Goal: Task Accomplishment & Management: Use online tool/utility

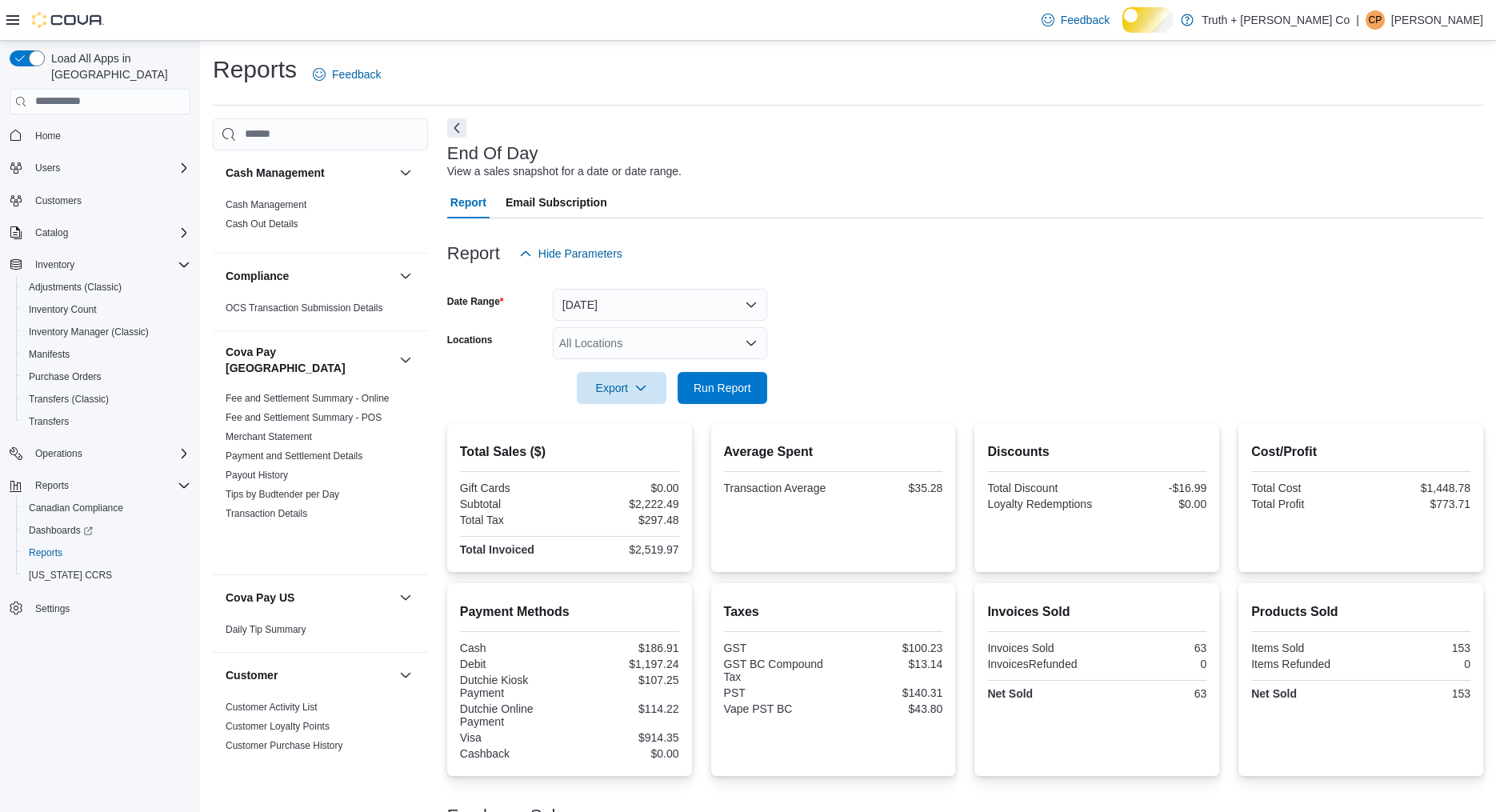
scroll to position [1629, 0]
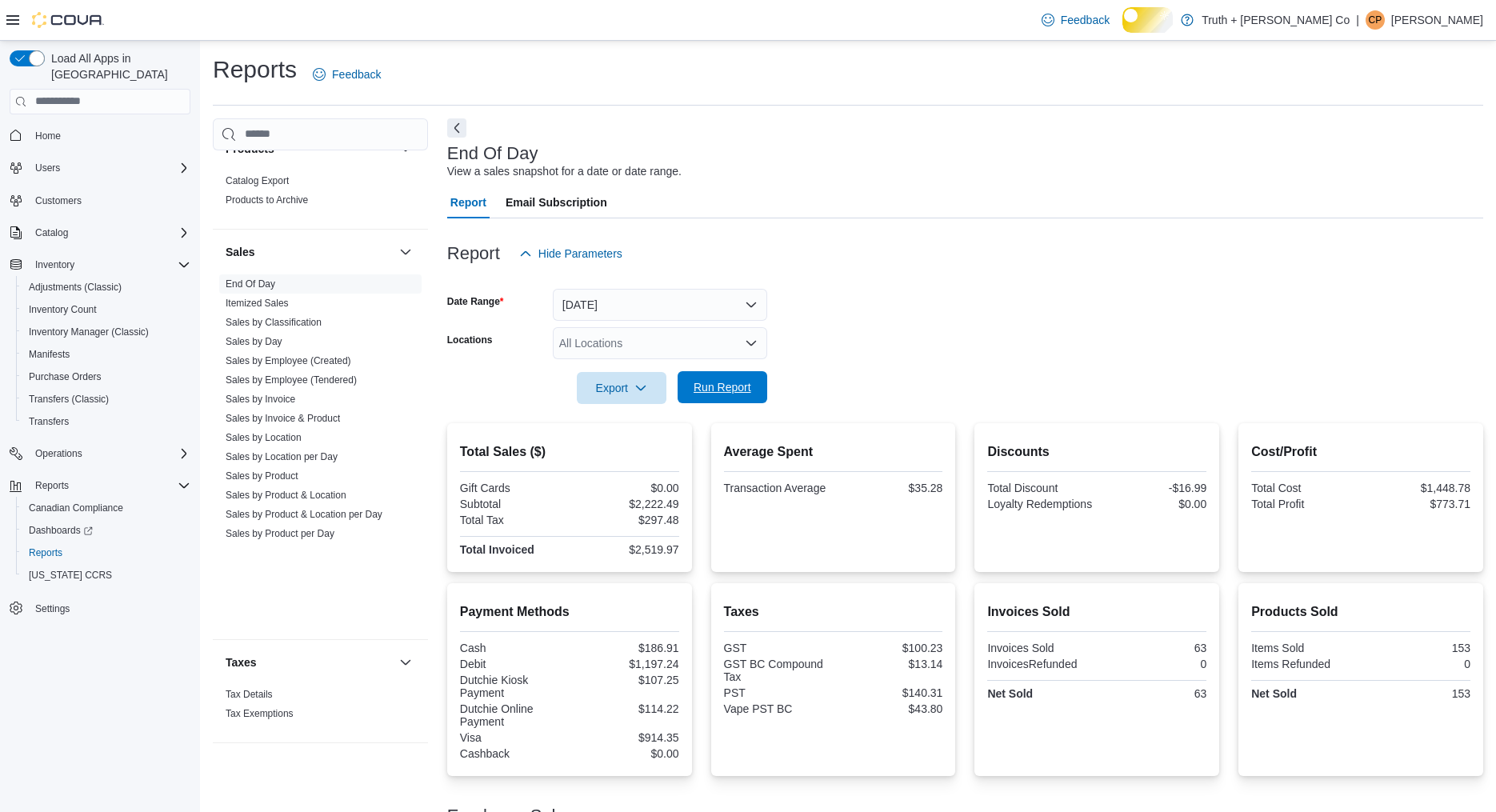
click at [719, 395] on span "Run Report" at bounding box center [722, 386] width 58 height 16
click at [724, 395] on span "Run Report" at bounding box center [722, 386] width 58 height 16
click at [728, 395] on span "Run Report" at bounding box center [722, 386] width 58 height 16
click at [80, 310] on span "Inventory Count" at bounding box center [63, 310] width 68 height 13
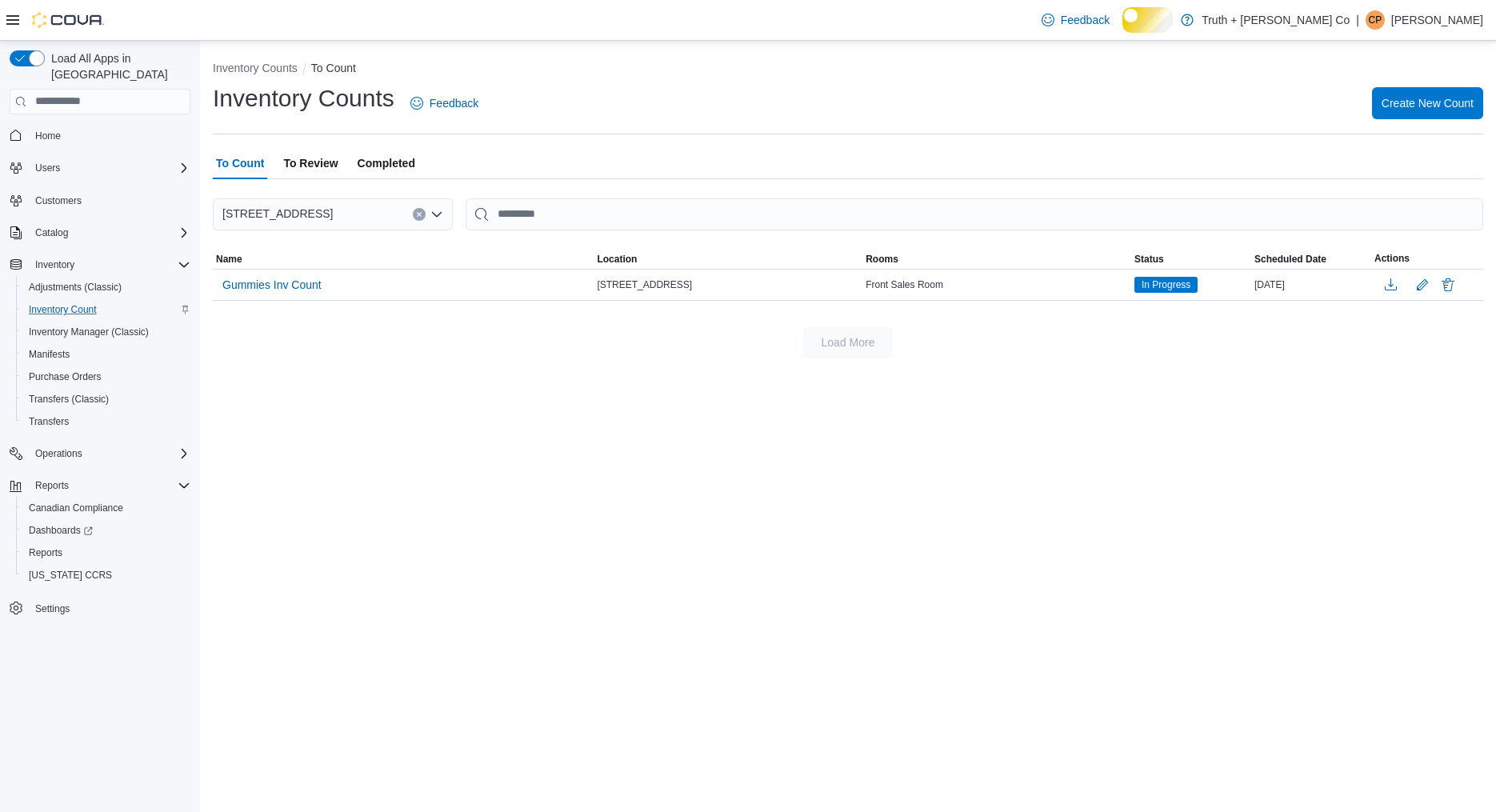
click at [415, 179] on span "Completed" at bounding box center [386, 163] width 58 height 32
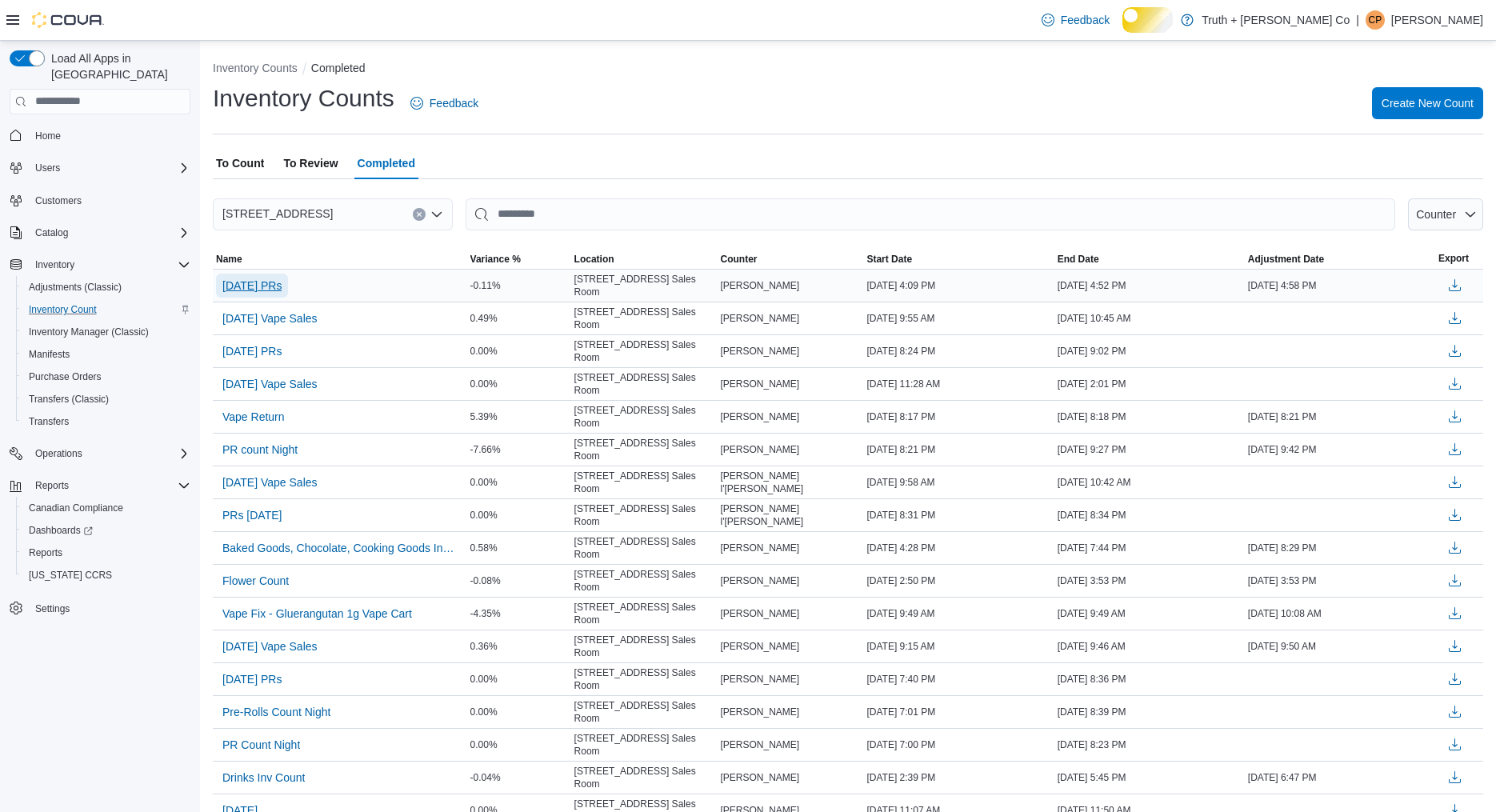
click at [280, 294] on span "[DATE] PRs" at bounding box center [252, 285] width 59 height 16
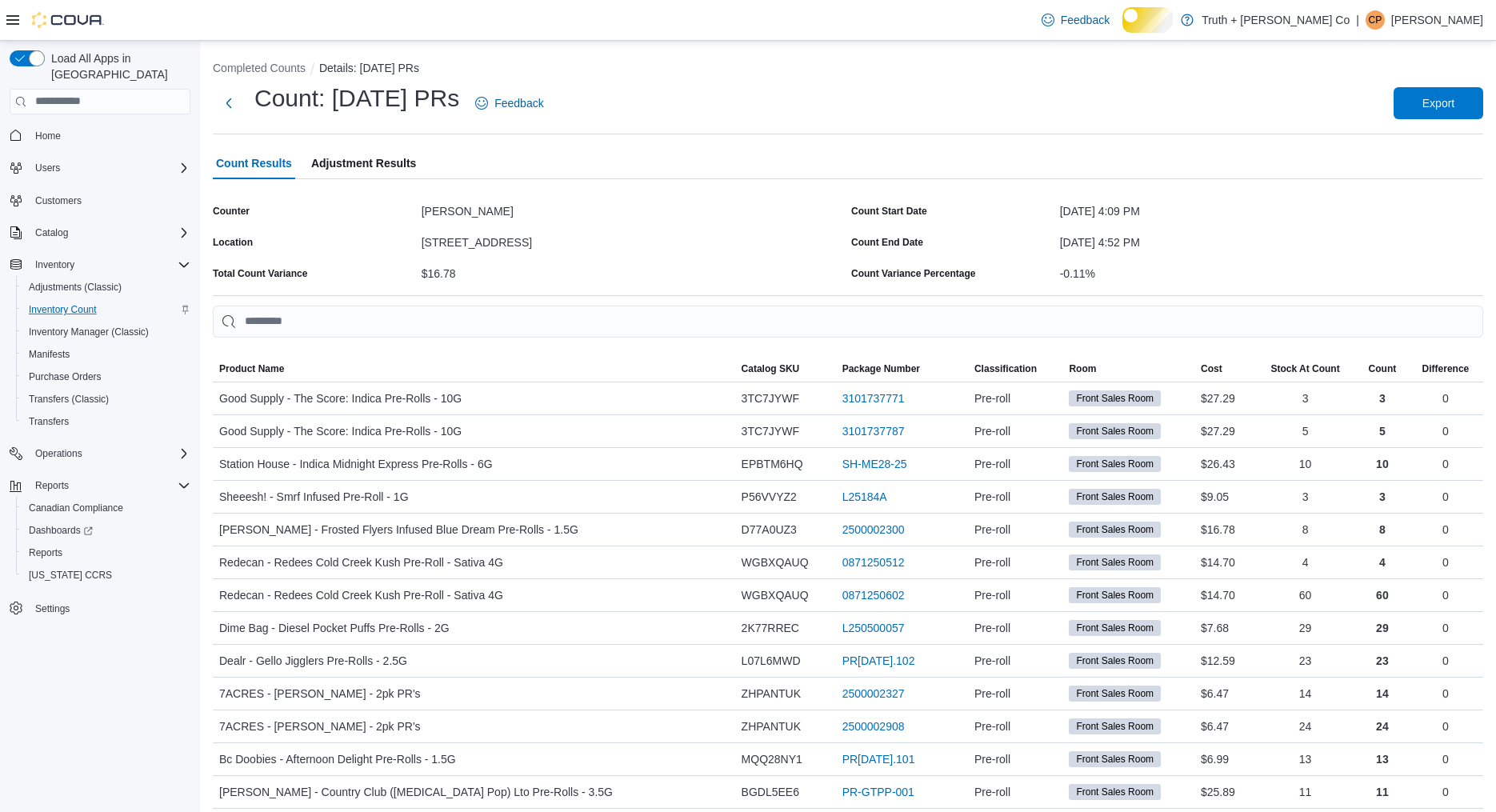
click at [416, 174] on span "Adjustment Results" at bounding box center [364, 163] width 105 height 32
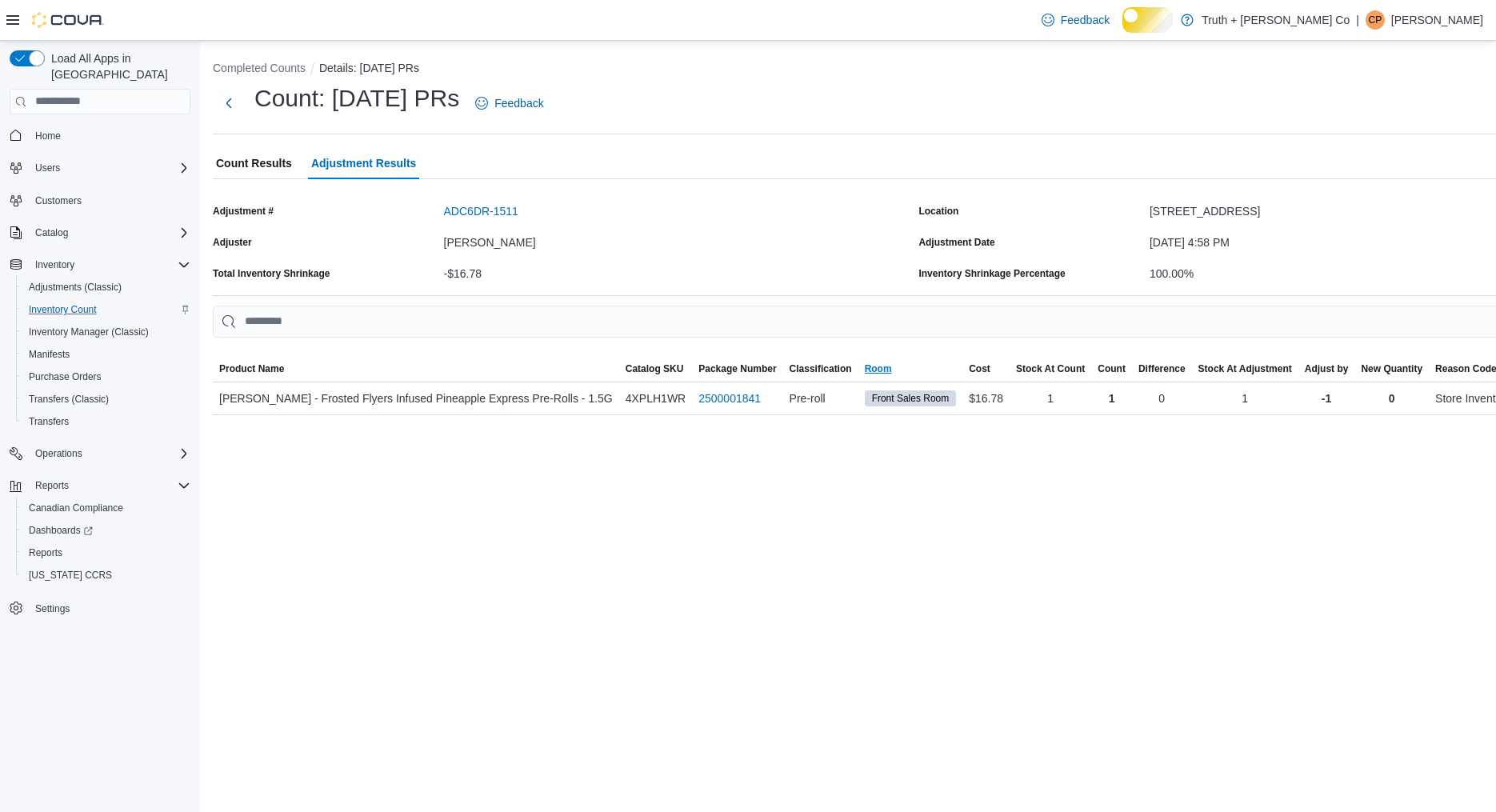
scroll to position [0, 452]
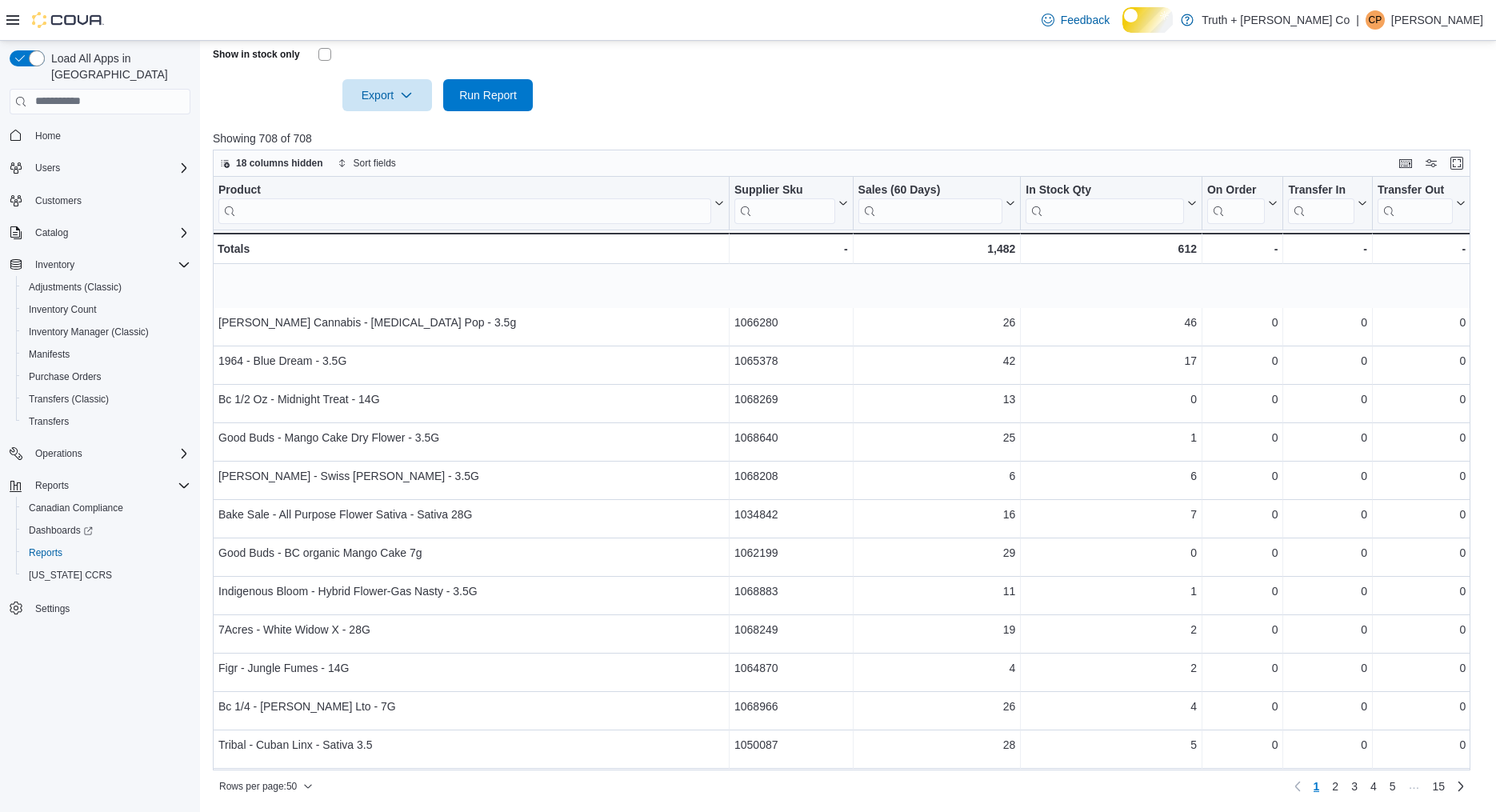
scroll to position [718, 0]
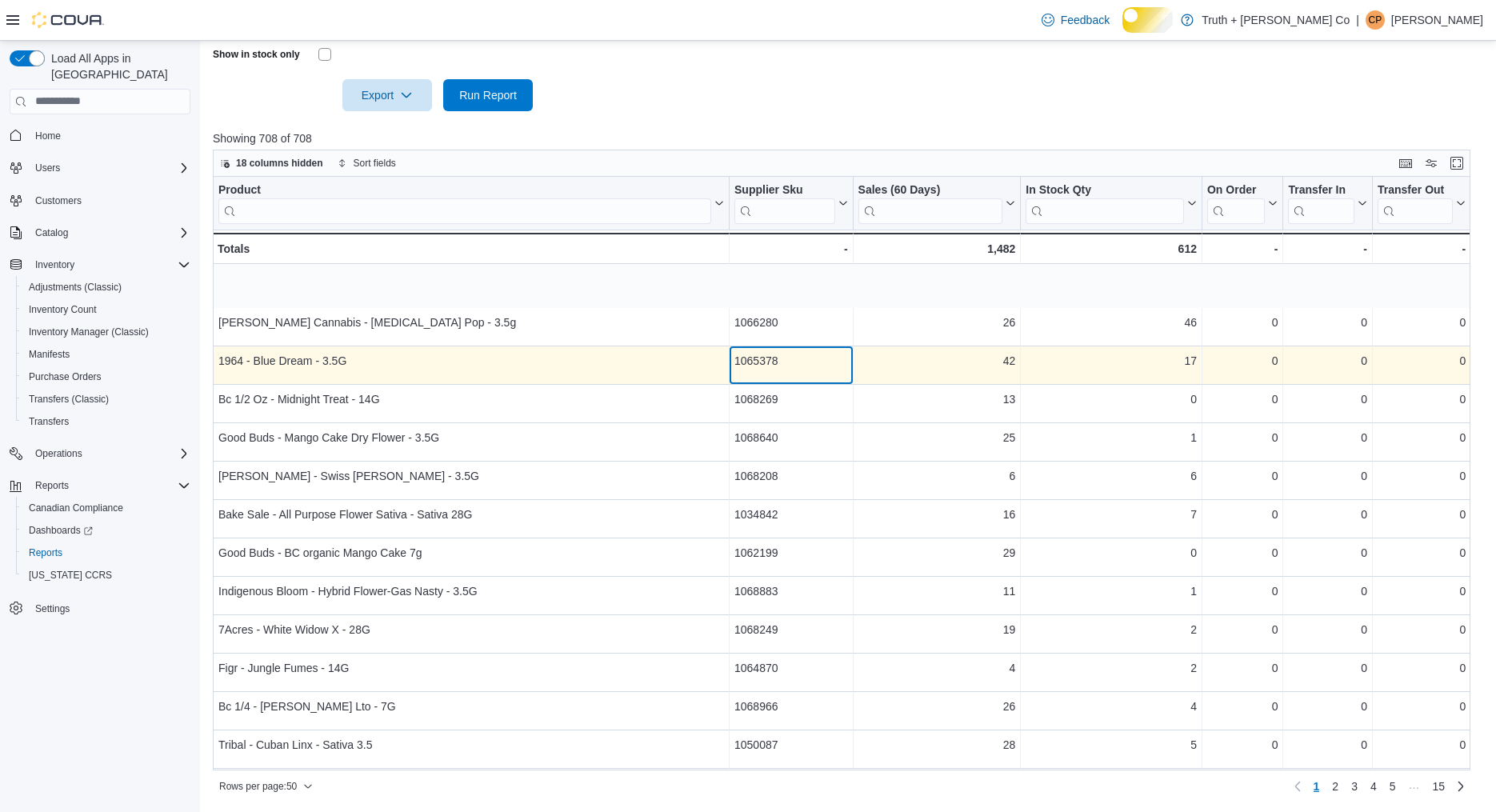
click at [777, 370] on div "1065378" at bounding box center [791, 360] width 113 height 20
copy div "1065378"
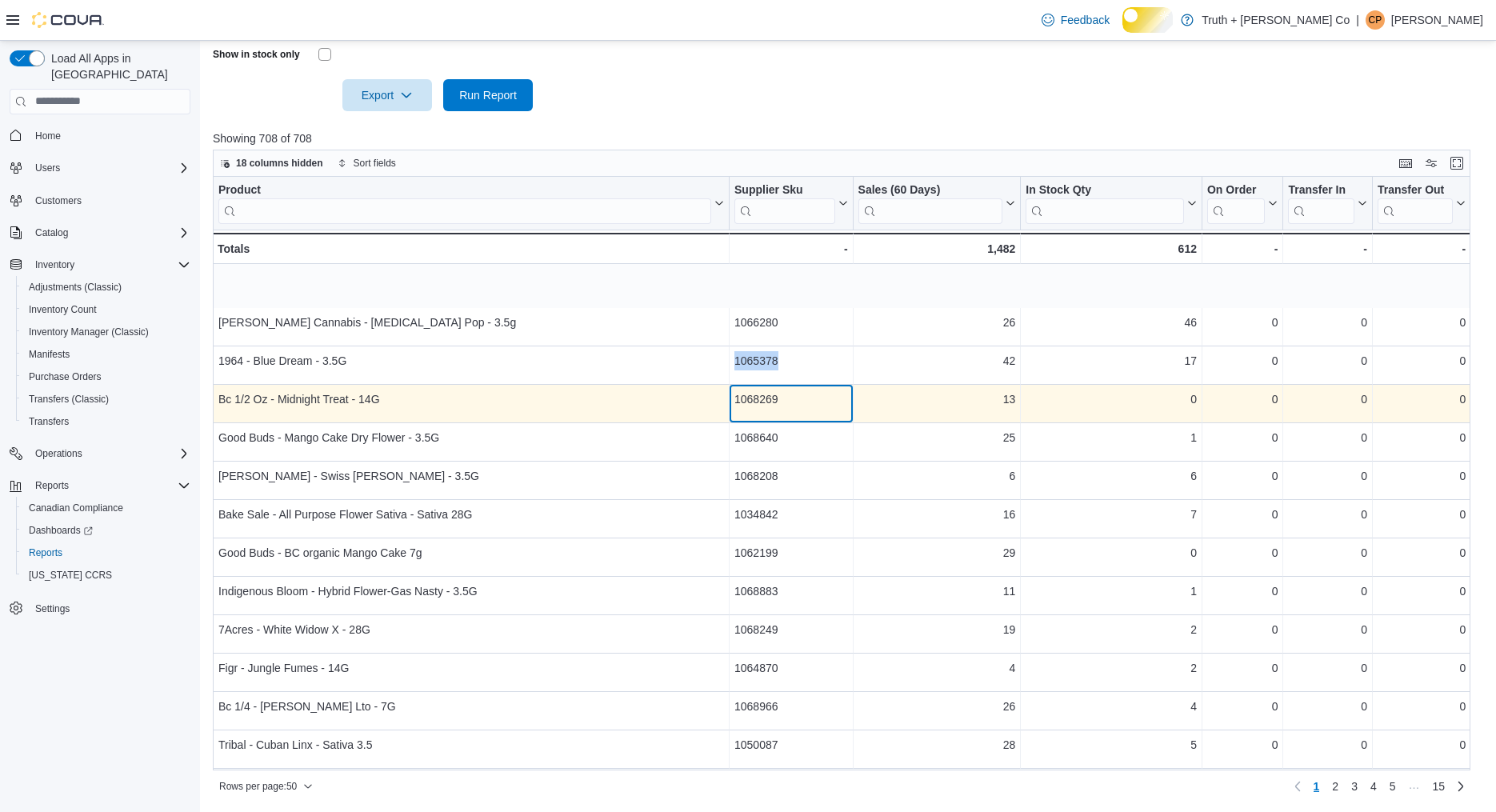
click at [781, 409] on div "1068269" at bounding box center [791, 399] width 113 height 20
copy div "1068269"
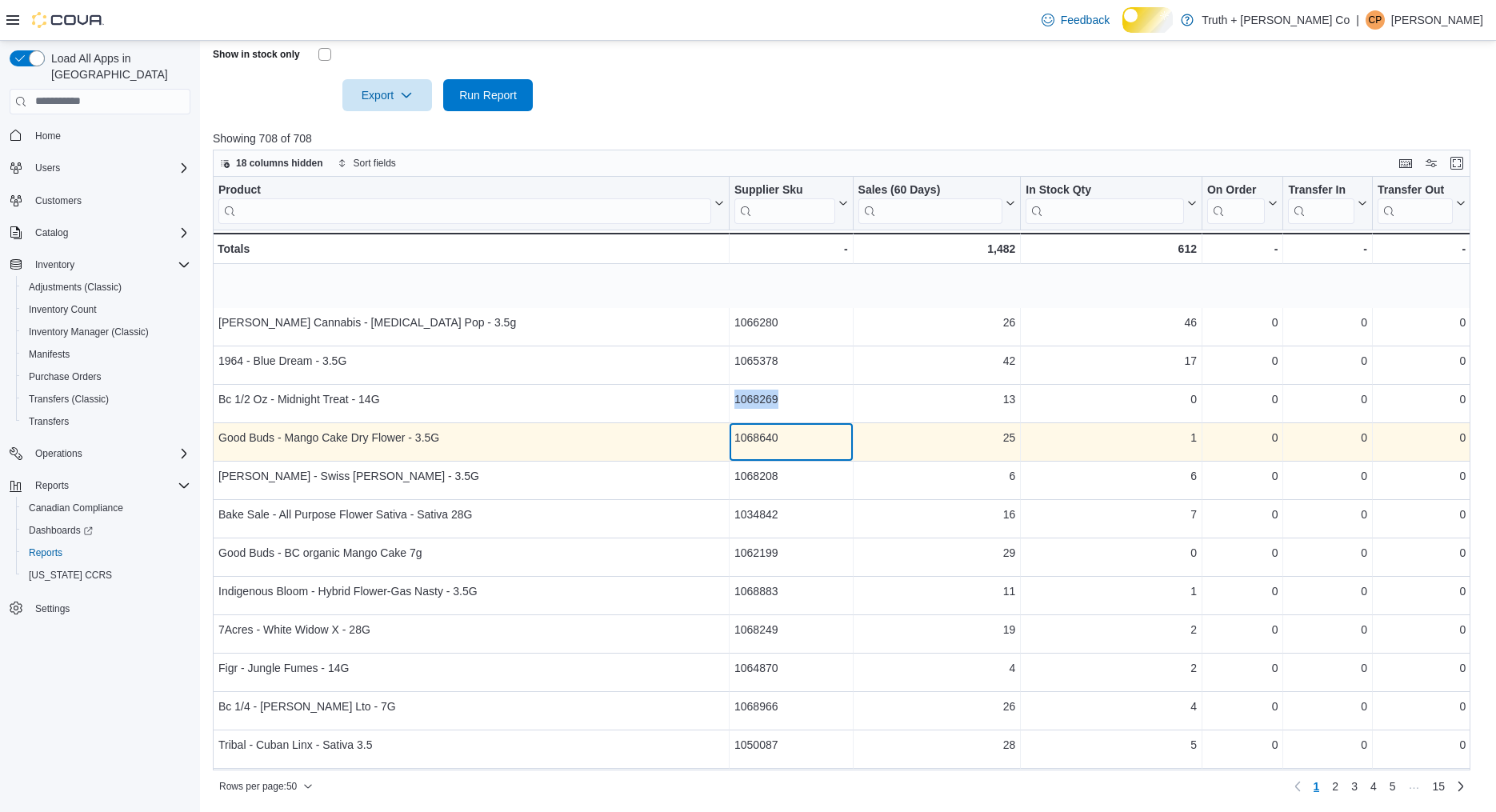
click at [774, 447] on div "1068640" at bounding box center [791, 437] width 113 height 20
copy div "1068640"
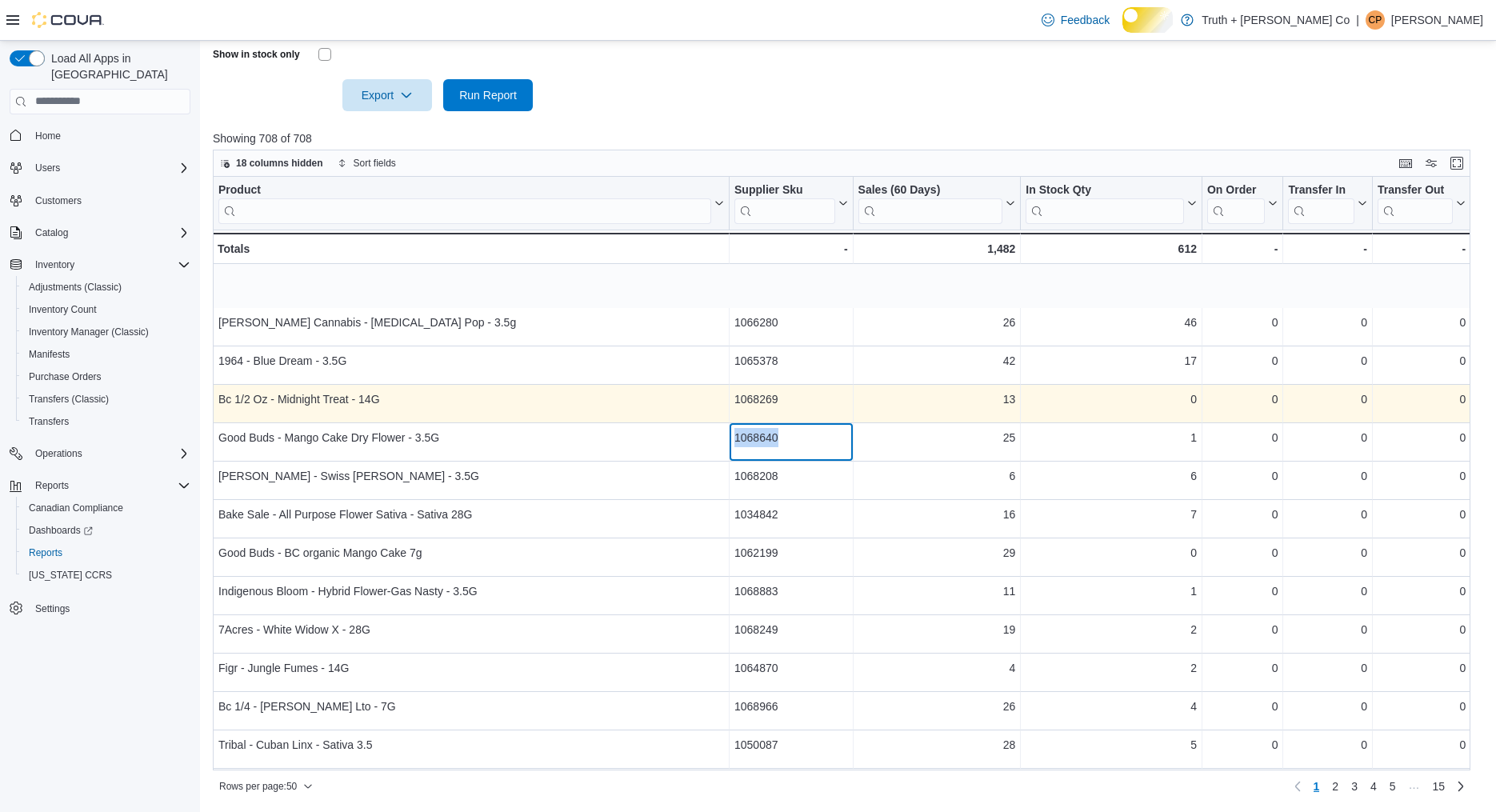
scroll to position [25, 0]
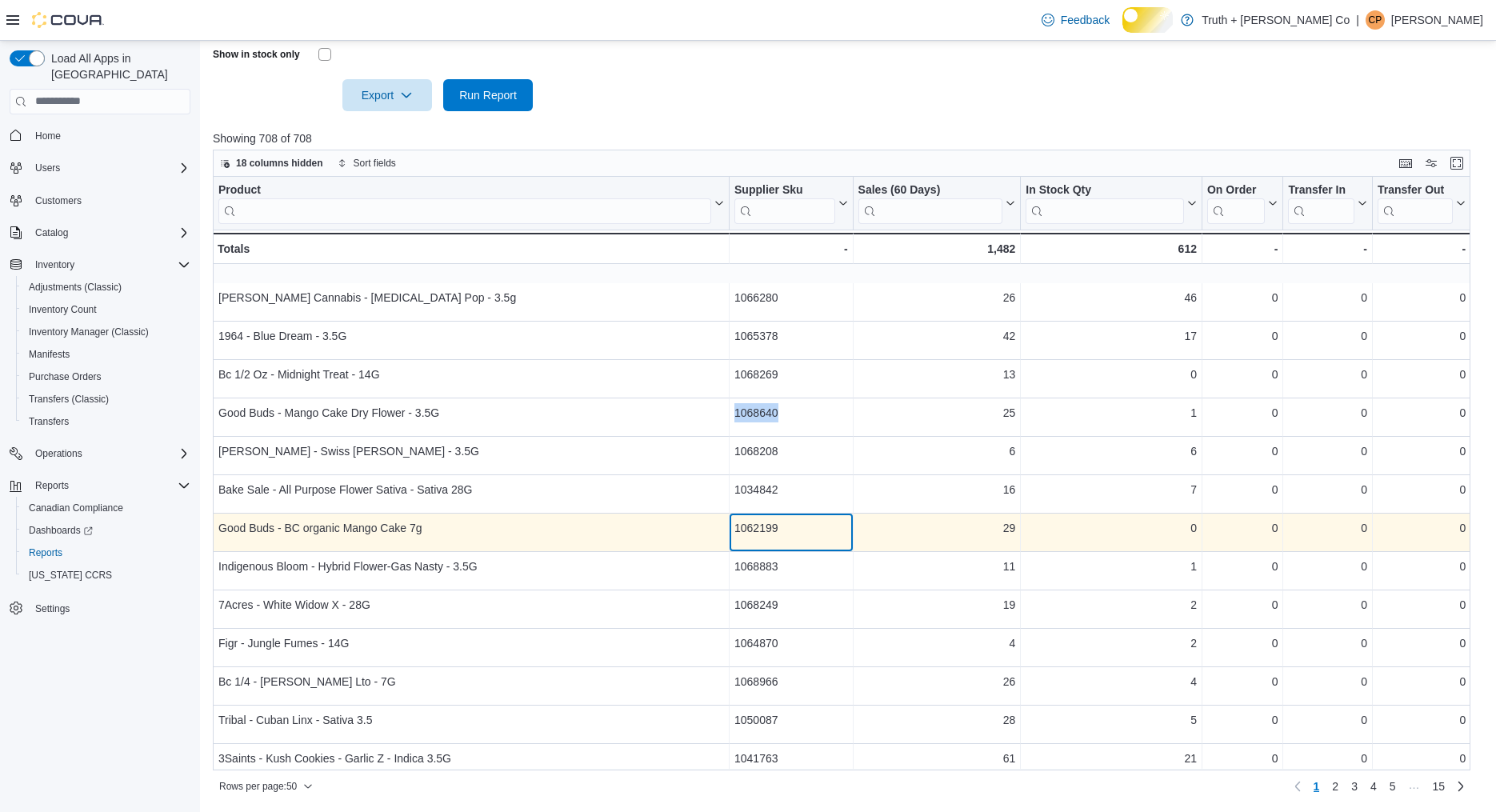
click at [765, 537] on div "1062199" at bounding box center [791, 528] width 113 height 20
copy div "1062199"
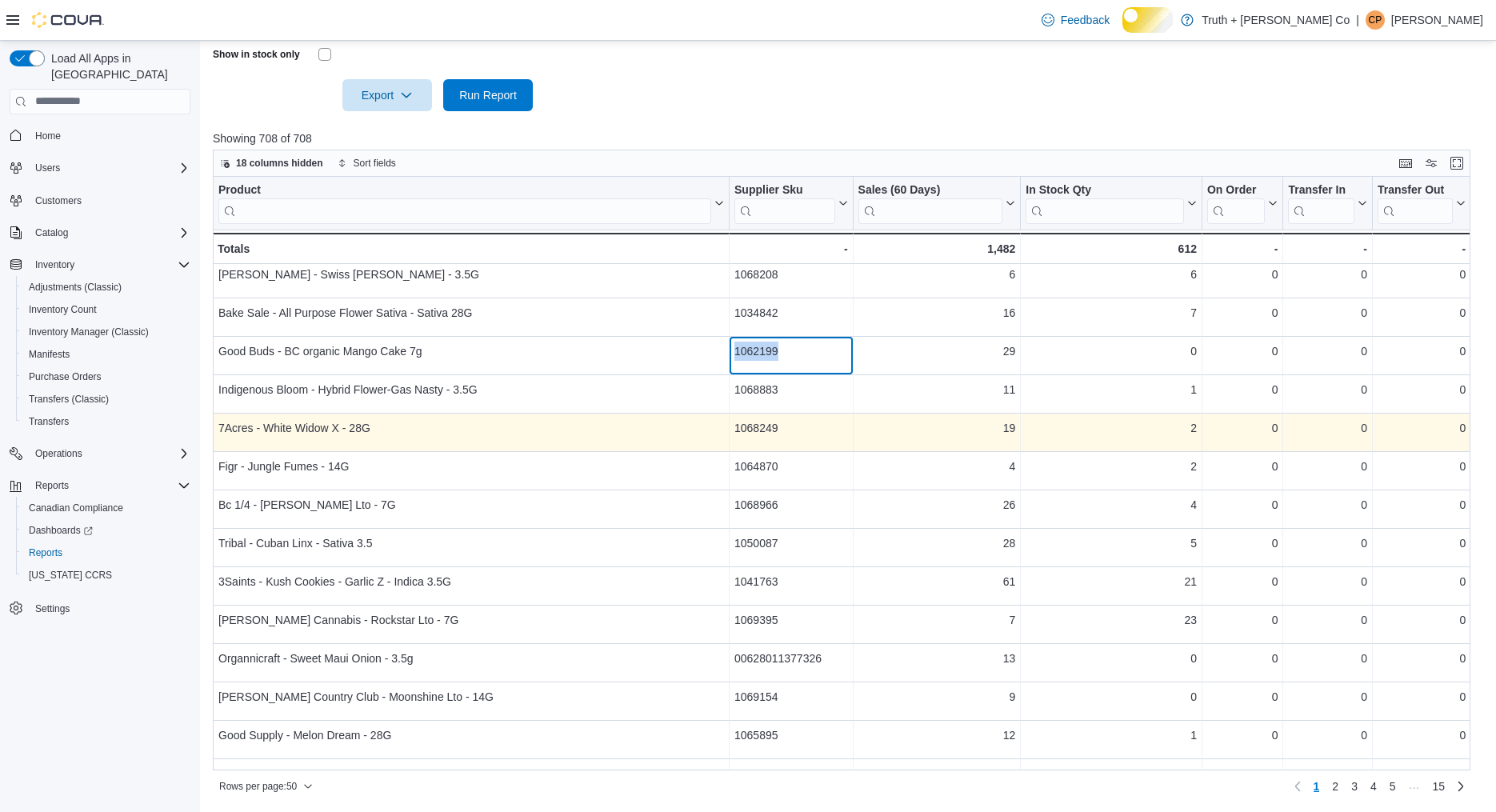
scroll to position [223, 0]
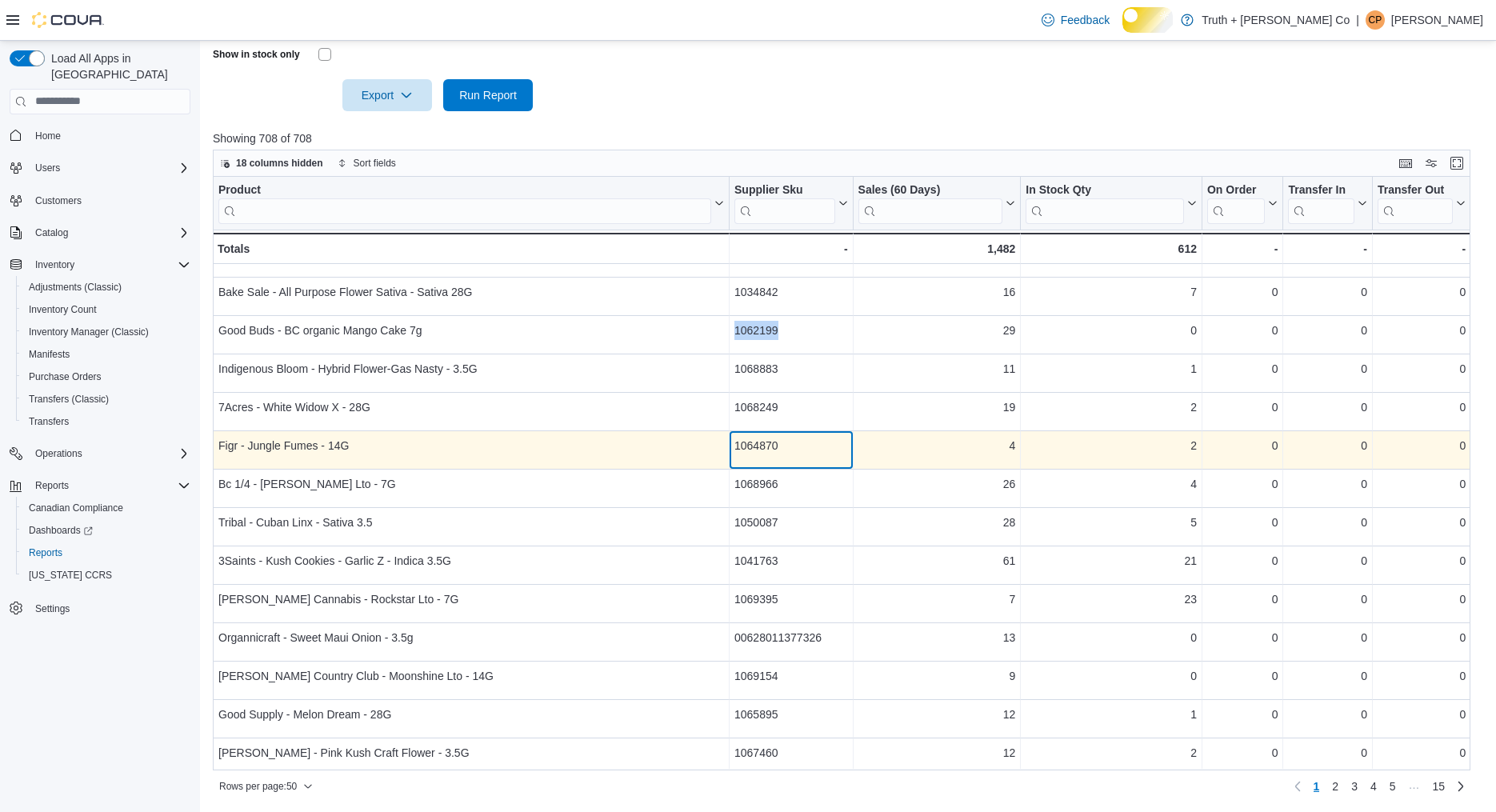
click at [792, 455] on div "1064870" at bounding box center [791, 445] width 113 height 20
copy div "1064870"
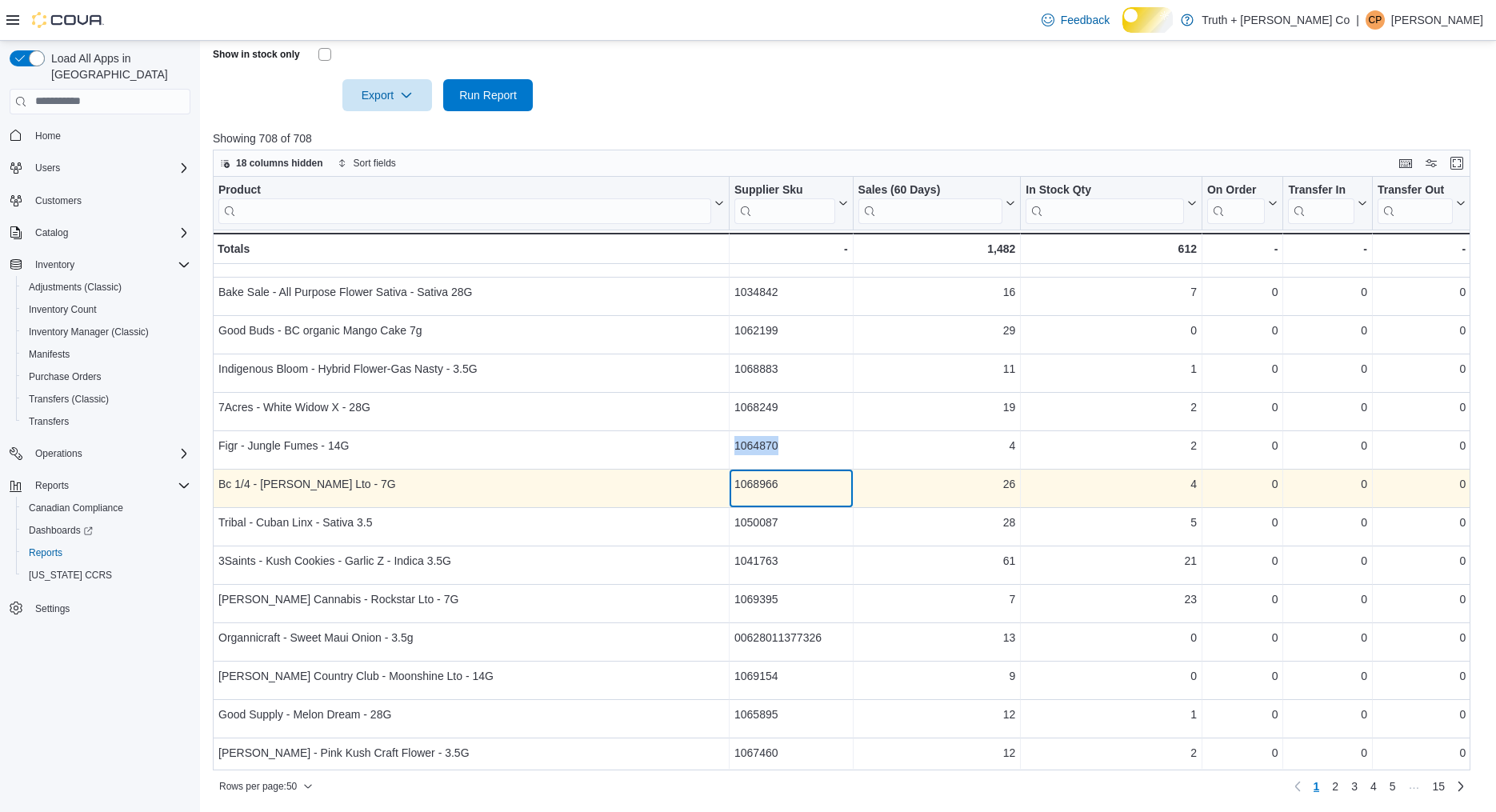
click at [777, 493] on div "1068966" at bounding box center [791, 484] width 113 height 20
copy div "1068966"
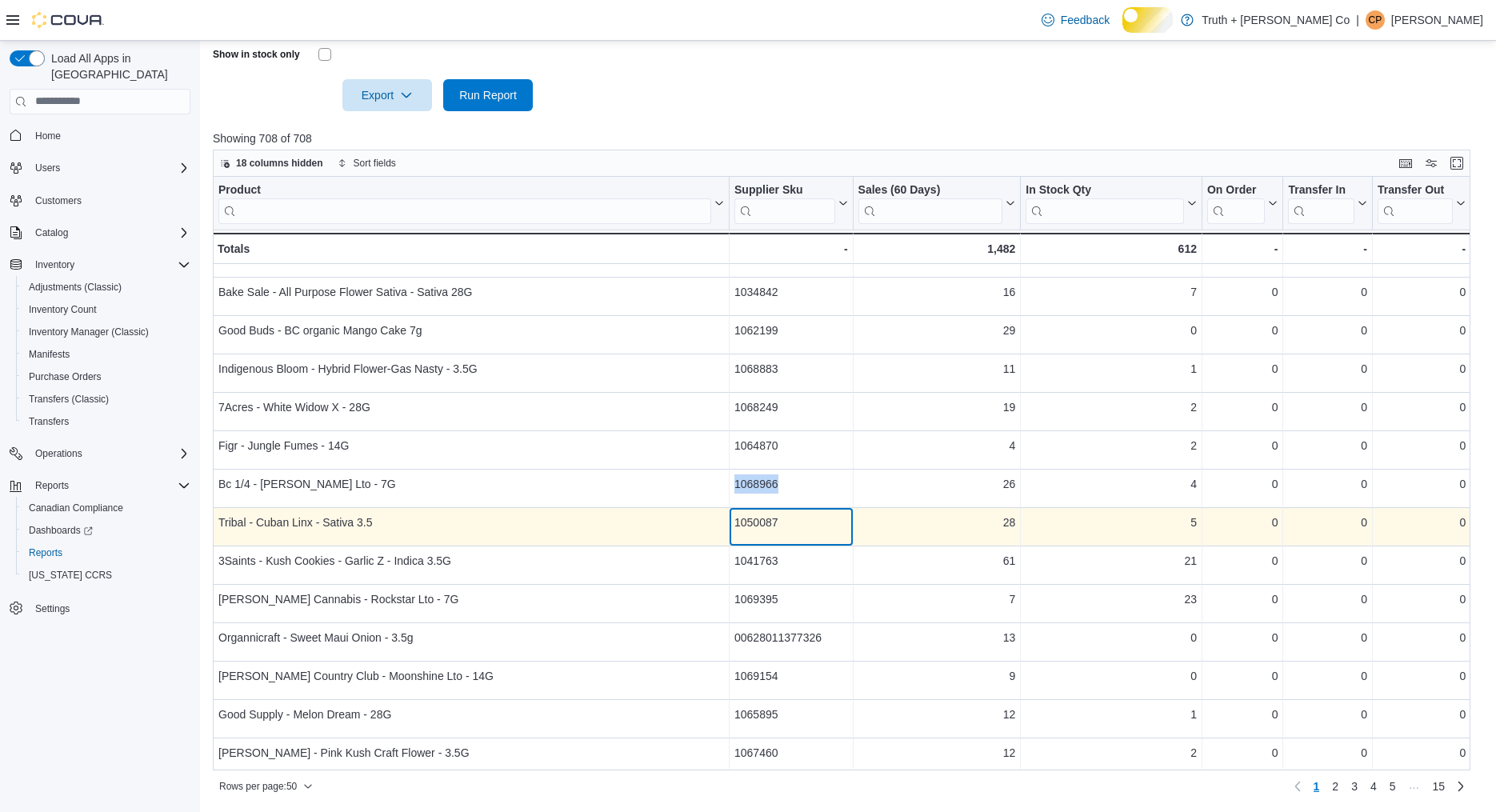
click at [776, 531] on div "1050087" at bounding box center [791, 522] width 113 height 20
copy div "1050087"
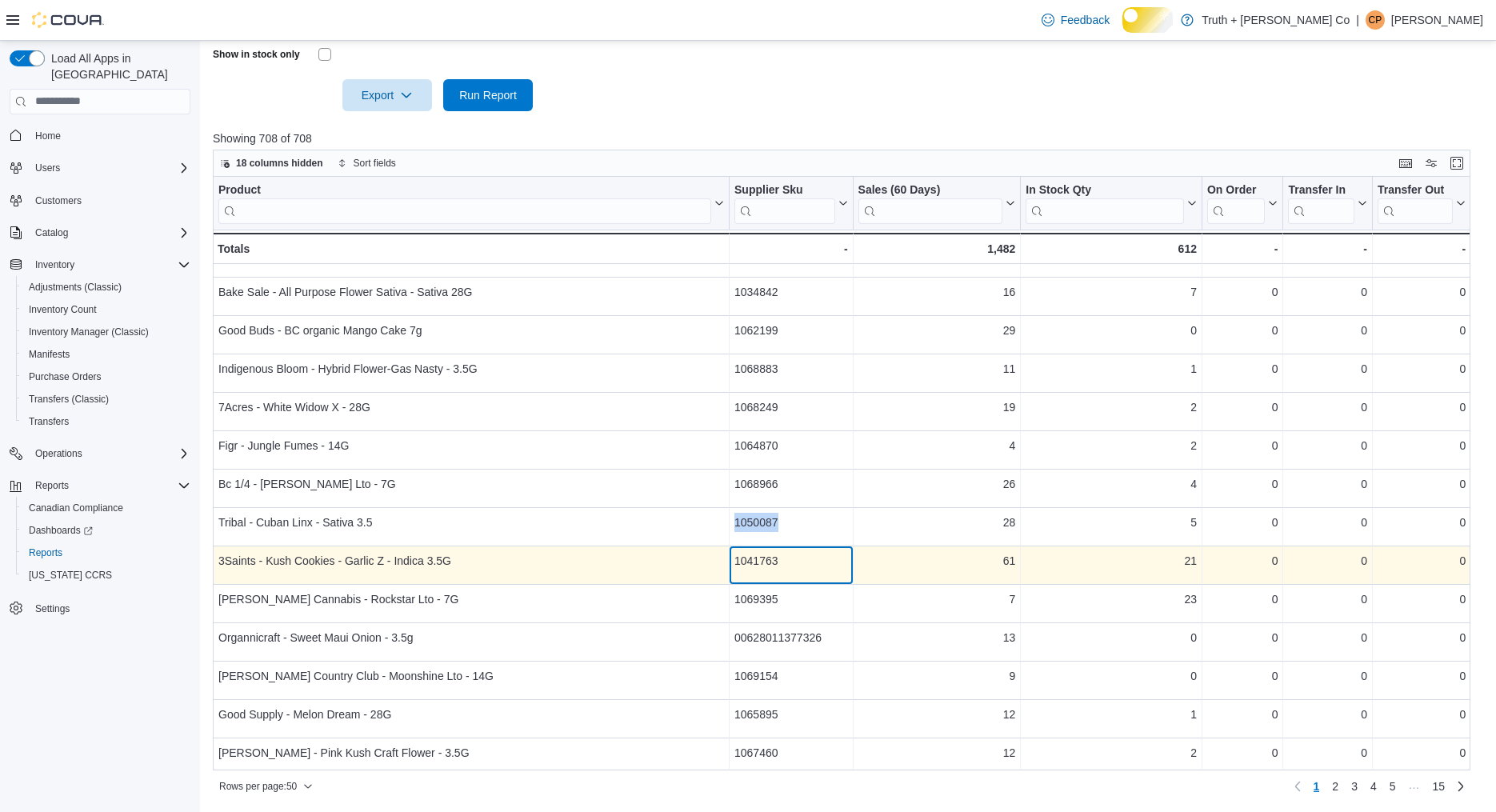
click at [781, 571] on div "1041763" at bounding box center [791, 560] width 113 height 20
copy div "1041763"
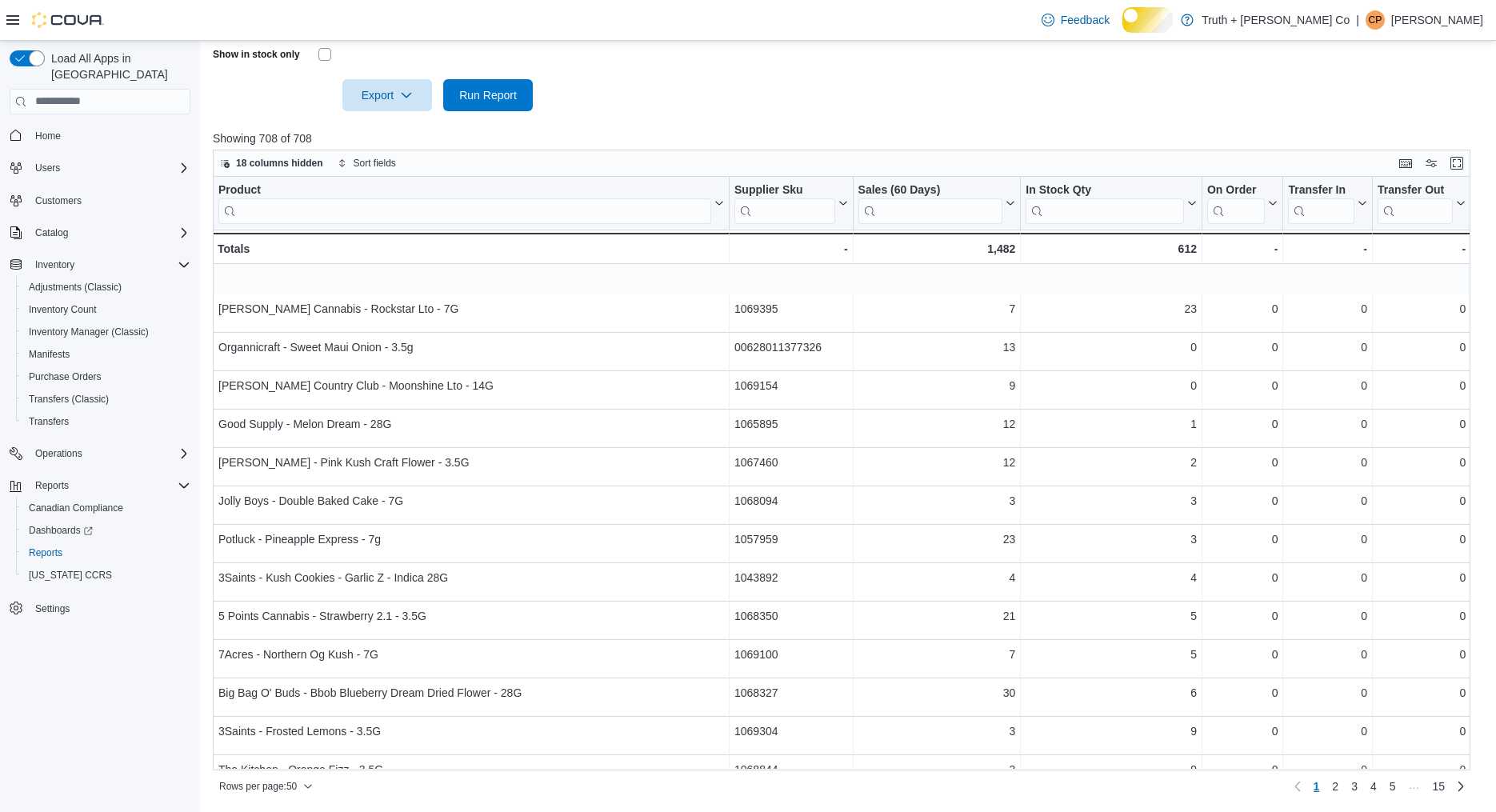
scroll to position [549, 0]
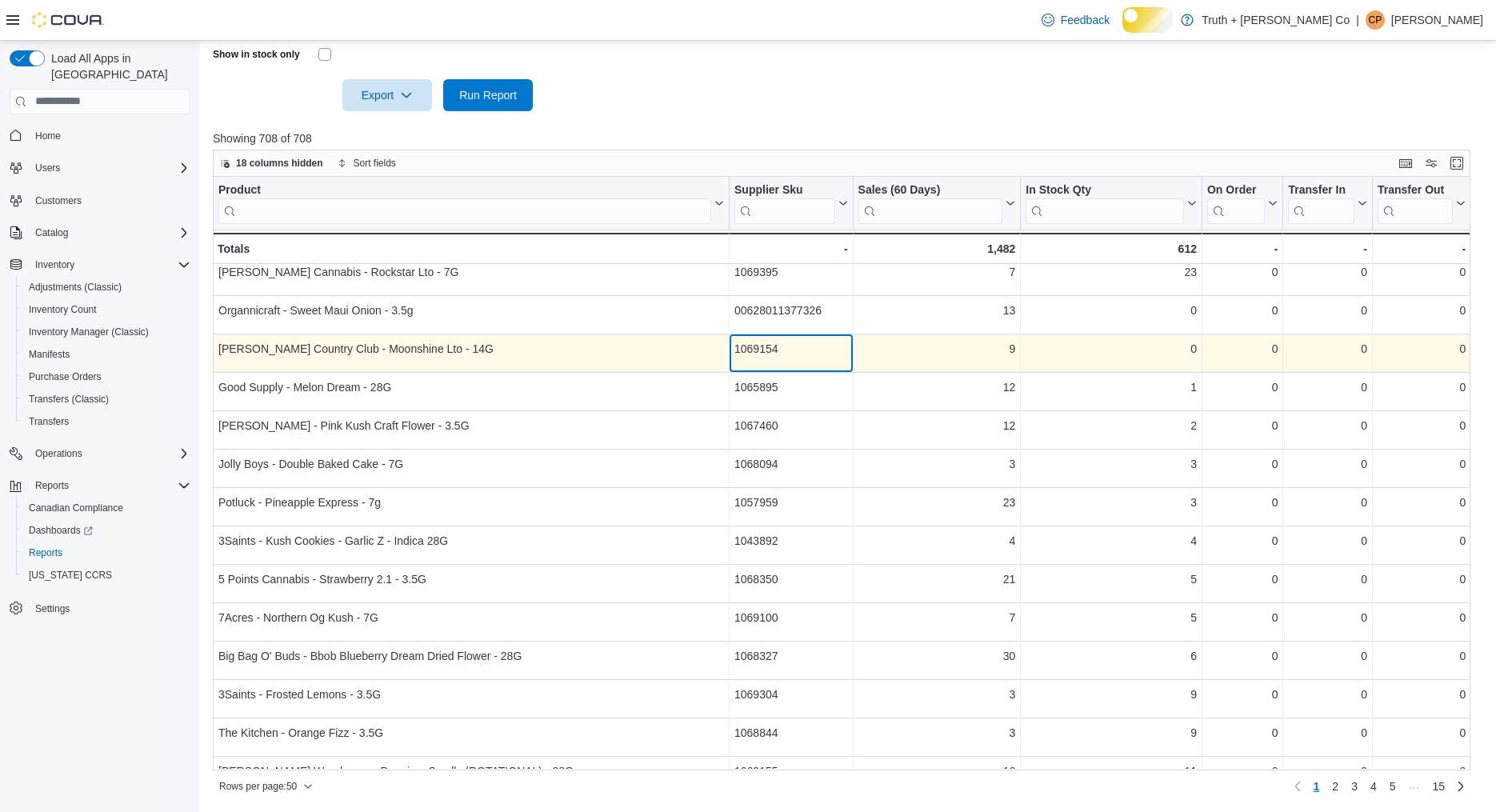
click at [769, 358] on div "1069154" at bounding box center [791, 348] width 113 height 20
copy div "1069154"
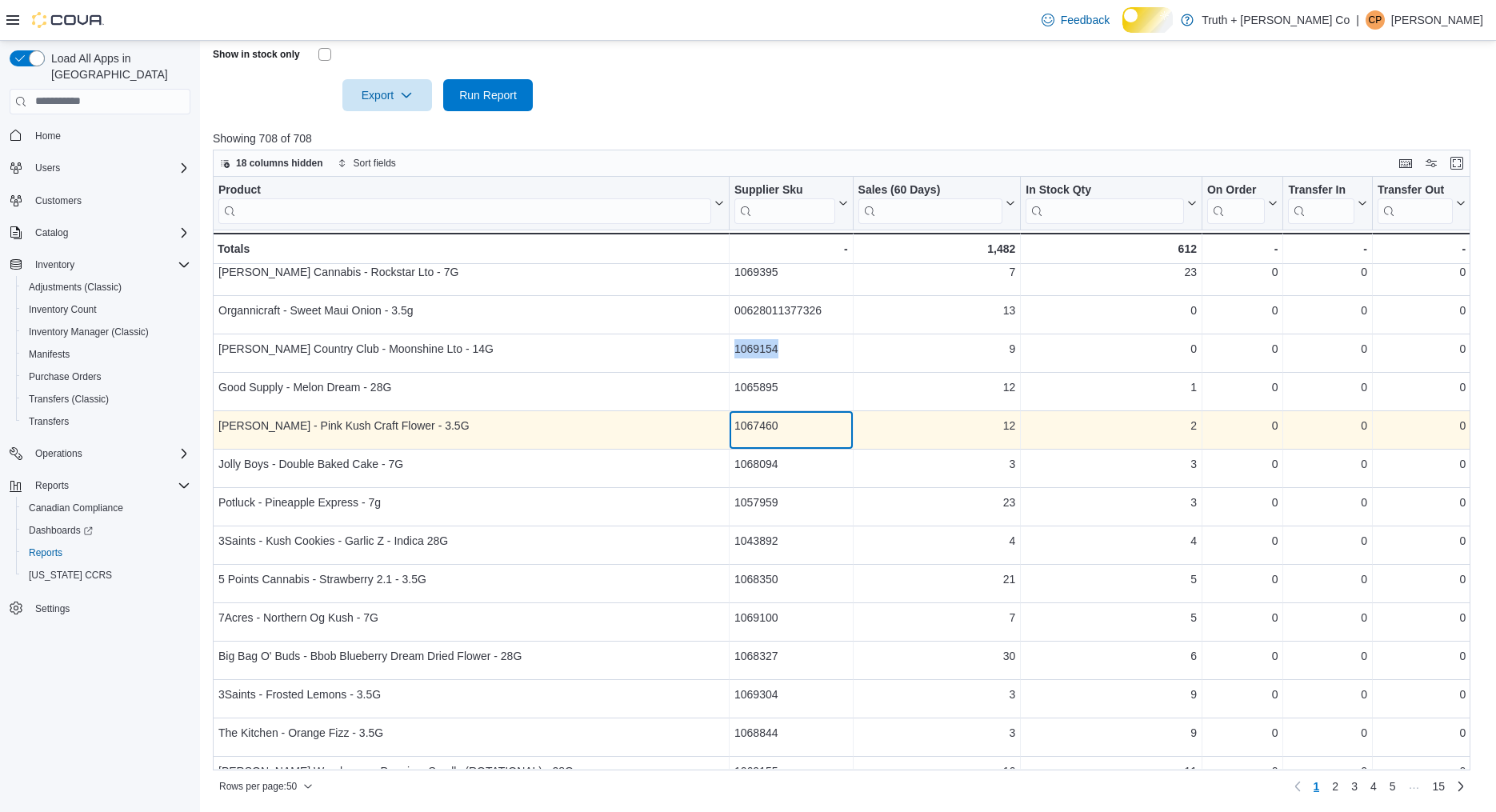
click at [785, 435] on div "1067460" at bounding box center [791, 426] width 113 height 20
copy div "1067460"
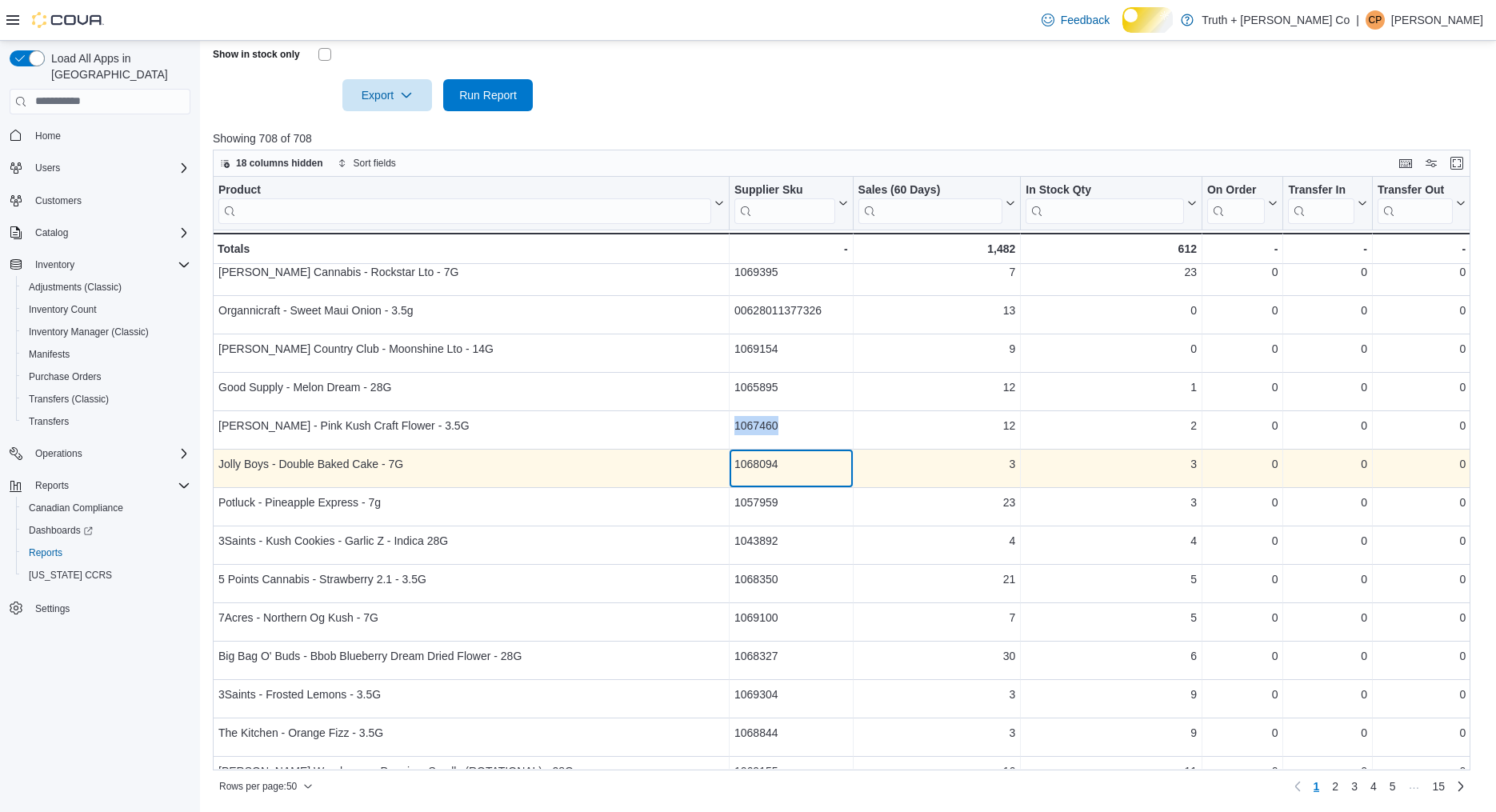
click at [780, 473] on div "1068094" at bounding box center [791, 464] width 113 height 20
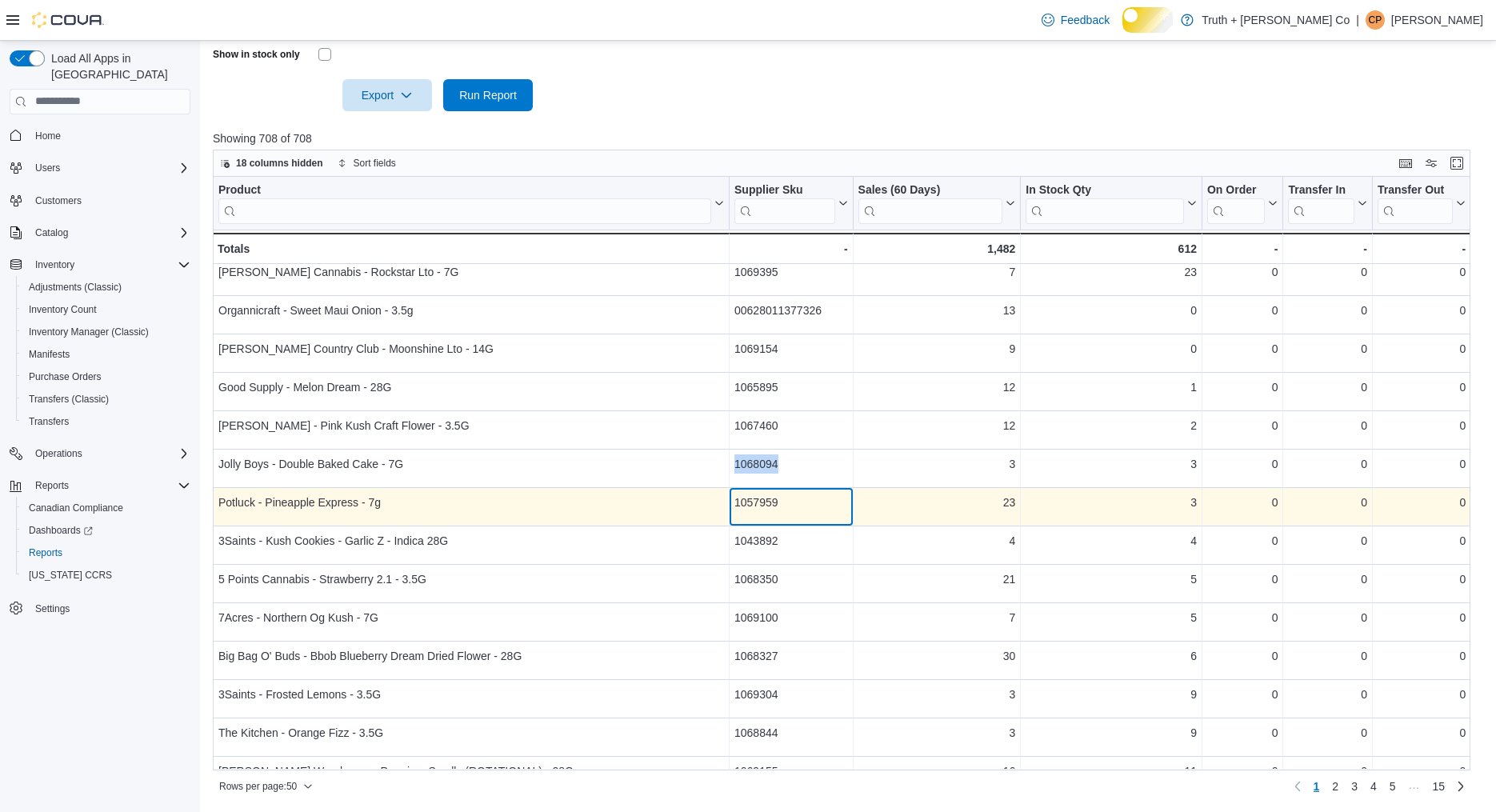
click at [791, 512] on div "1057959" at bounding box center [791, 502] width 113 height 20
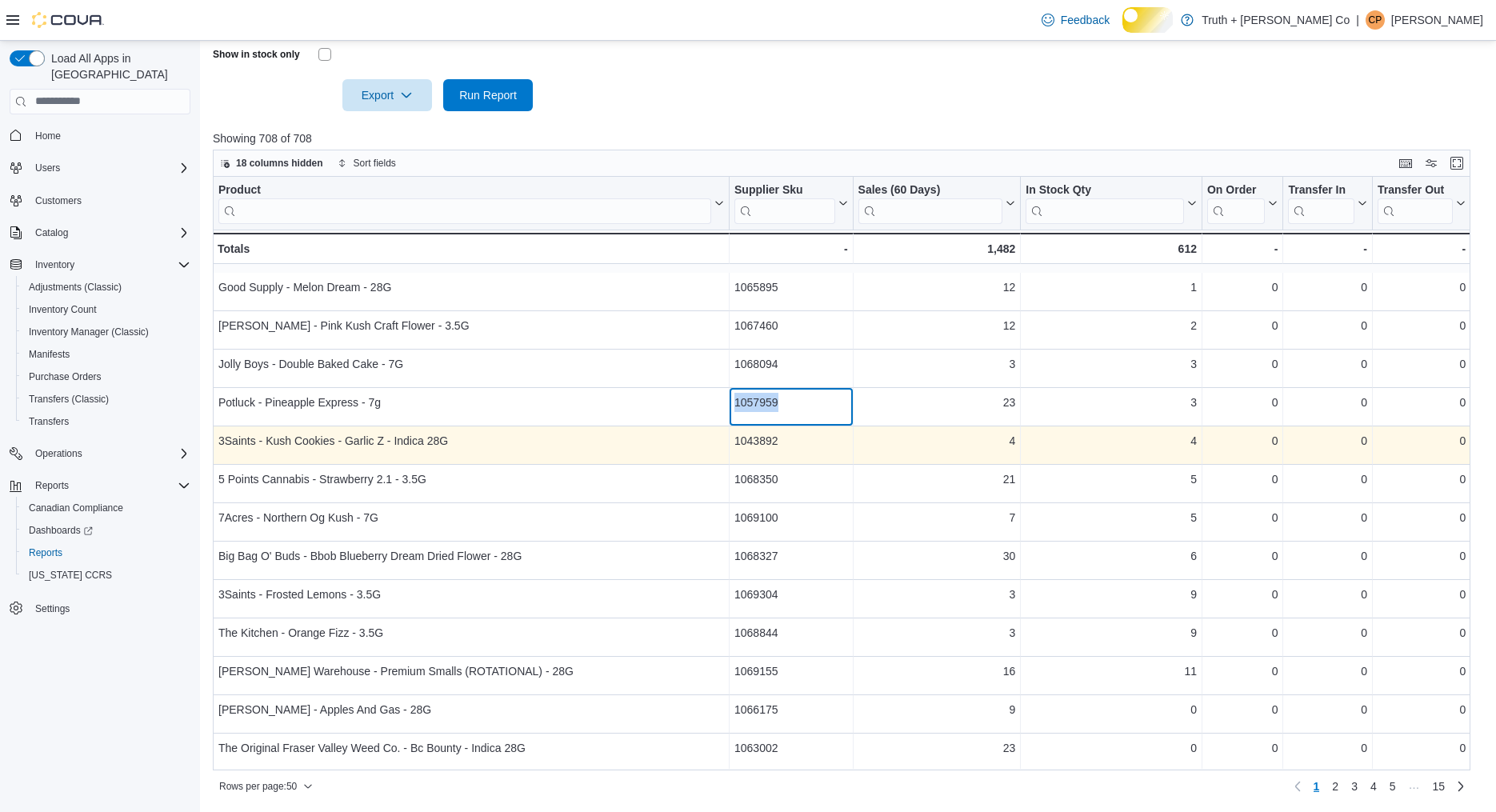
scroll to position [662, 0]
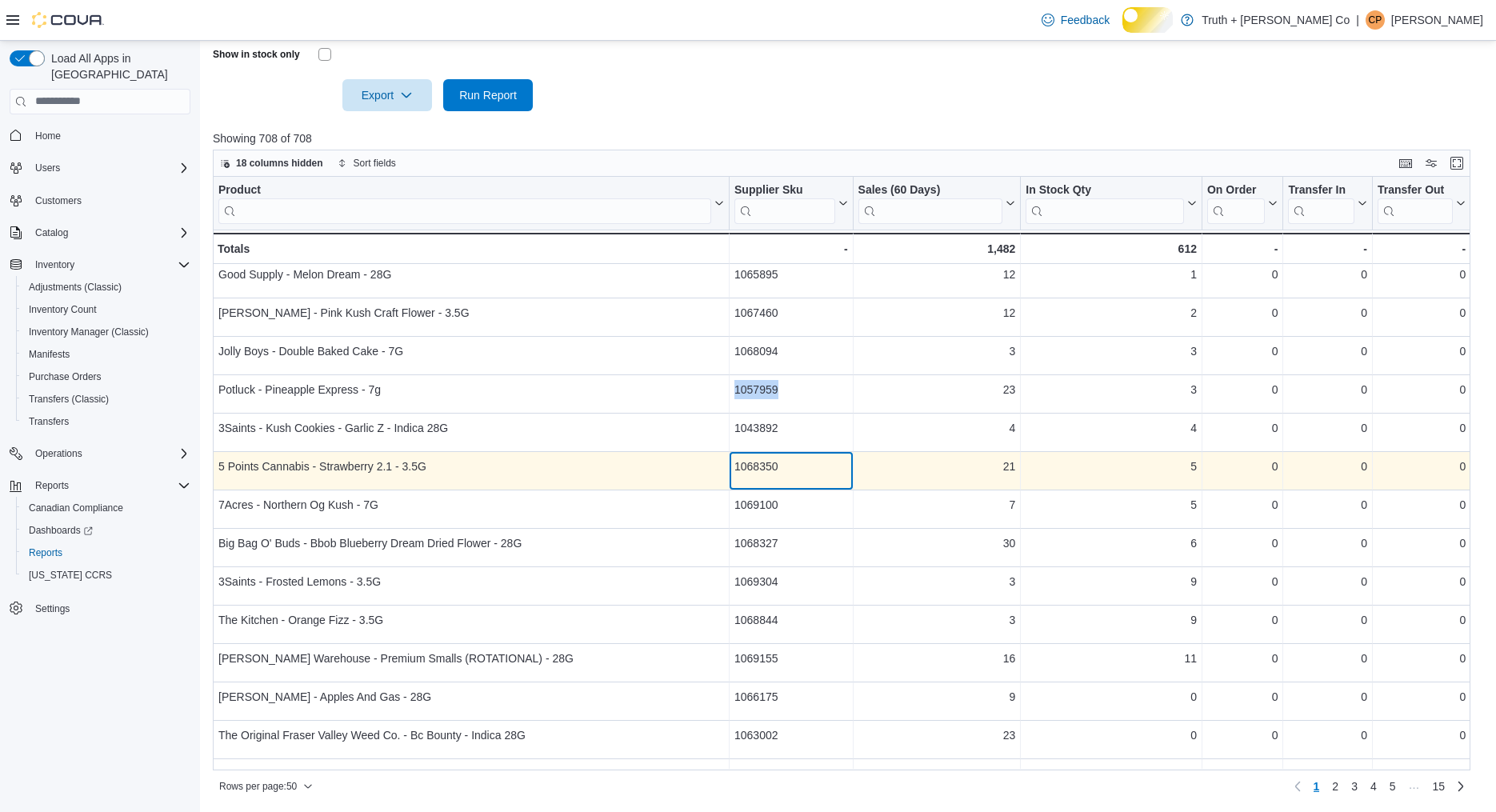
click at [788, 476] on div "1068350" at bounding box center [791, 466] width 113 height 20
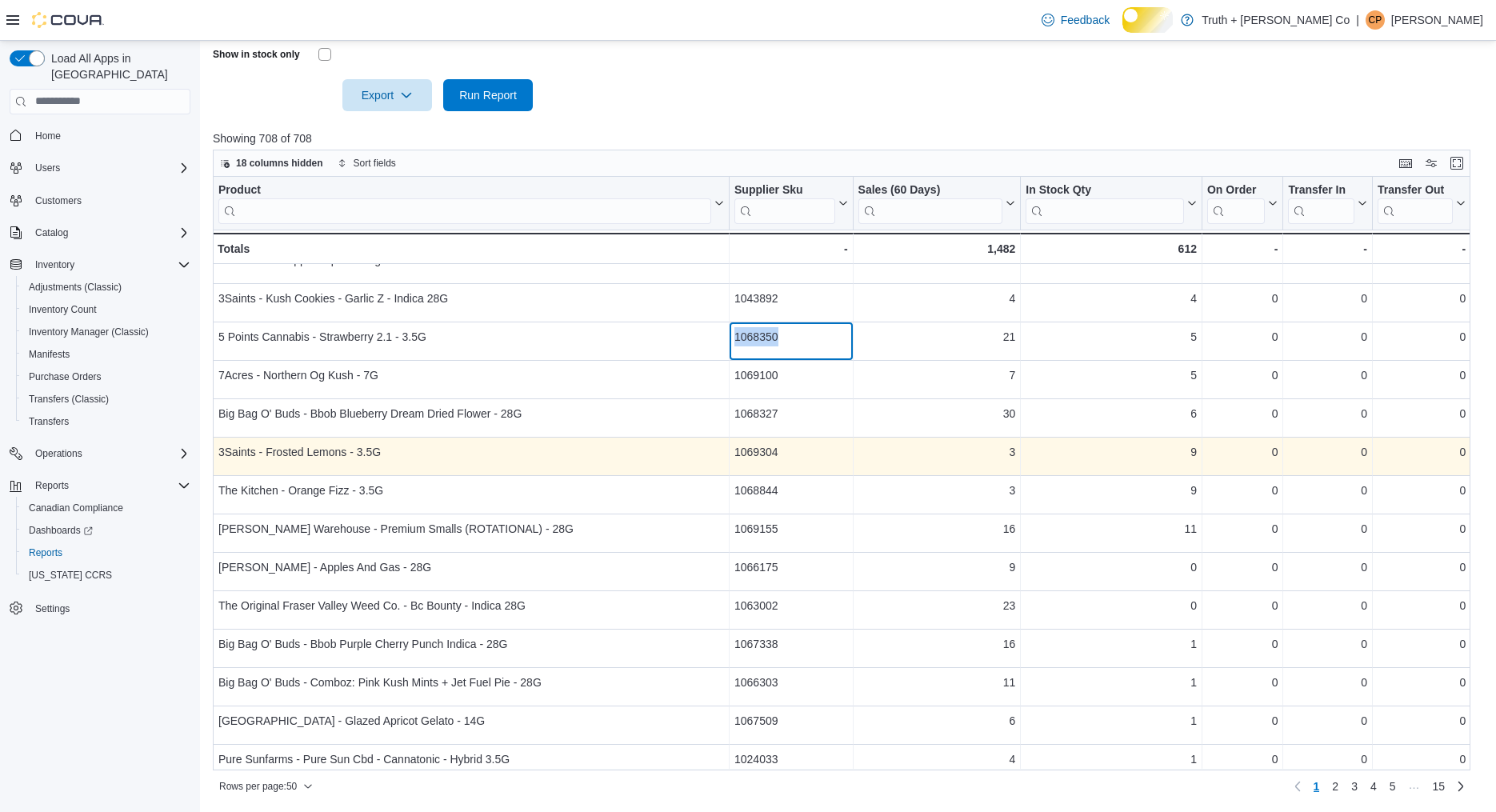
scroll to position [793, 0]
click at [780, 460] on div "1069304" at bounding box center [791, 450] width 113 height 20
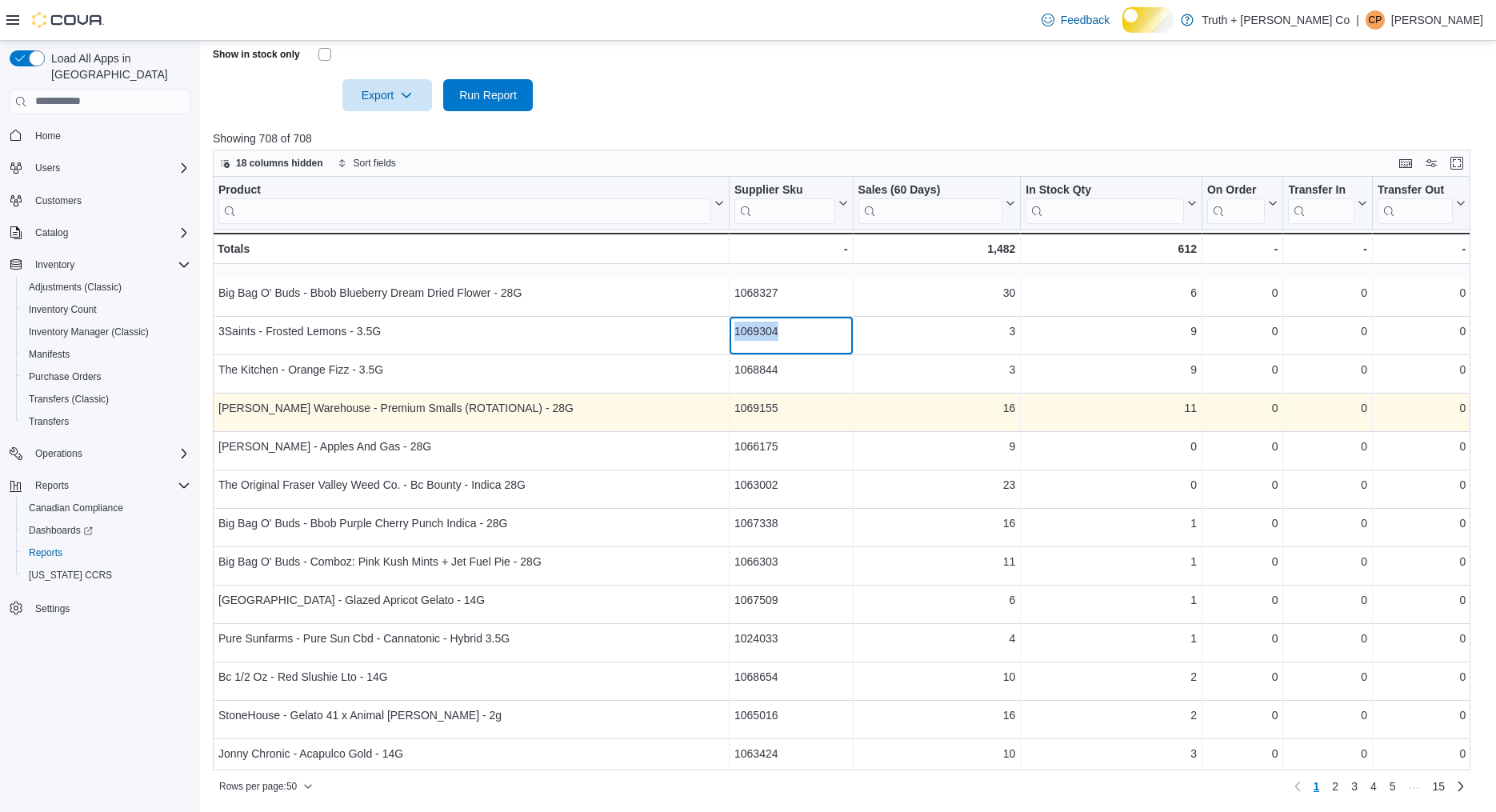
scroll to position [995, 0]
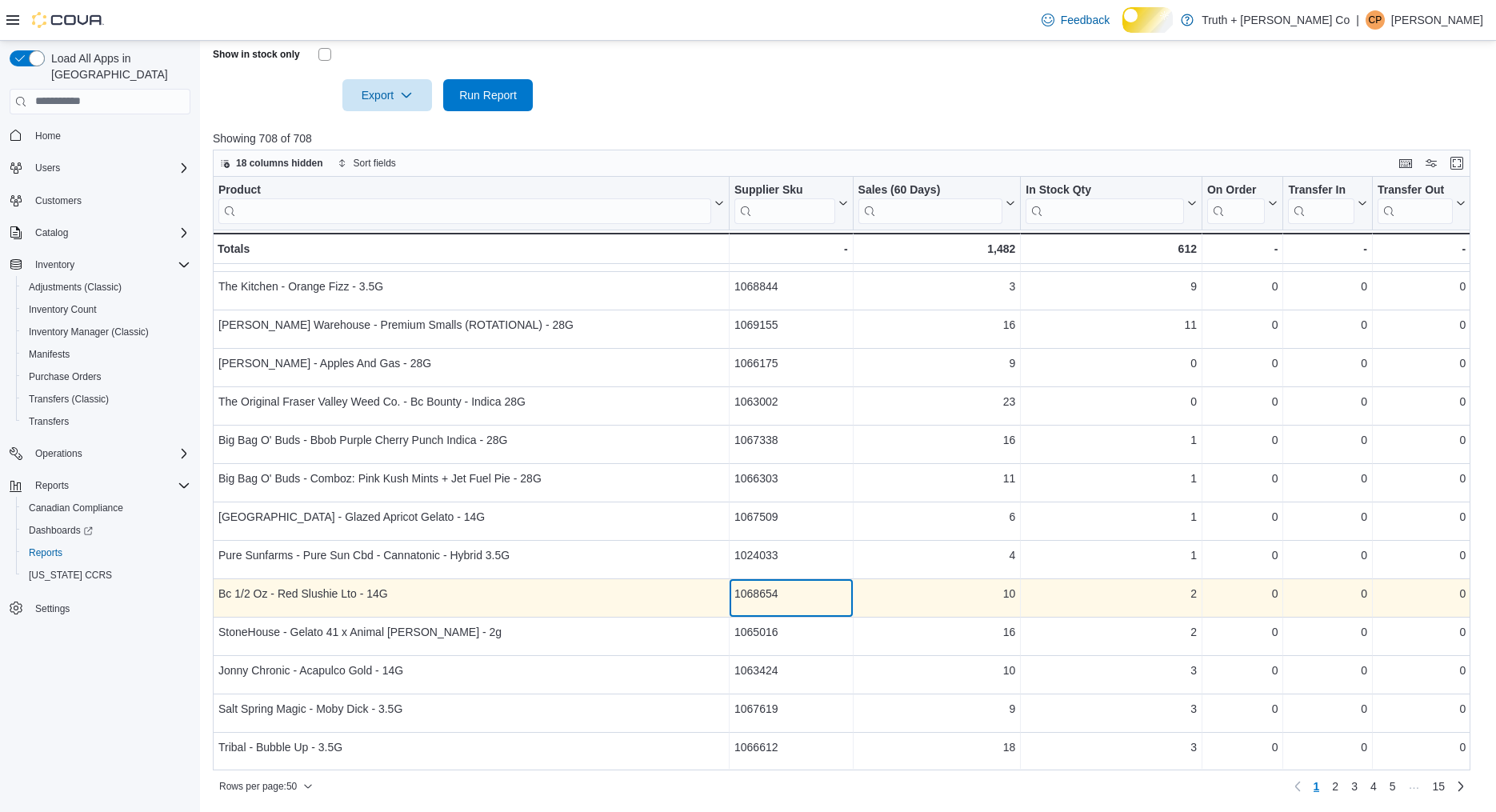
click at [763, 603] on div "1068654" at bounding box center [791, 593] width 113 height 20
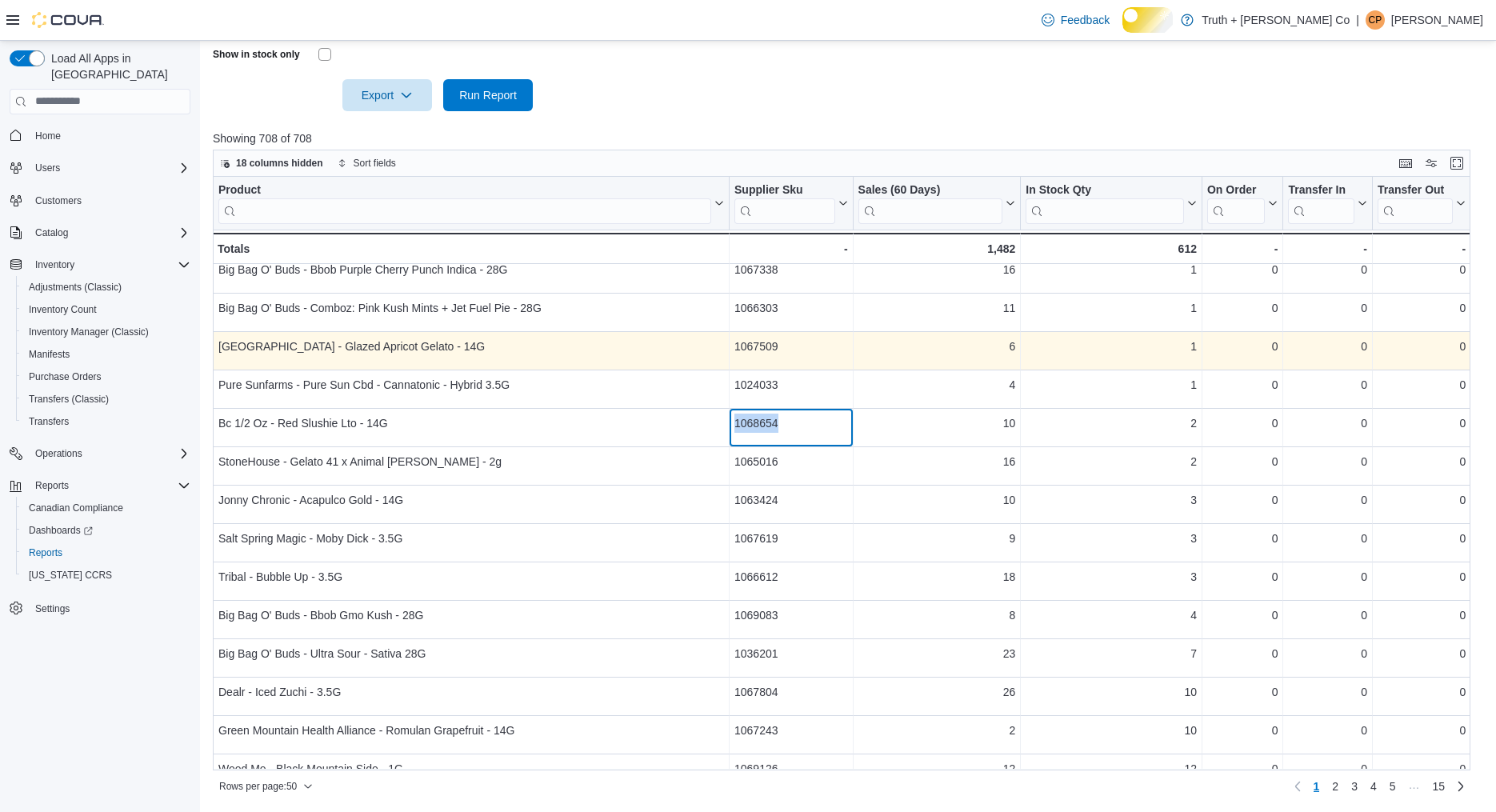
scroll to position [1208, 0]
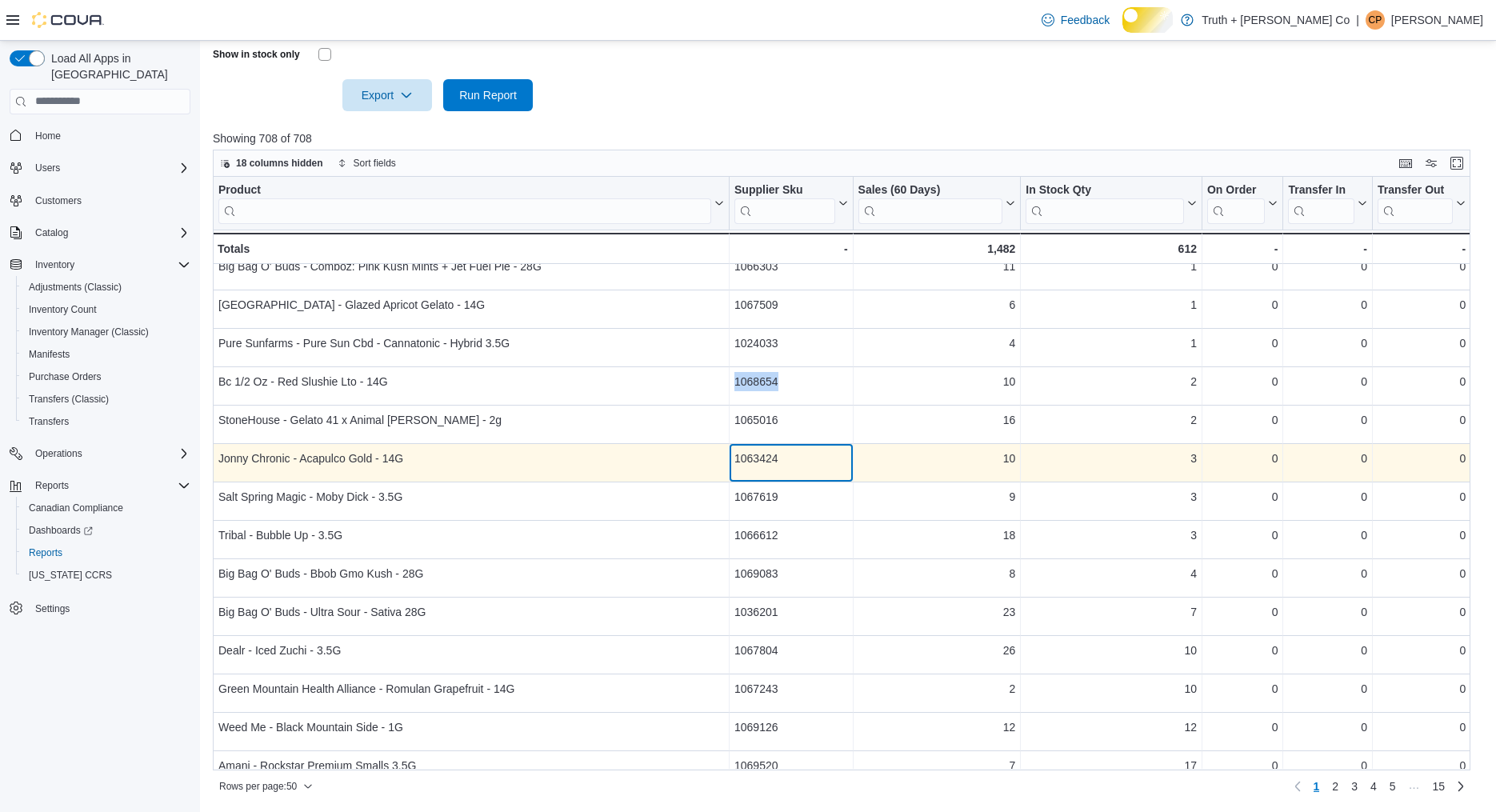
click at [785, 468] on div "1063424" at bounding box center [791, 458] width 113 height 20
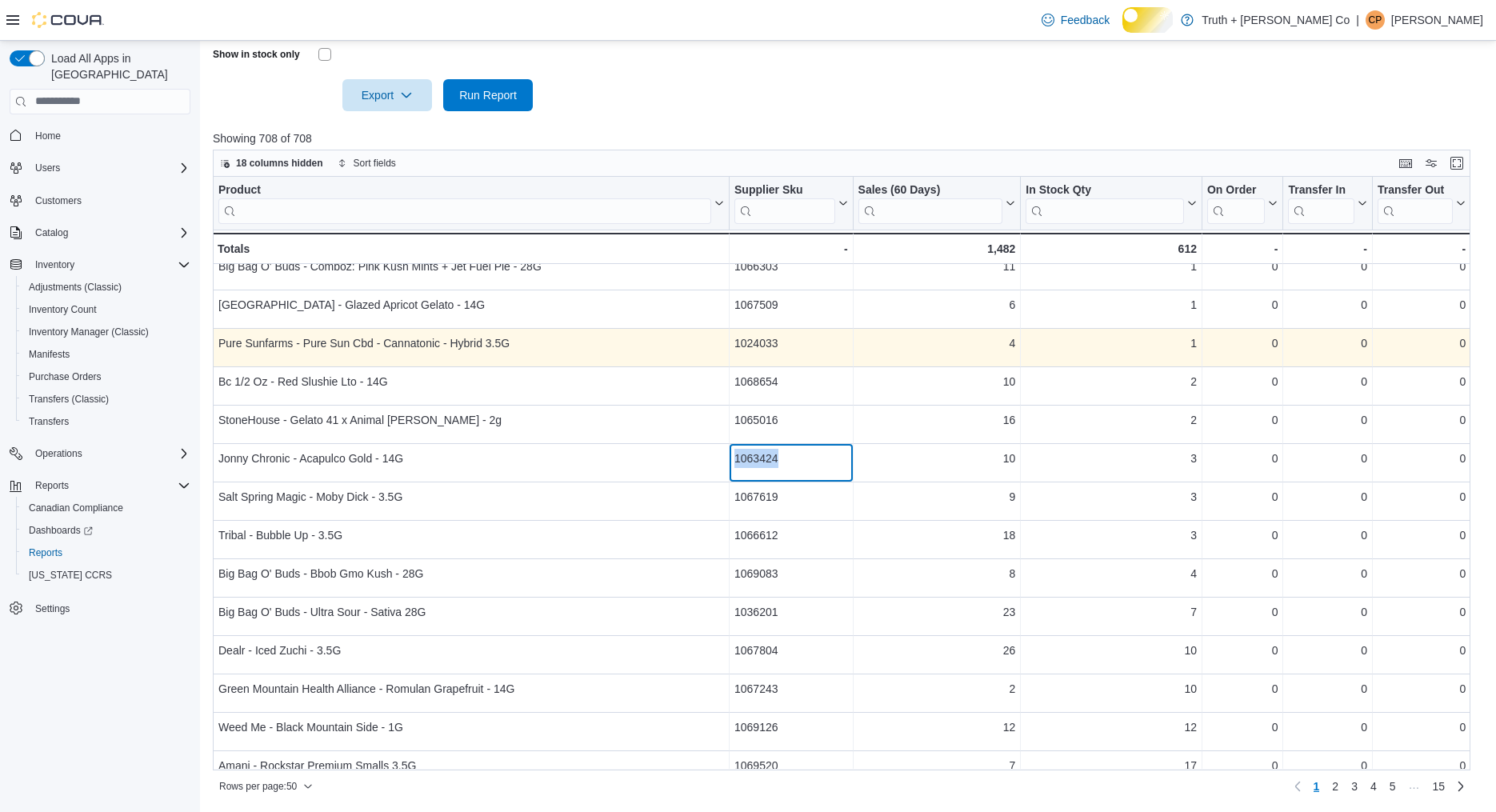
scroll to position [1248, 0]
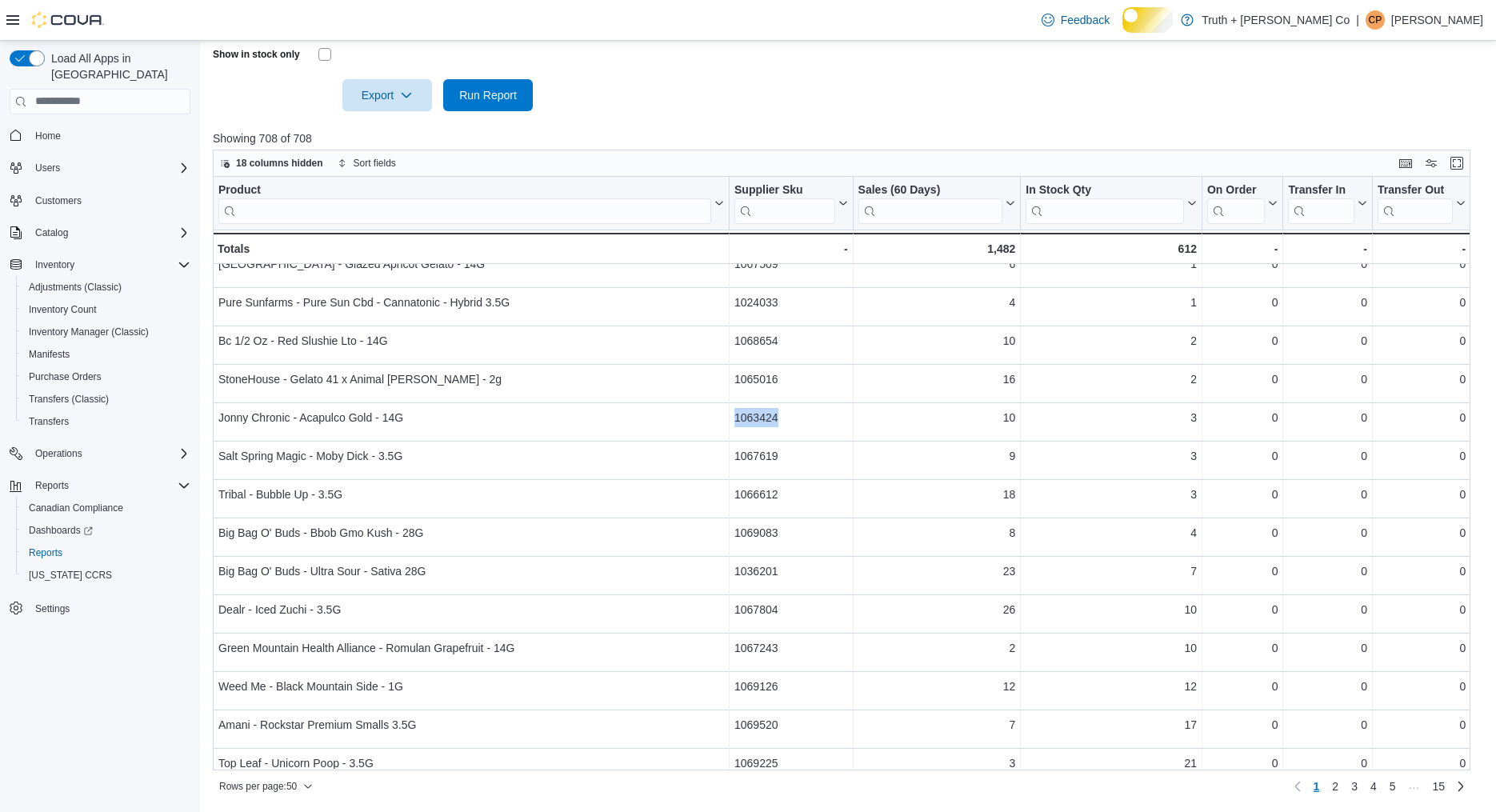
click at [864, 20] on div "Feedback Dark Mode Truth + Alibi Cannabis Co | CP Cindy Pendergast" at bounding box center [748, 21] width 1496 height 41
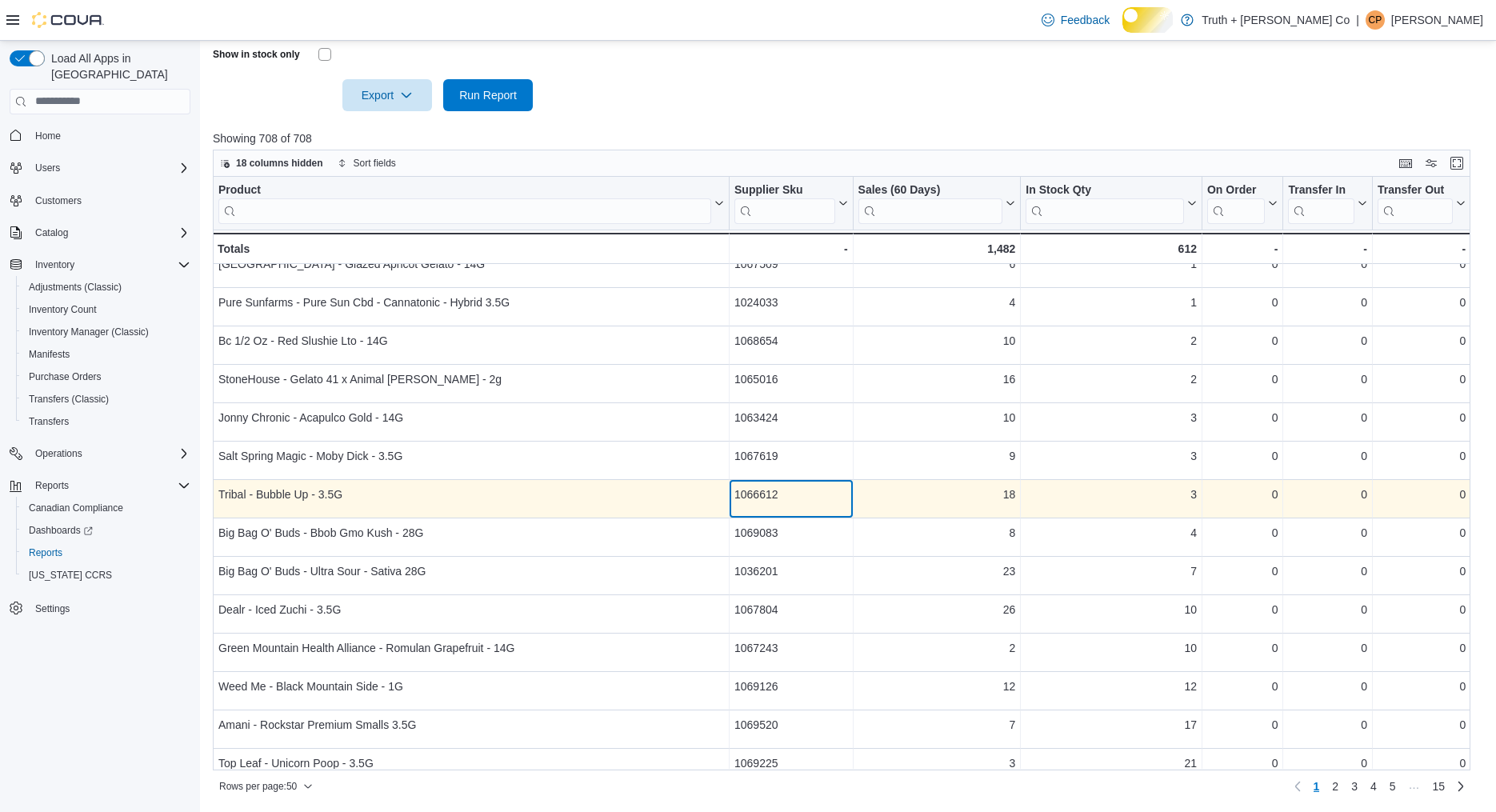
click at [774, 504] on div "1066612" at bounding box center [791, 494] width 113 height 20
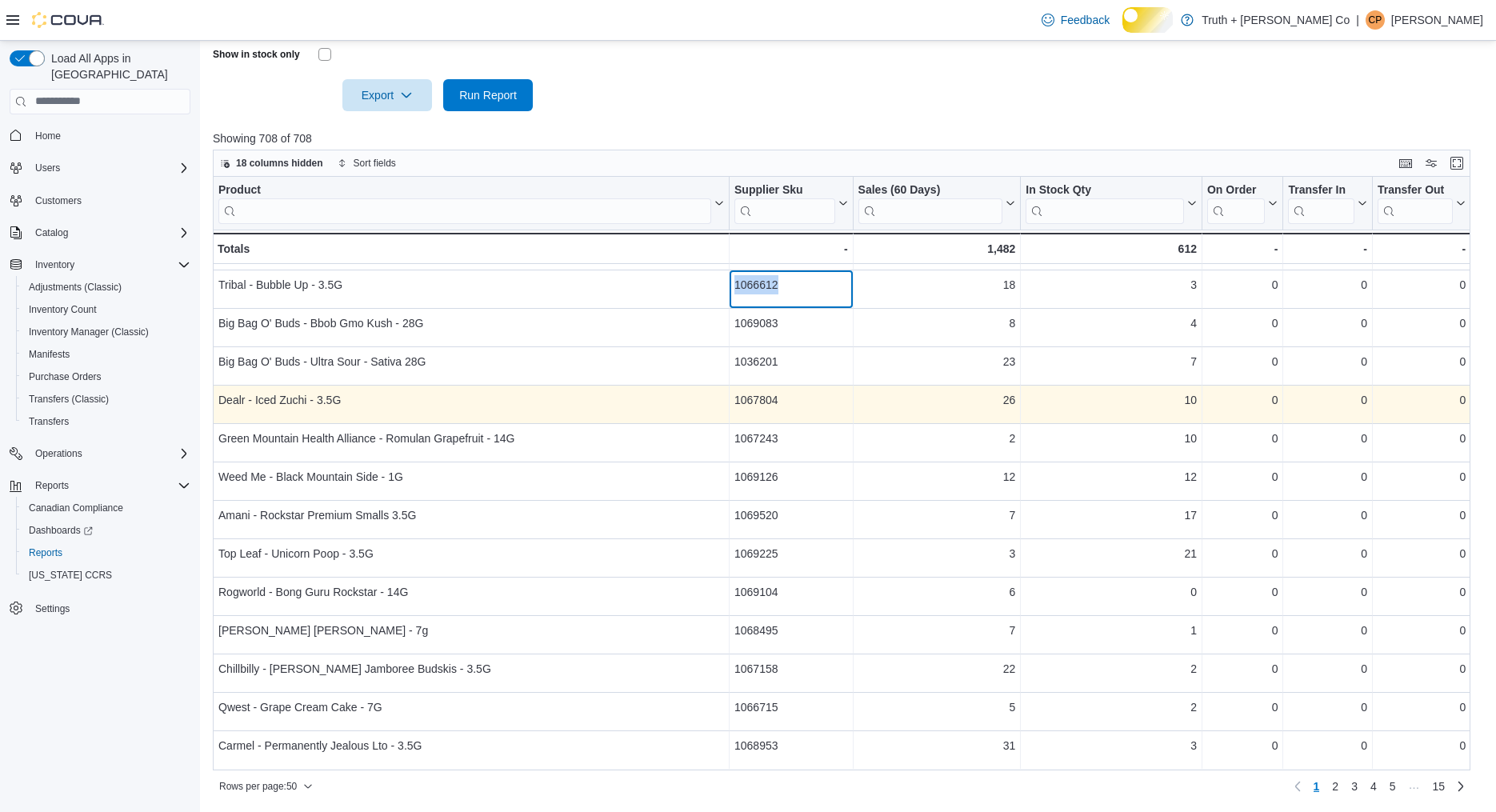
scroll to position [752, 0]
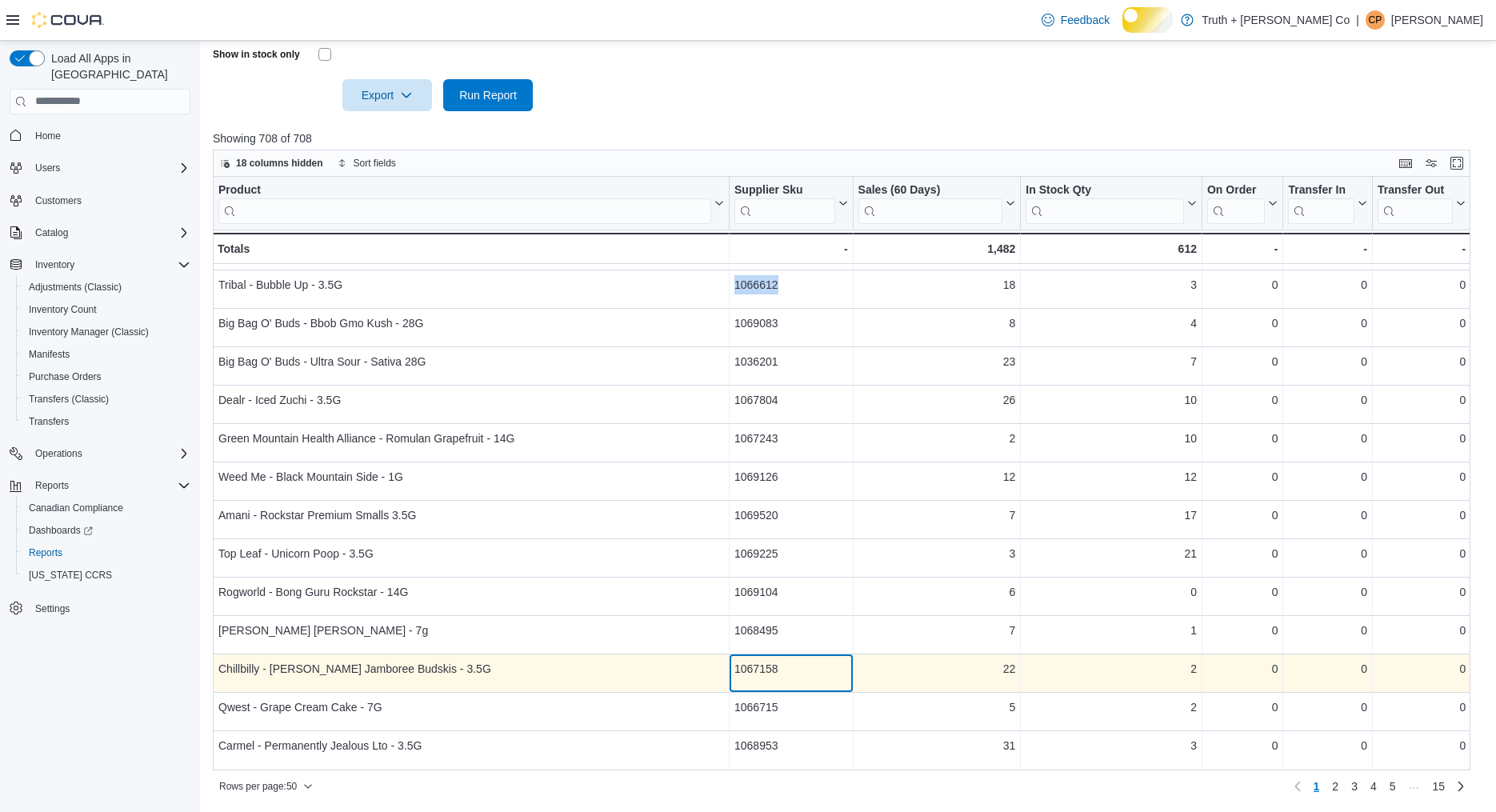
click at [793, 676] on div "1067158" at bounding box center [791, 668] width 113 height 20
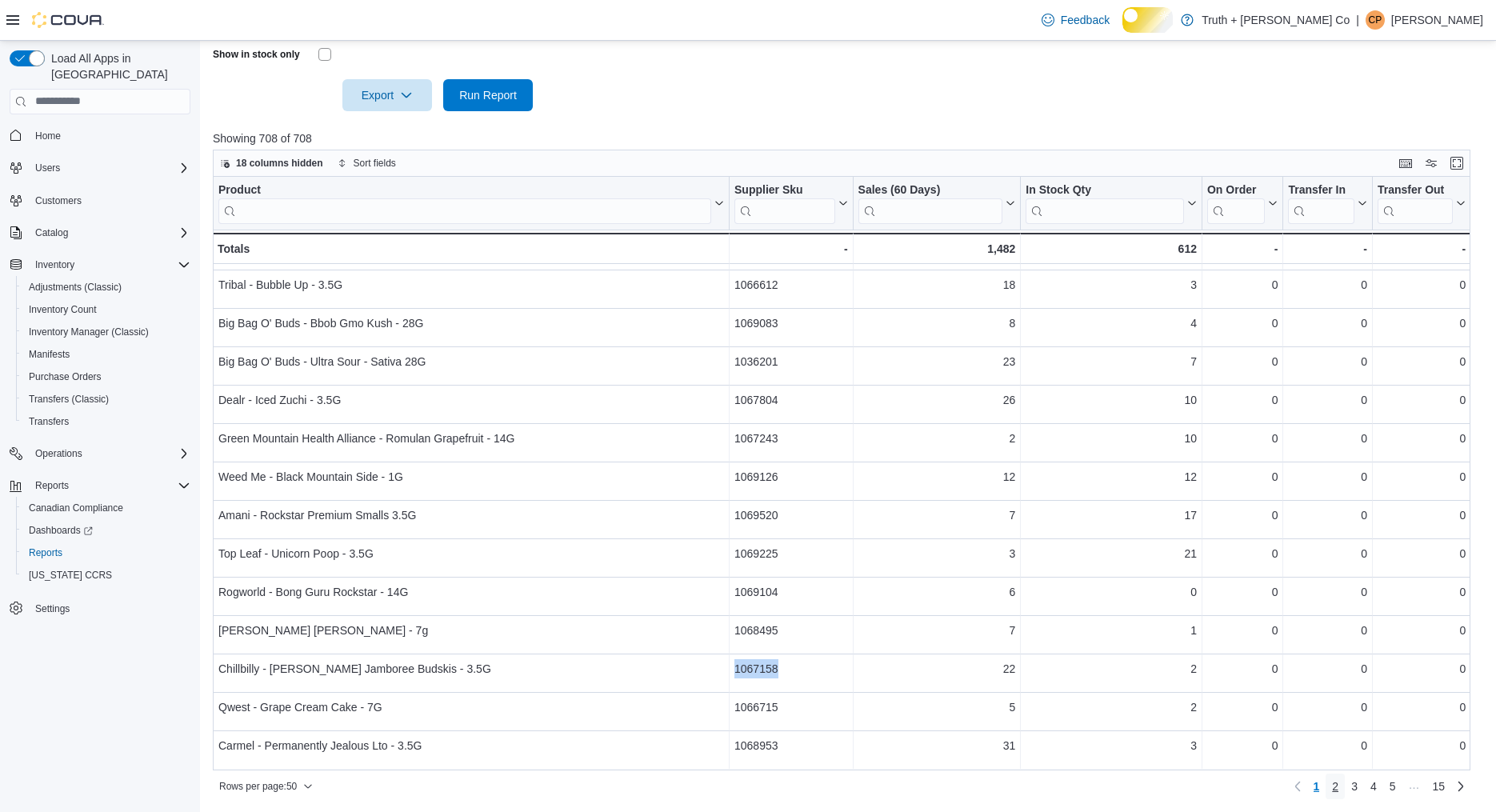
click at [1331, 789] on span "2" at bounding box center [1334, 786] width 7 height 16
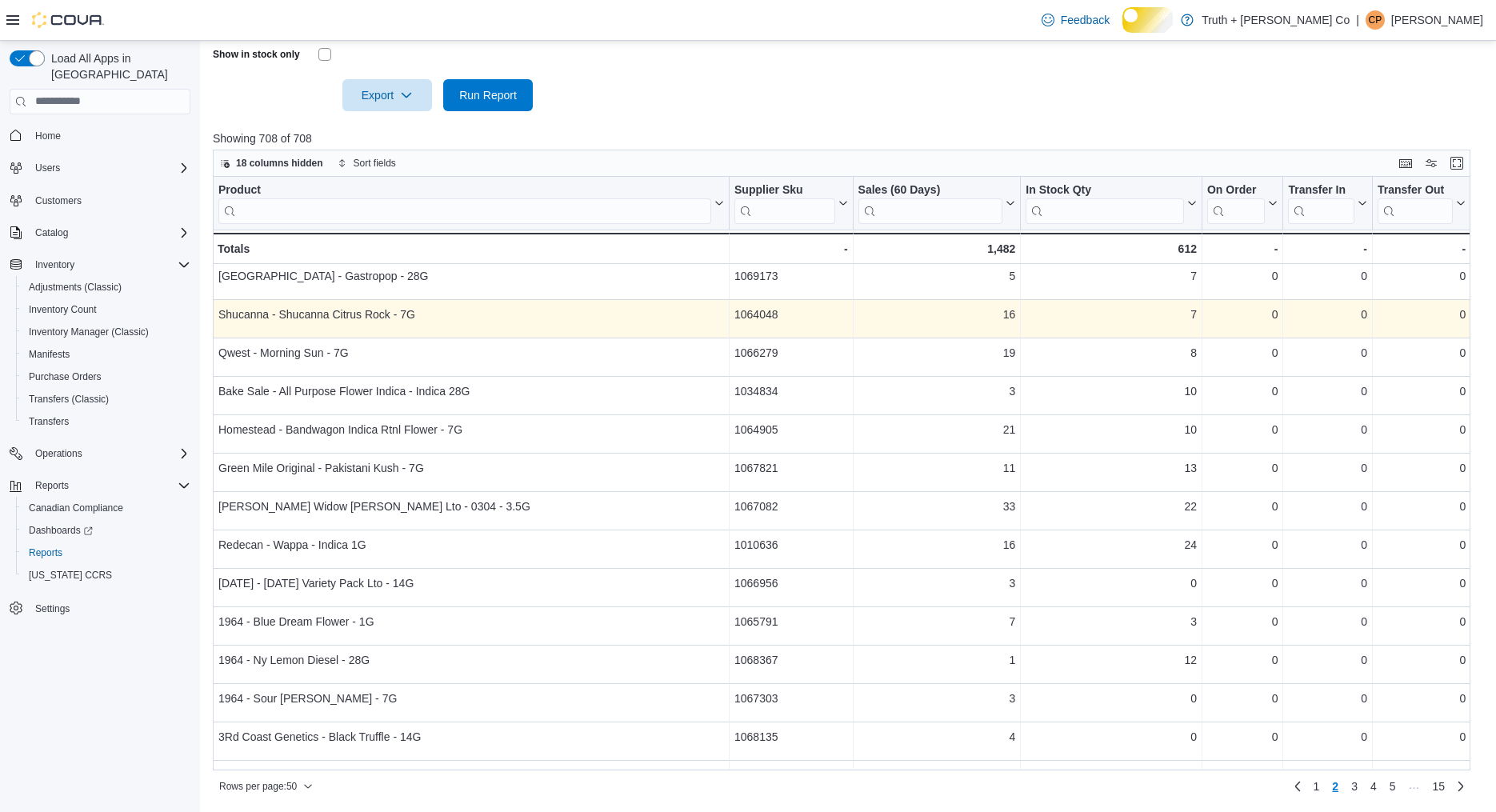
scroll to position [278, 0]
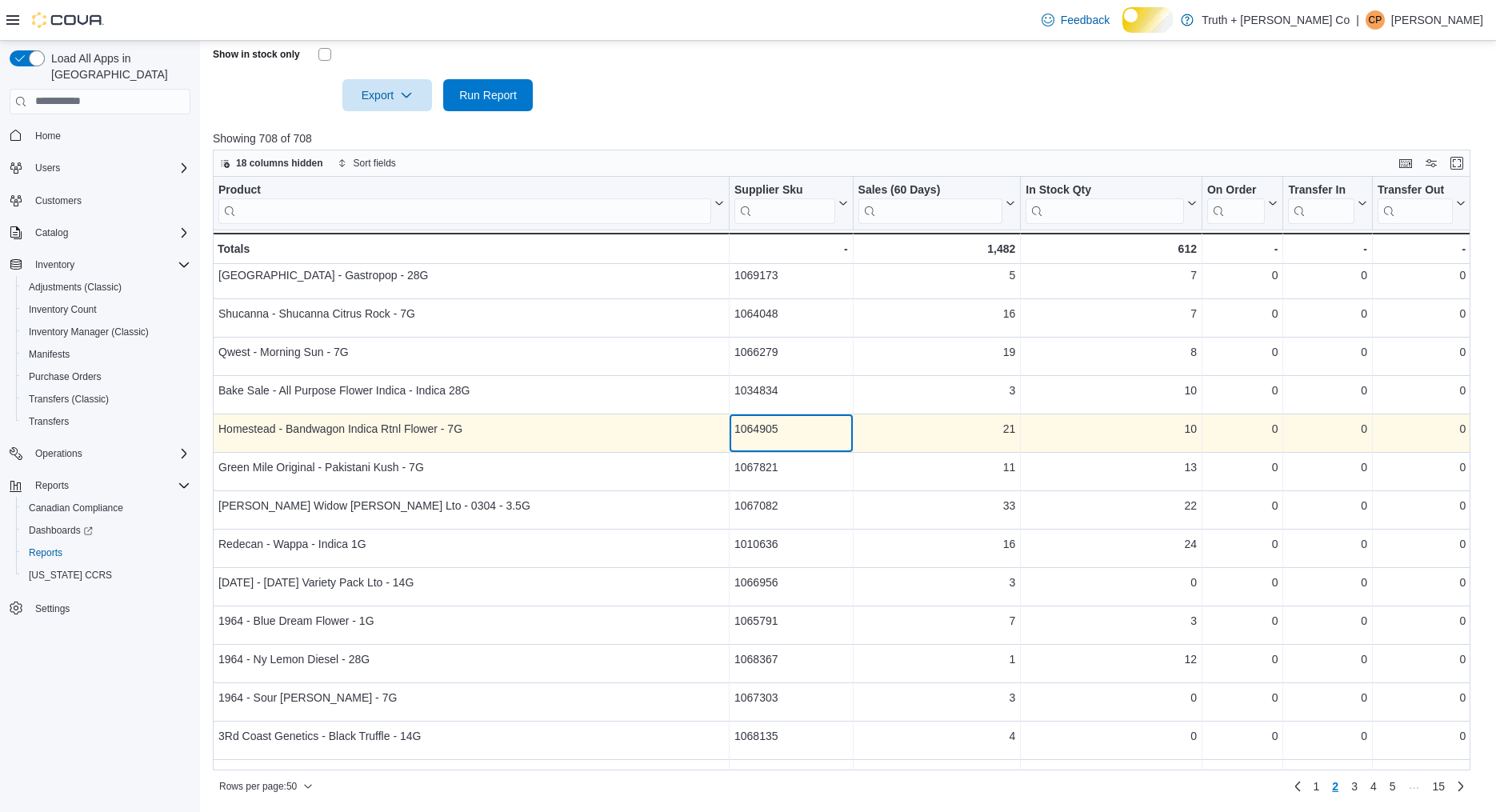
click at [785, 432] on div "1064905" at bounding box center [791, 428] width 113 height 20
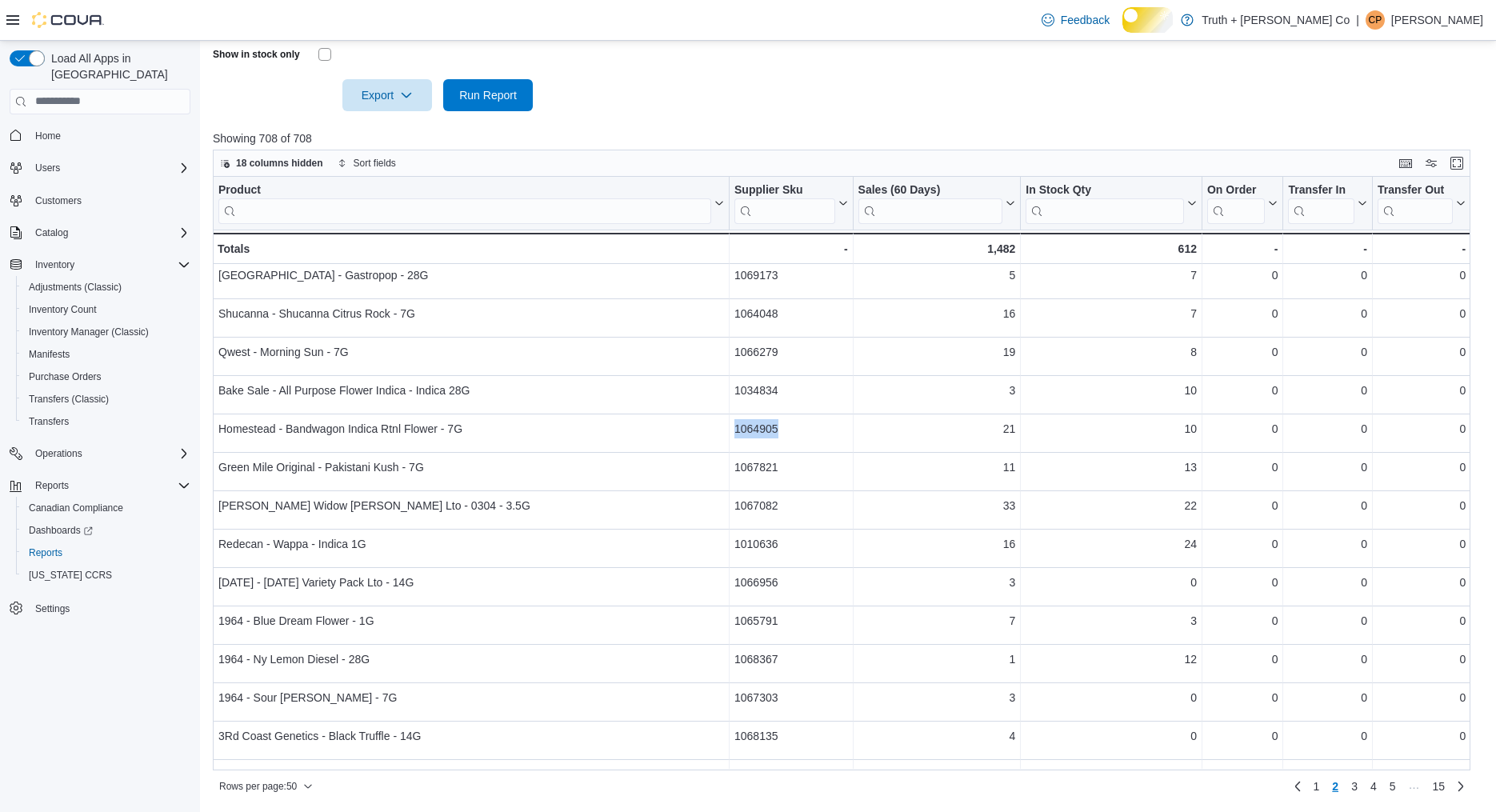
click at [351, 224] on input "search" at bounding box center [464, 210] width 493 height 25
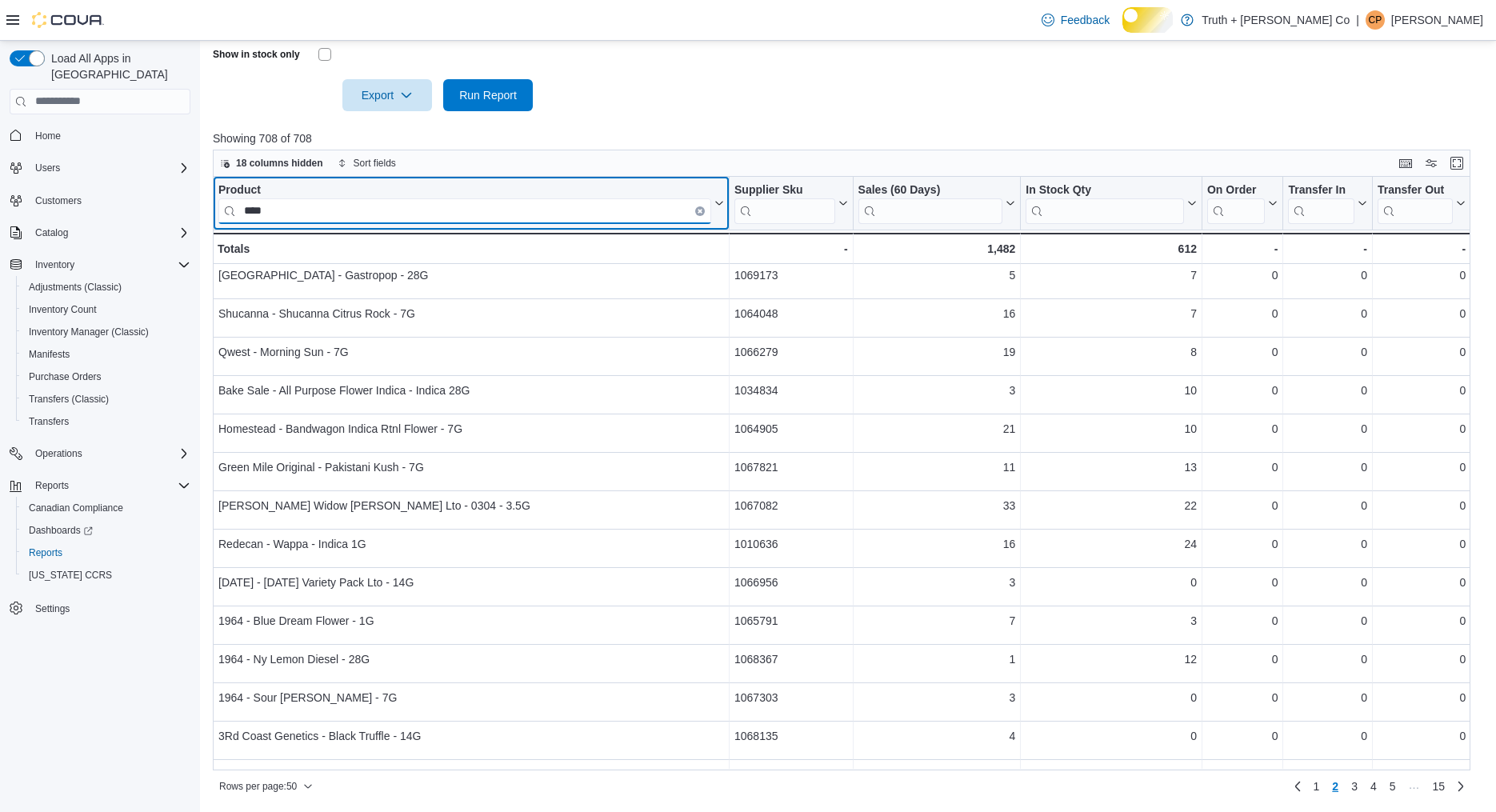
scroll to position [0, 0]
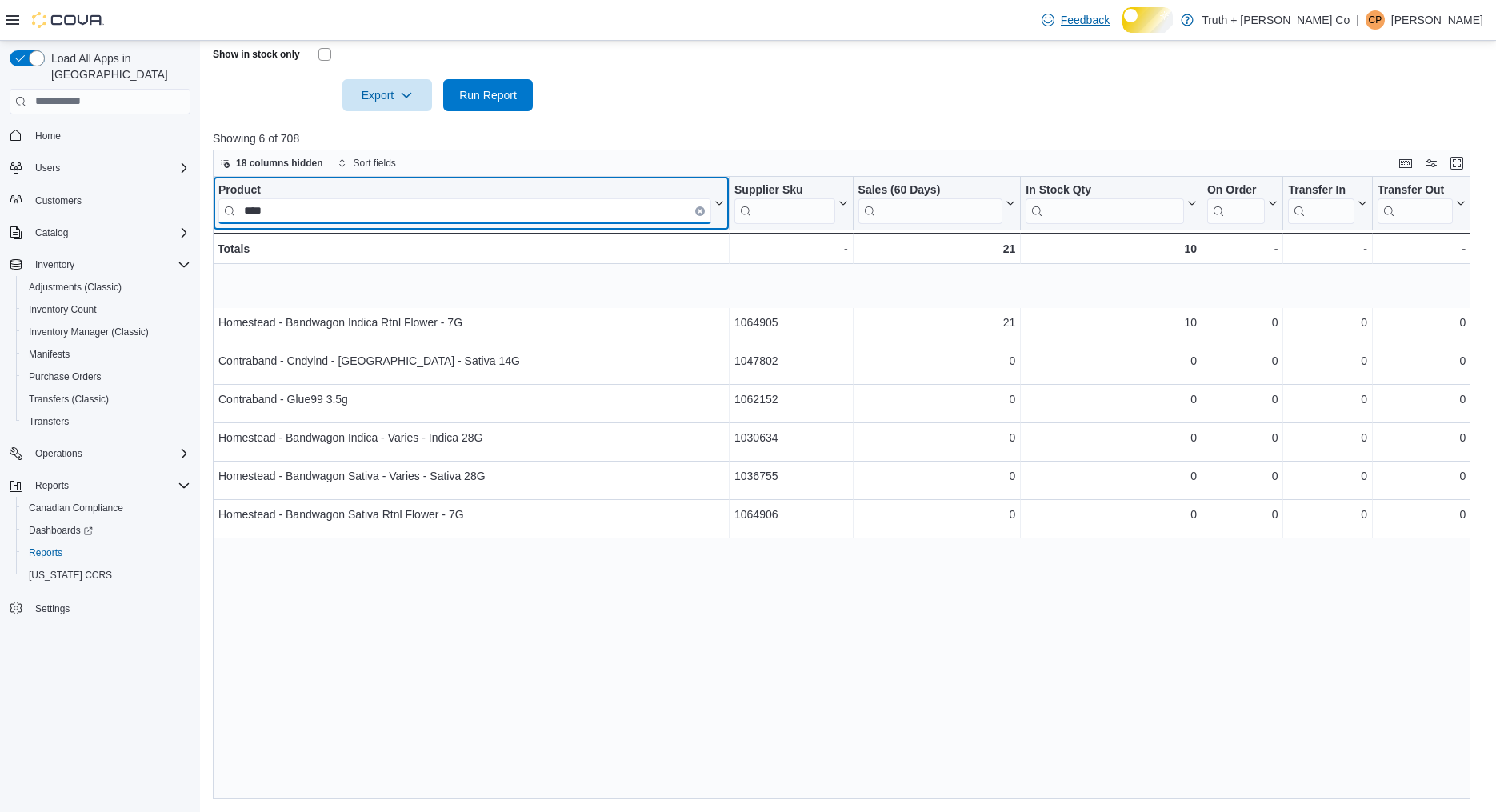
type input "****"
click at [701, 212] on icon "Clear input" at bounding box center [699, 210] width 3 height 3
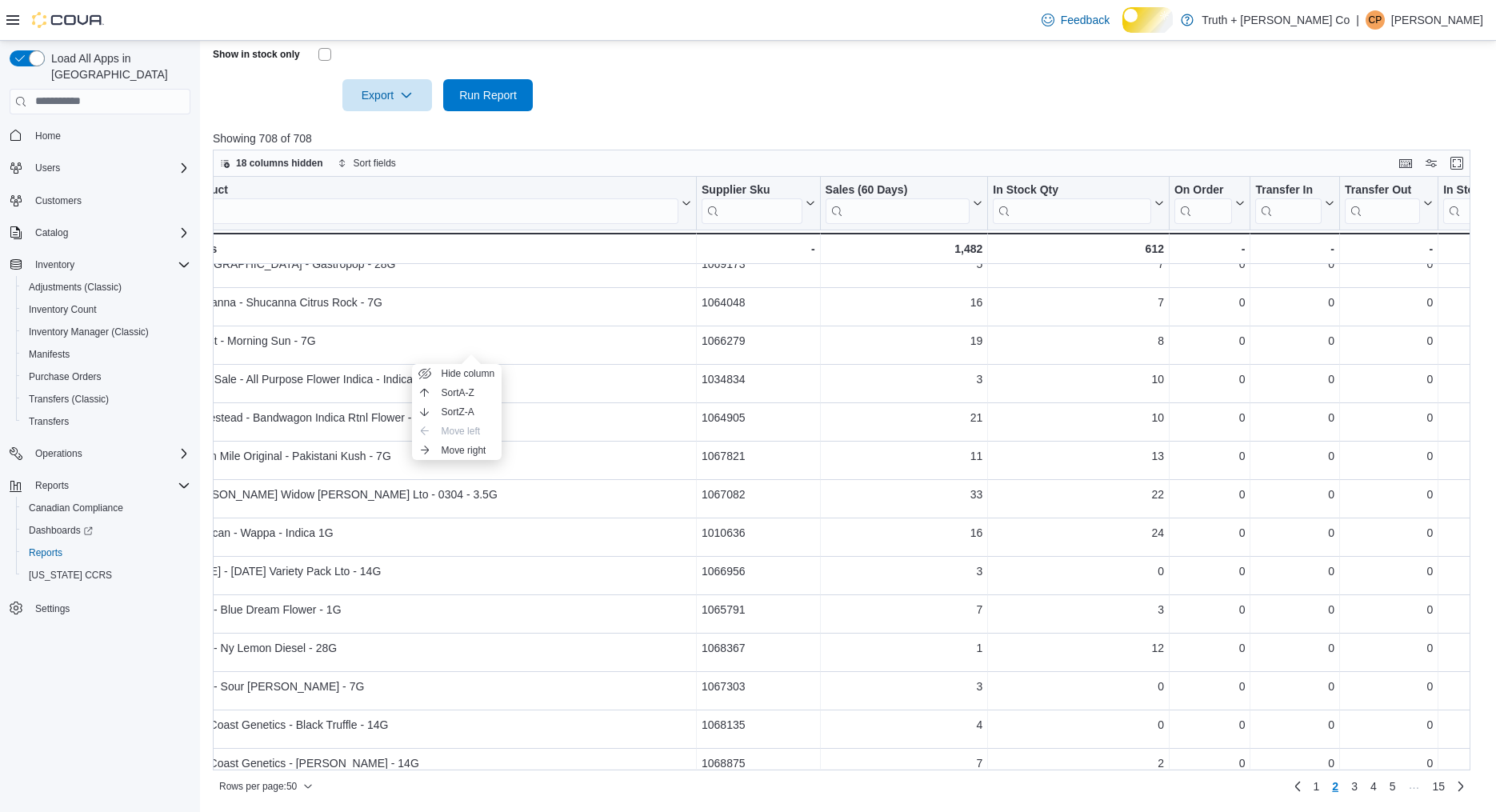
scroll to position [289, 0]
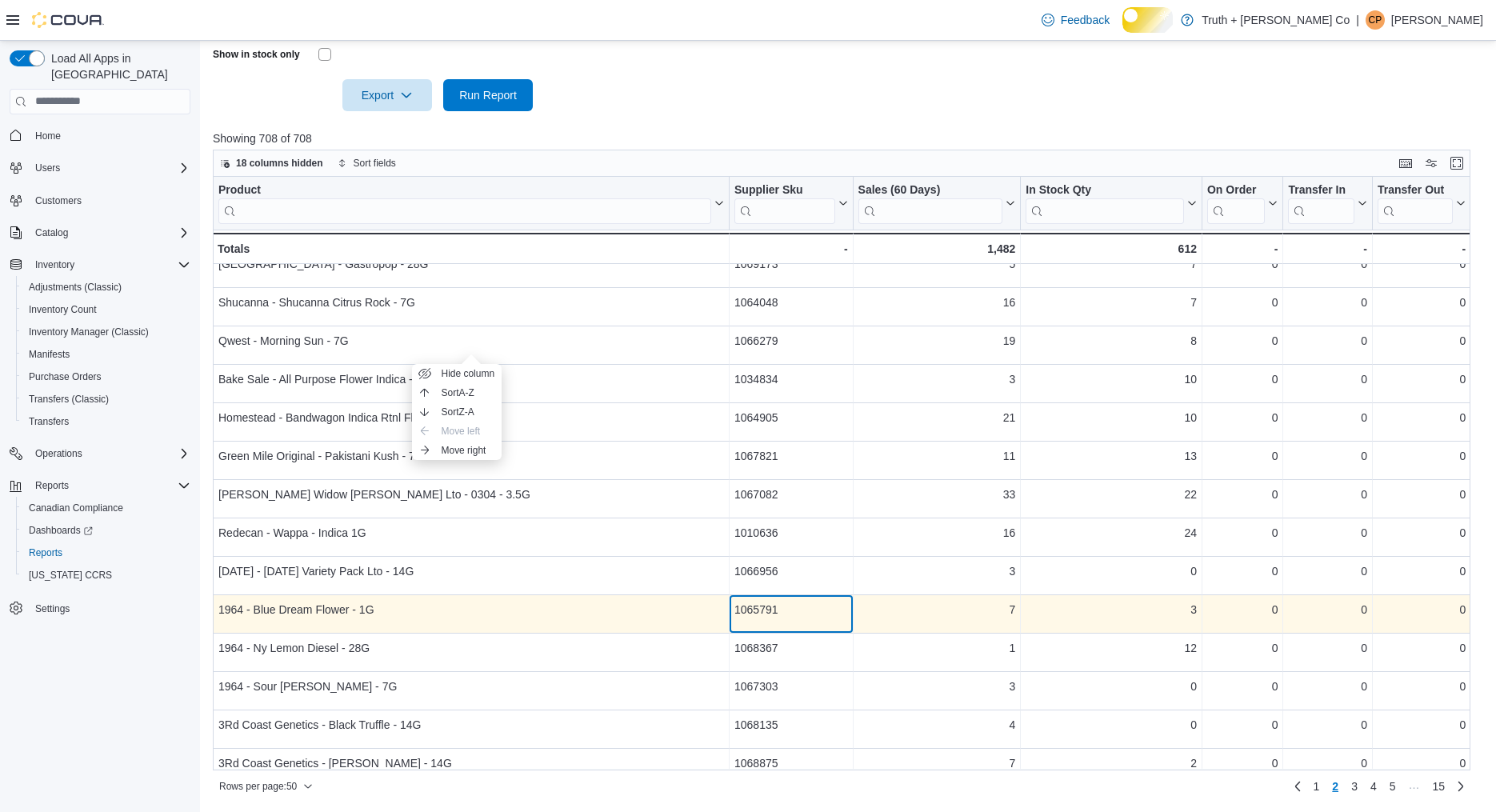
click at [774, 616] on div "1065791" at bounding box center [791, 609] width 113 height 20
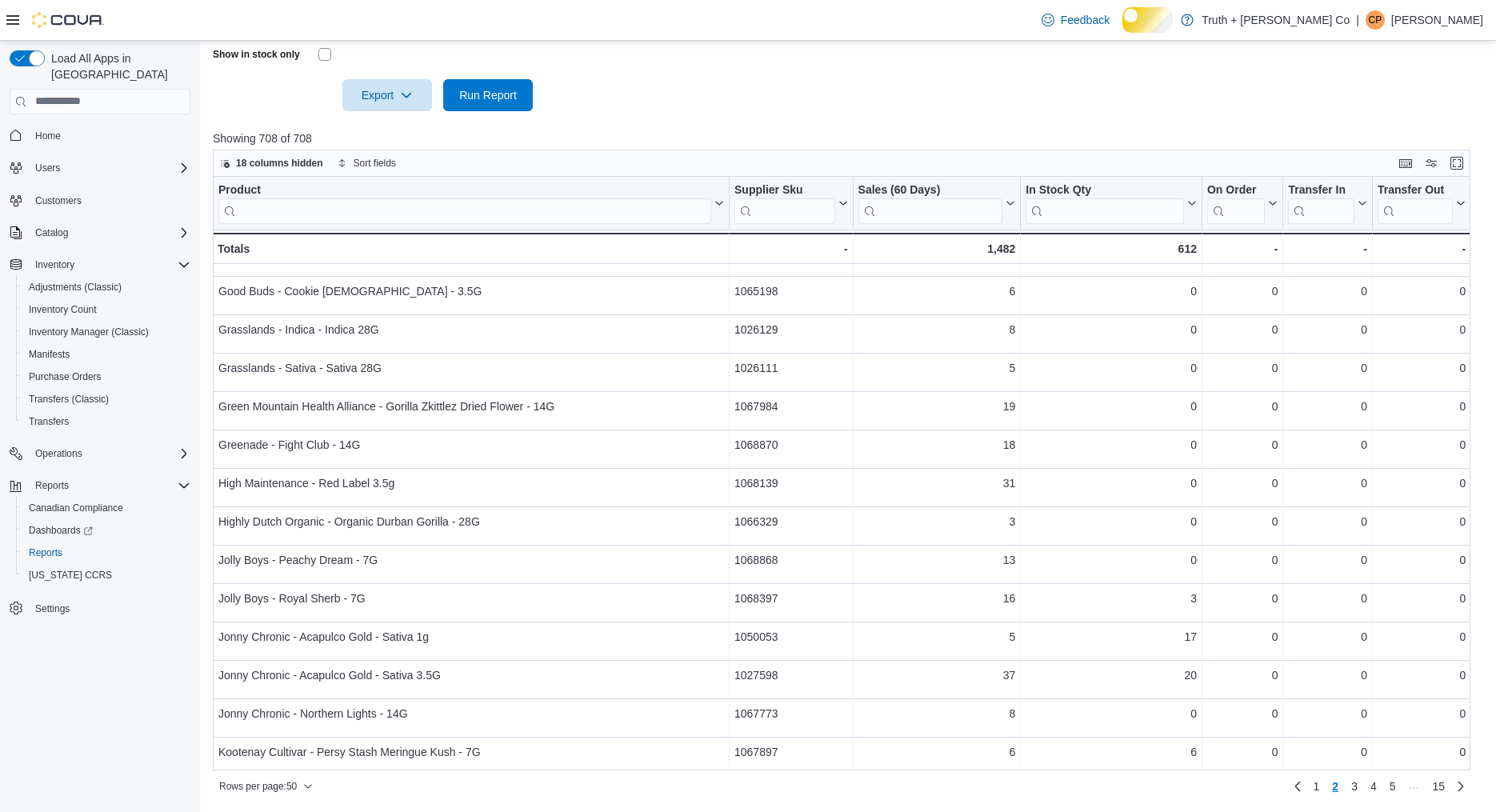
scroll to position [1457, 0]
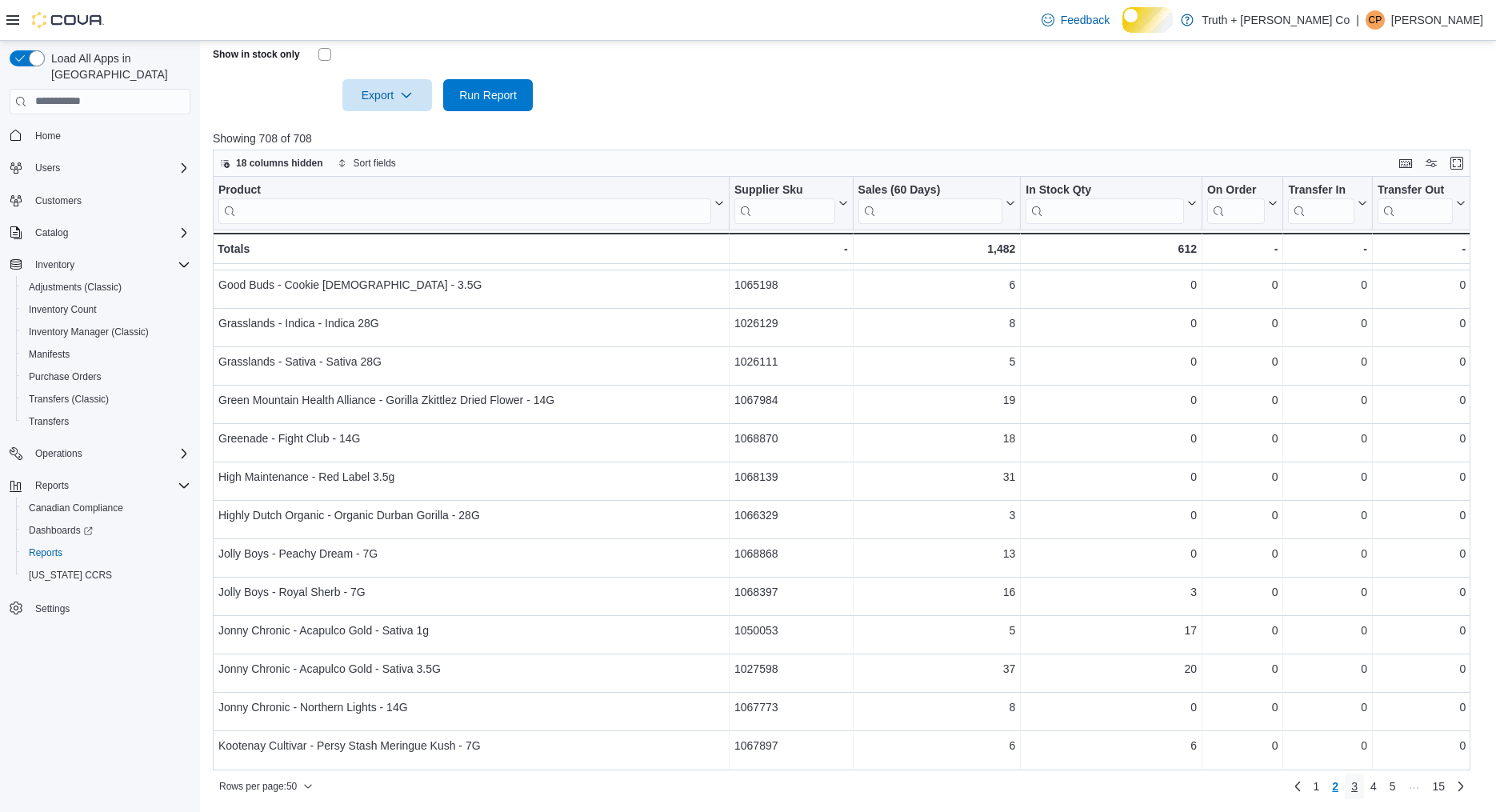
click at [1351, 790] on span "3" at bounding box center [1354, 786] width 7 height 16
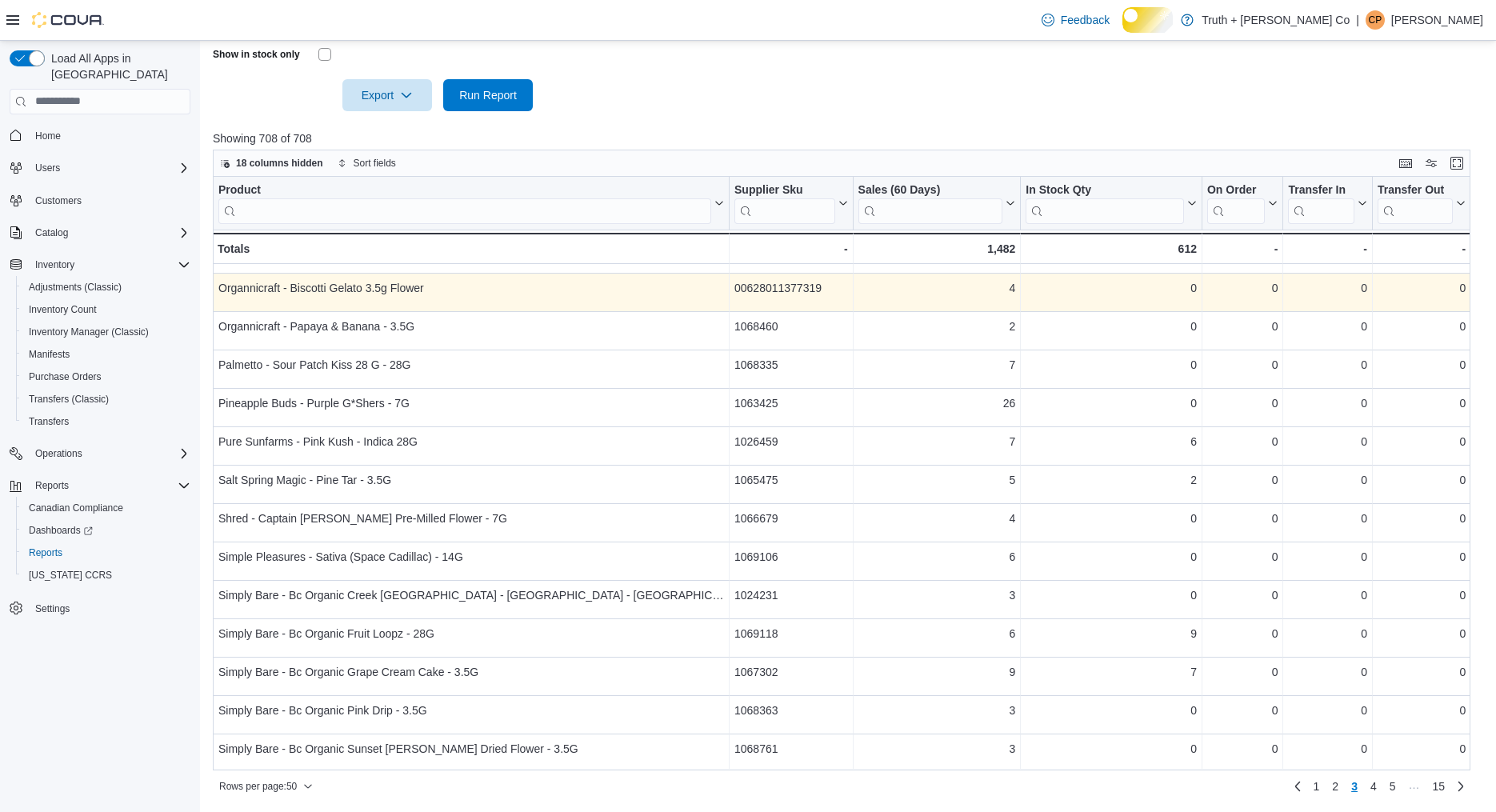
scroll to position [189, 0]
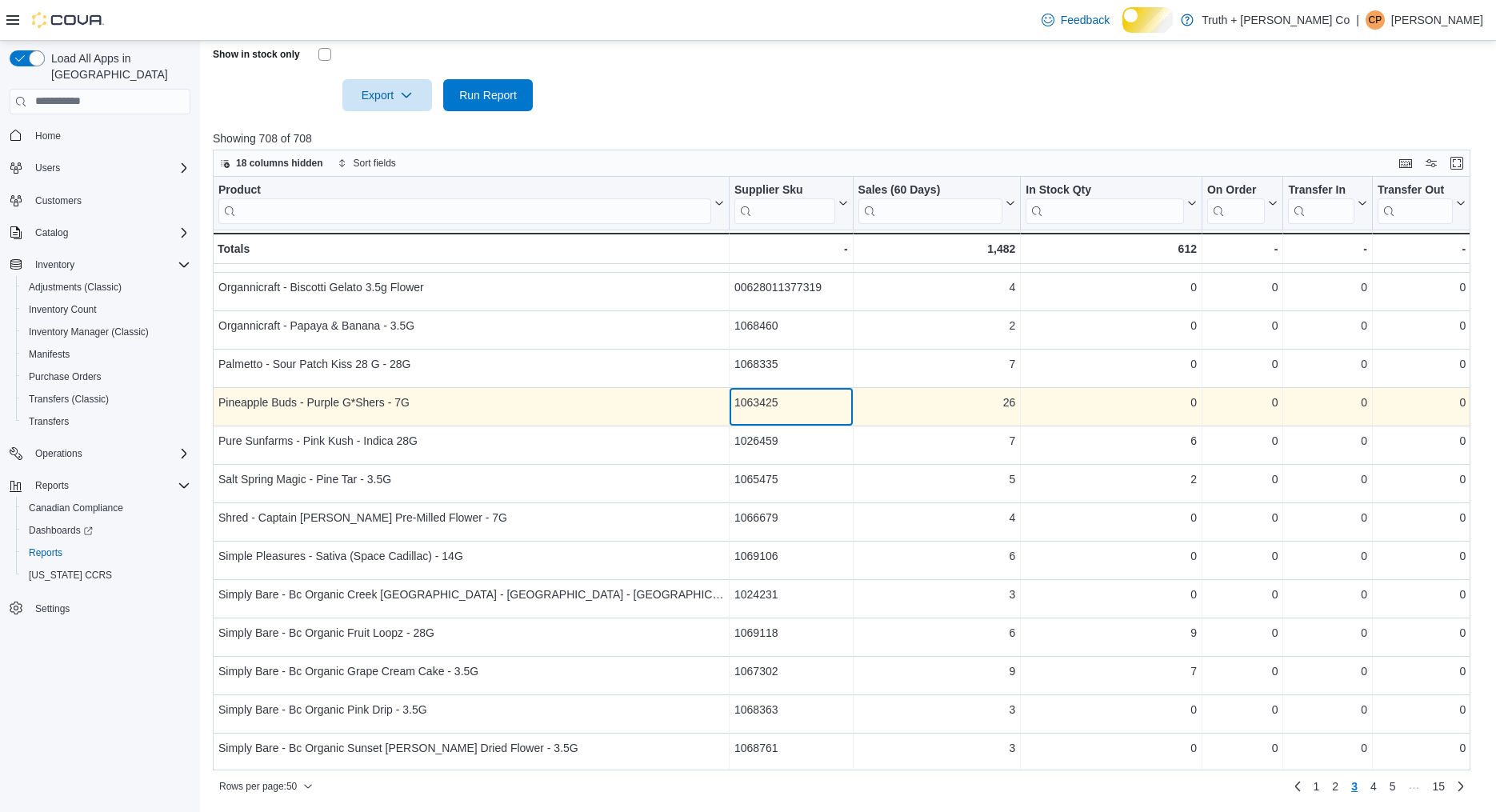
click at [789, 412] on div "1063425" at bounding box center [791, 402] width 113 height 20
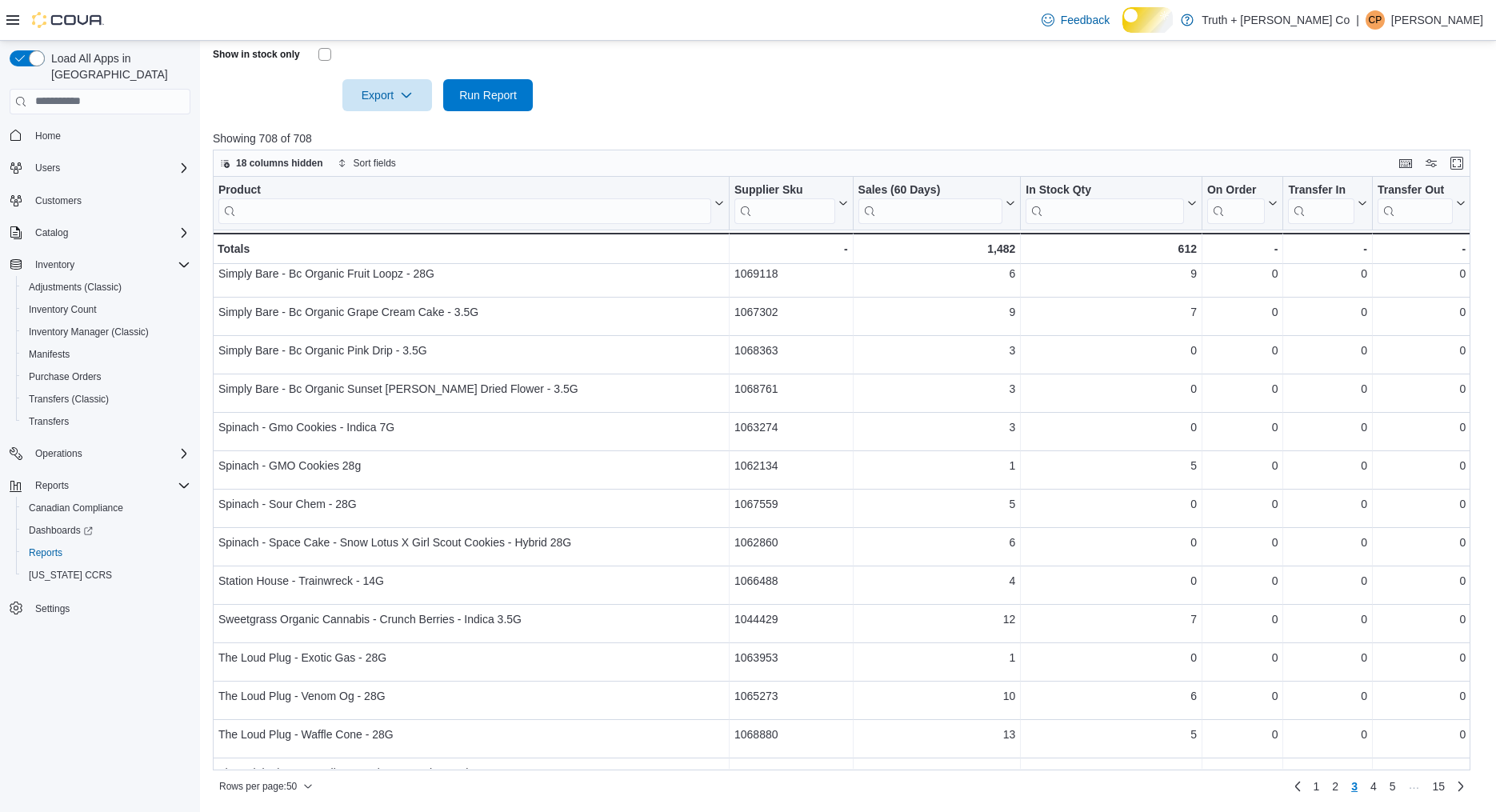
scroll to position [548, 0]
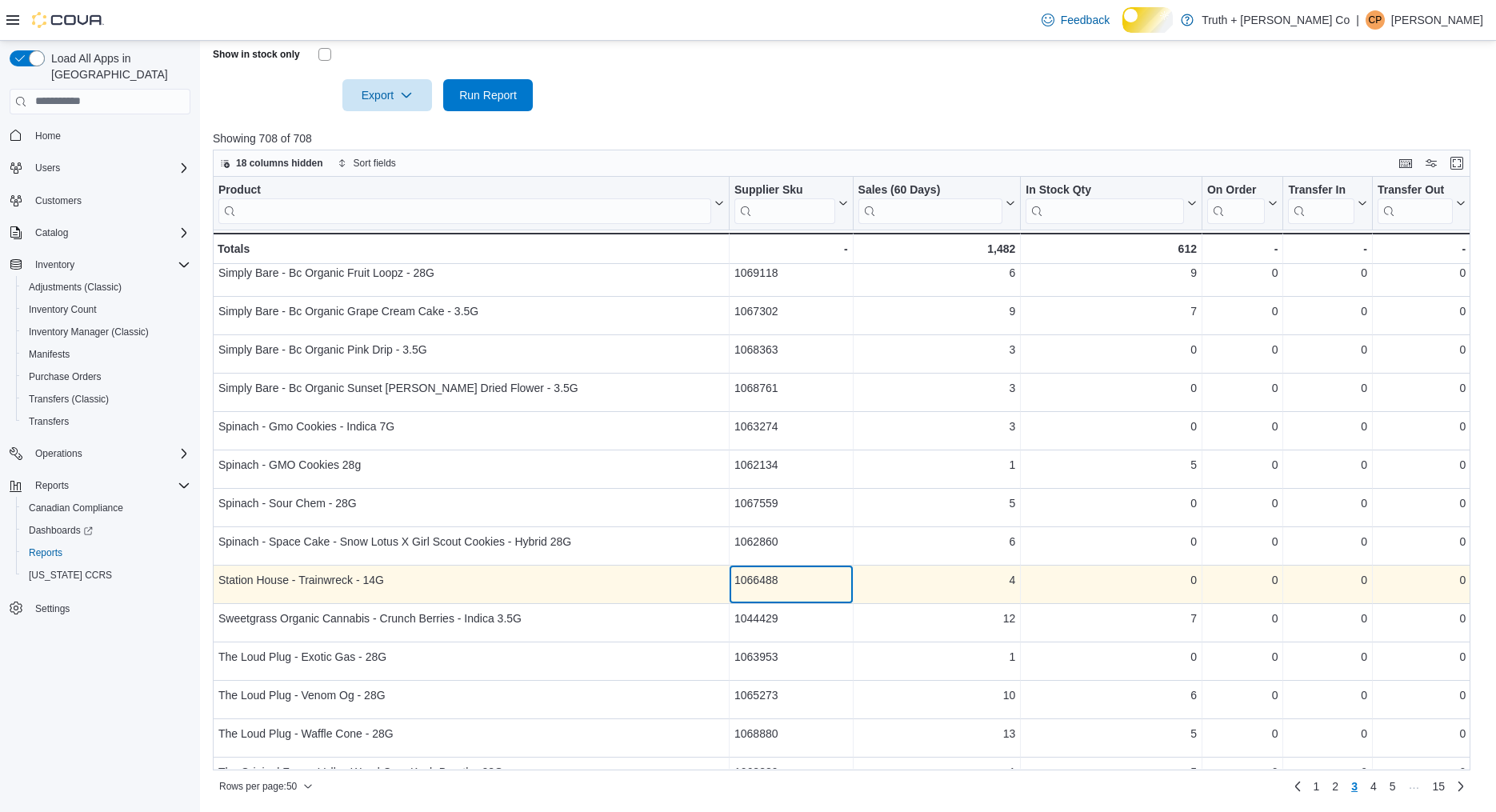
click at [769, 585] on div "1066488" at bounding box center [791, 580] width 113 height 20
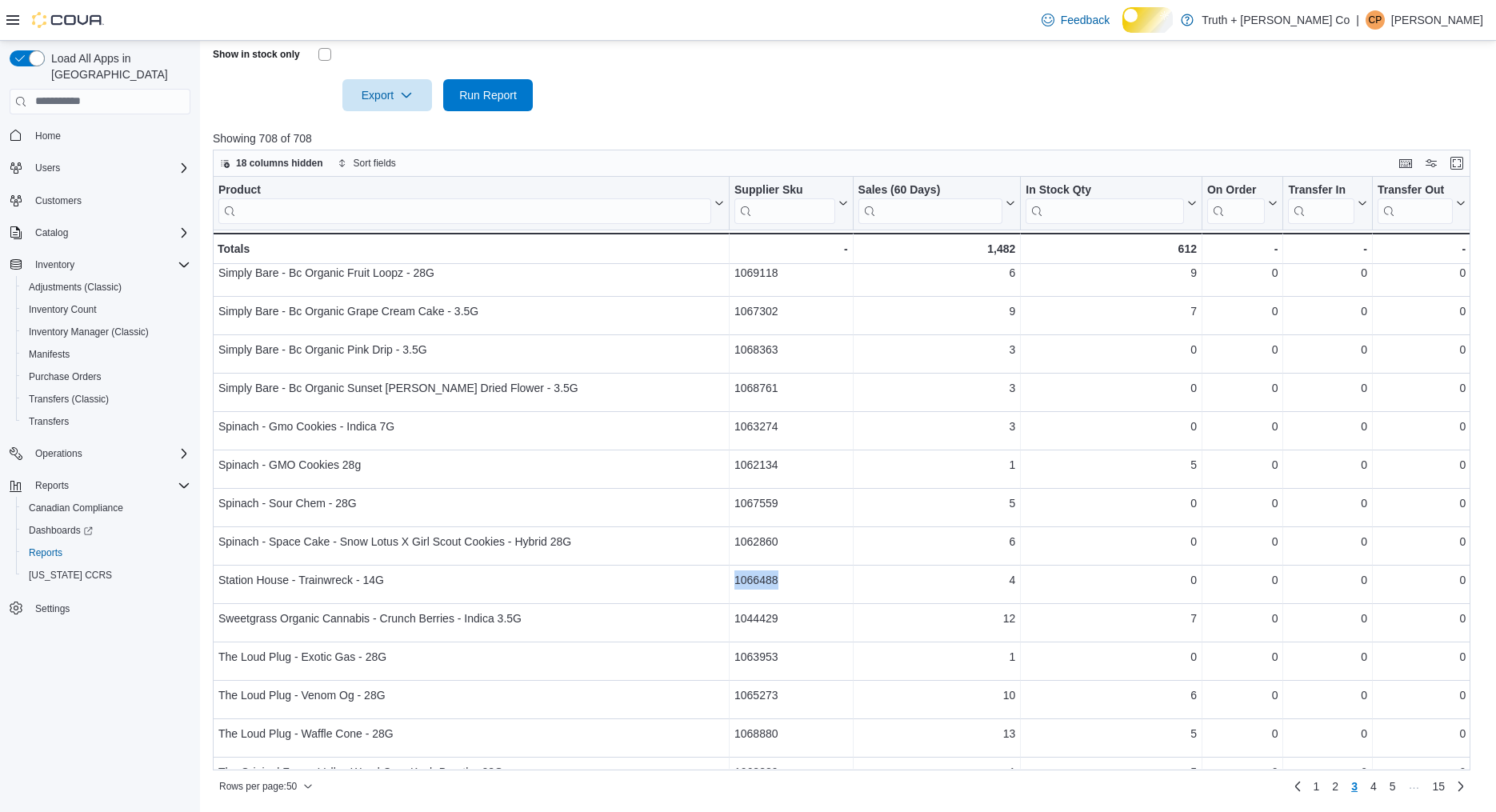
click at [380, 224] on input "search" at bounding box center [464, 210] width 493 height 25
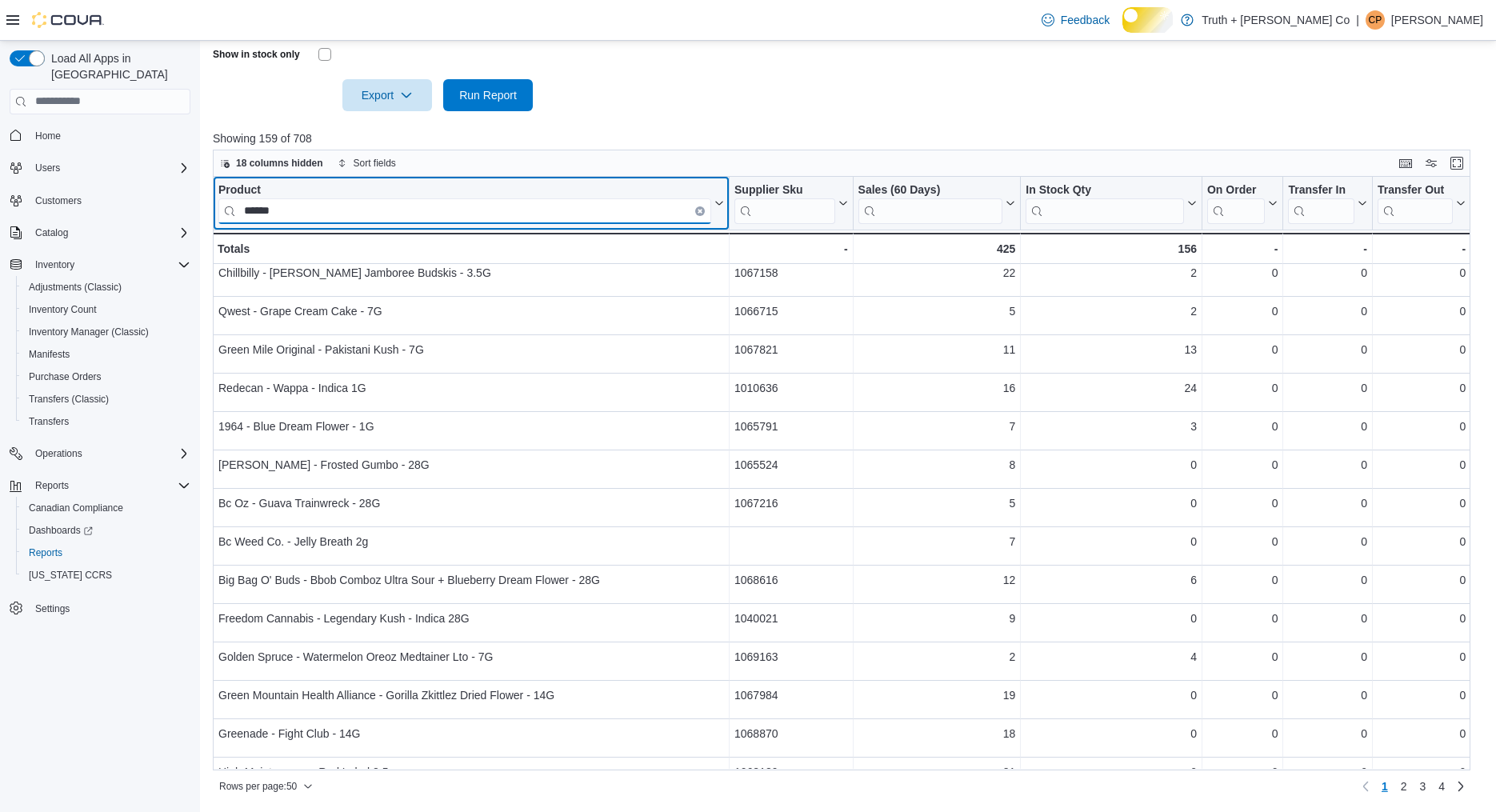
scroll to position [0, 0]
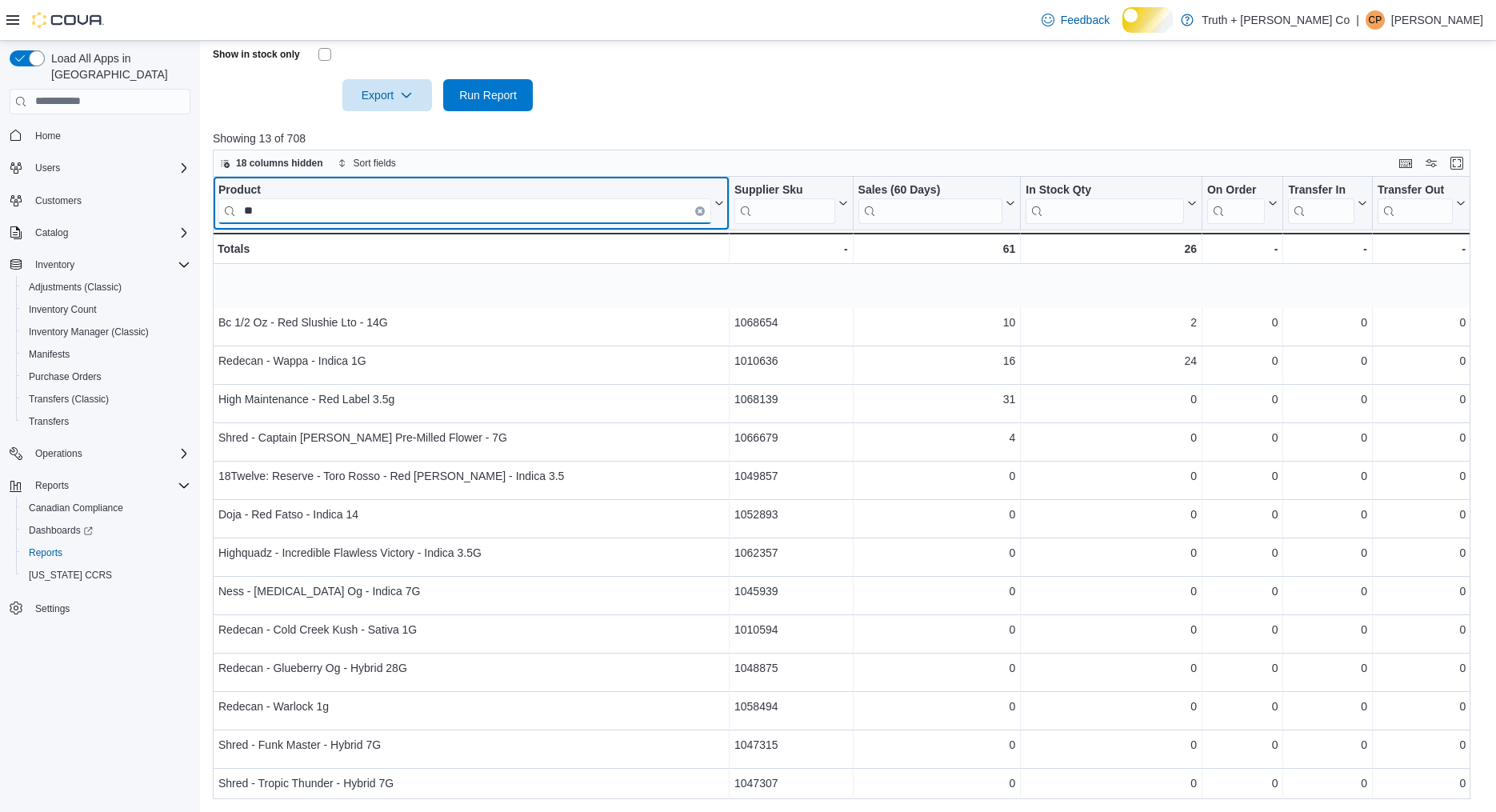
type input "*"
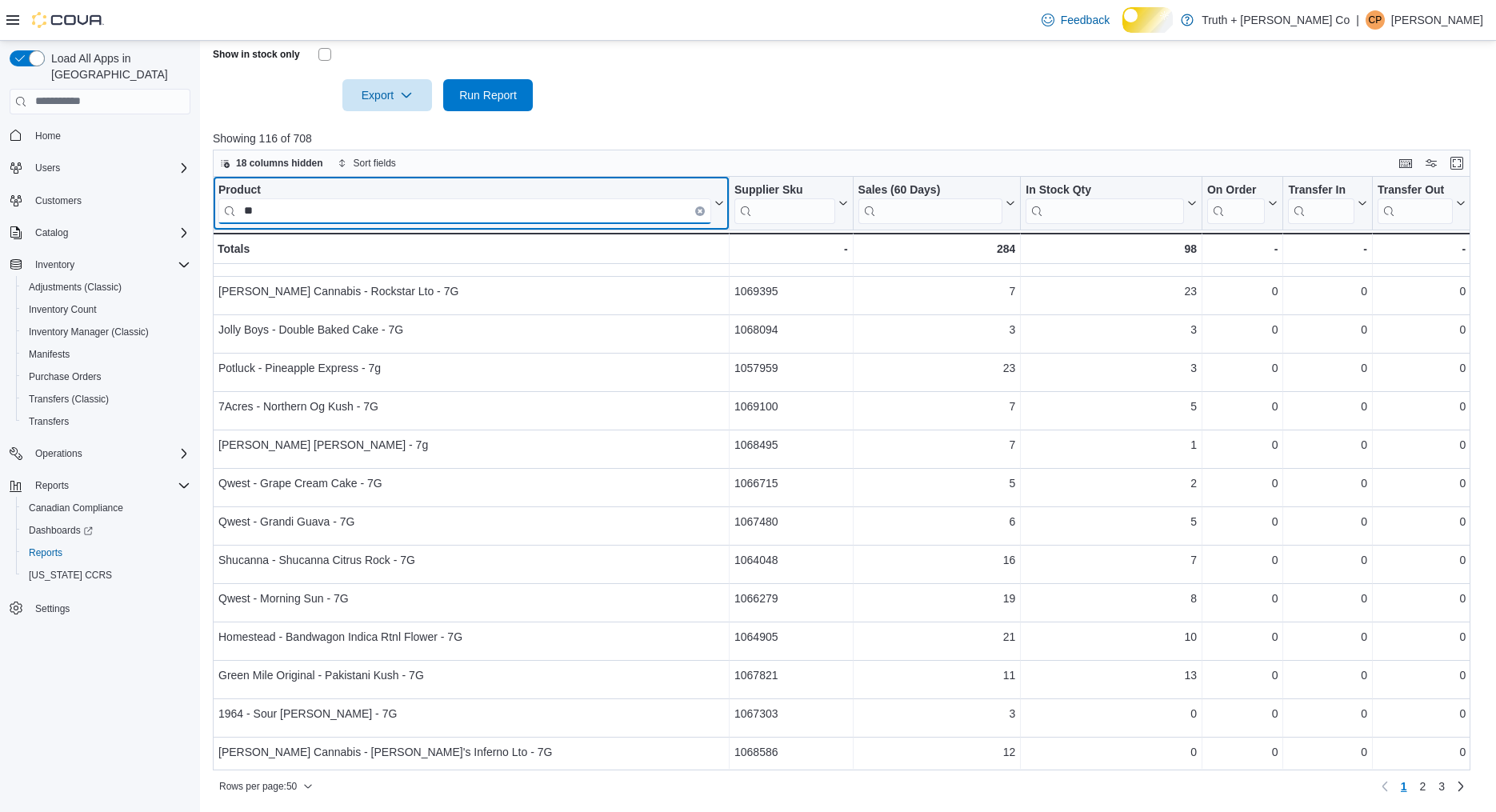
scroll to position [107, 0]
type input "**"
click at [699, 212] on icon "Clear input" at bounding box center [699, 210] width 3 height 3
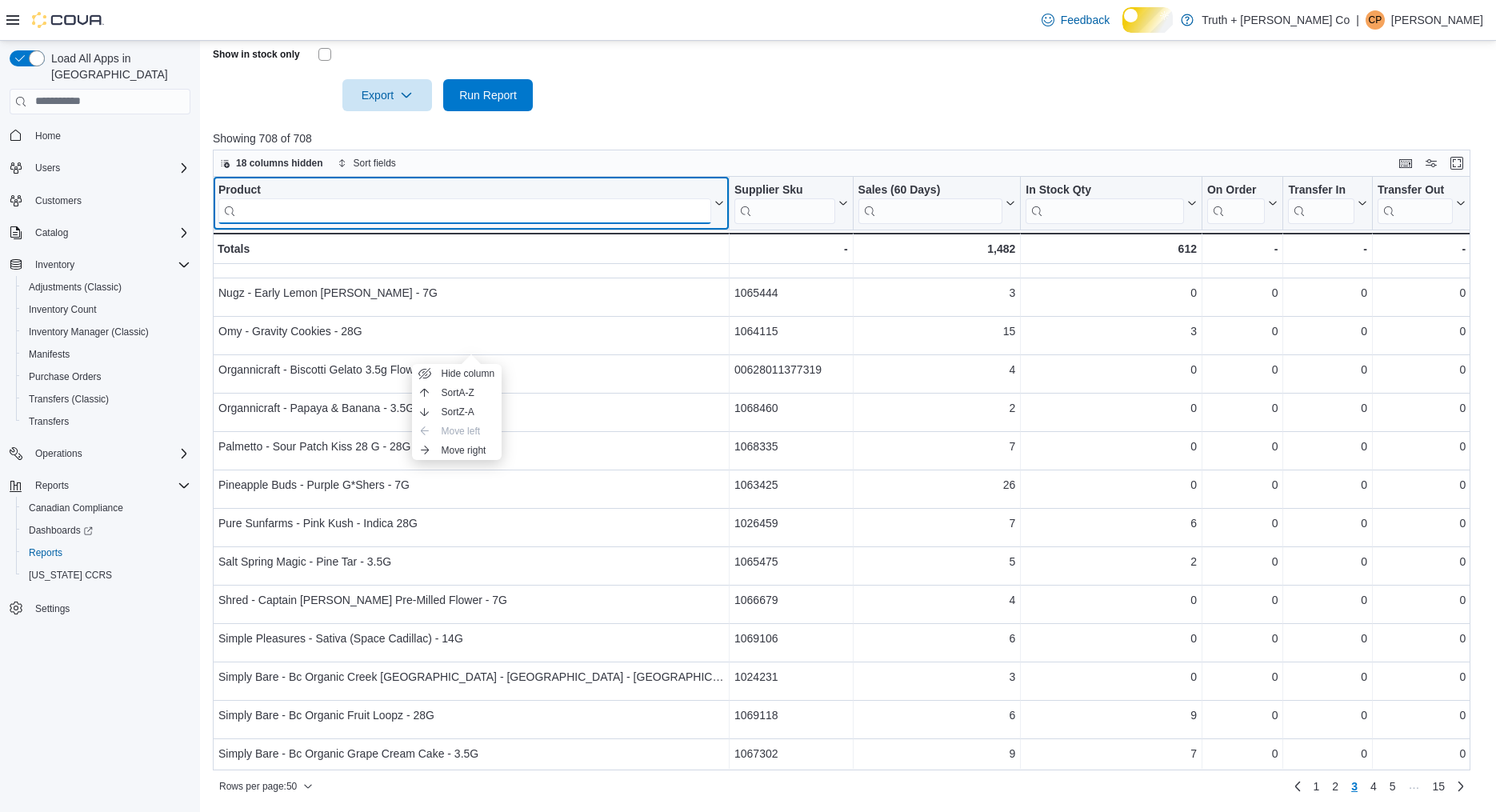
click at [617, 224] on input "search" at bounding box center [464, 210] width 493 height 25
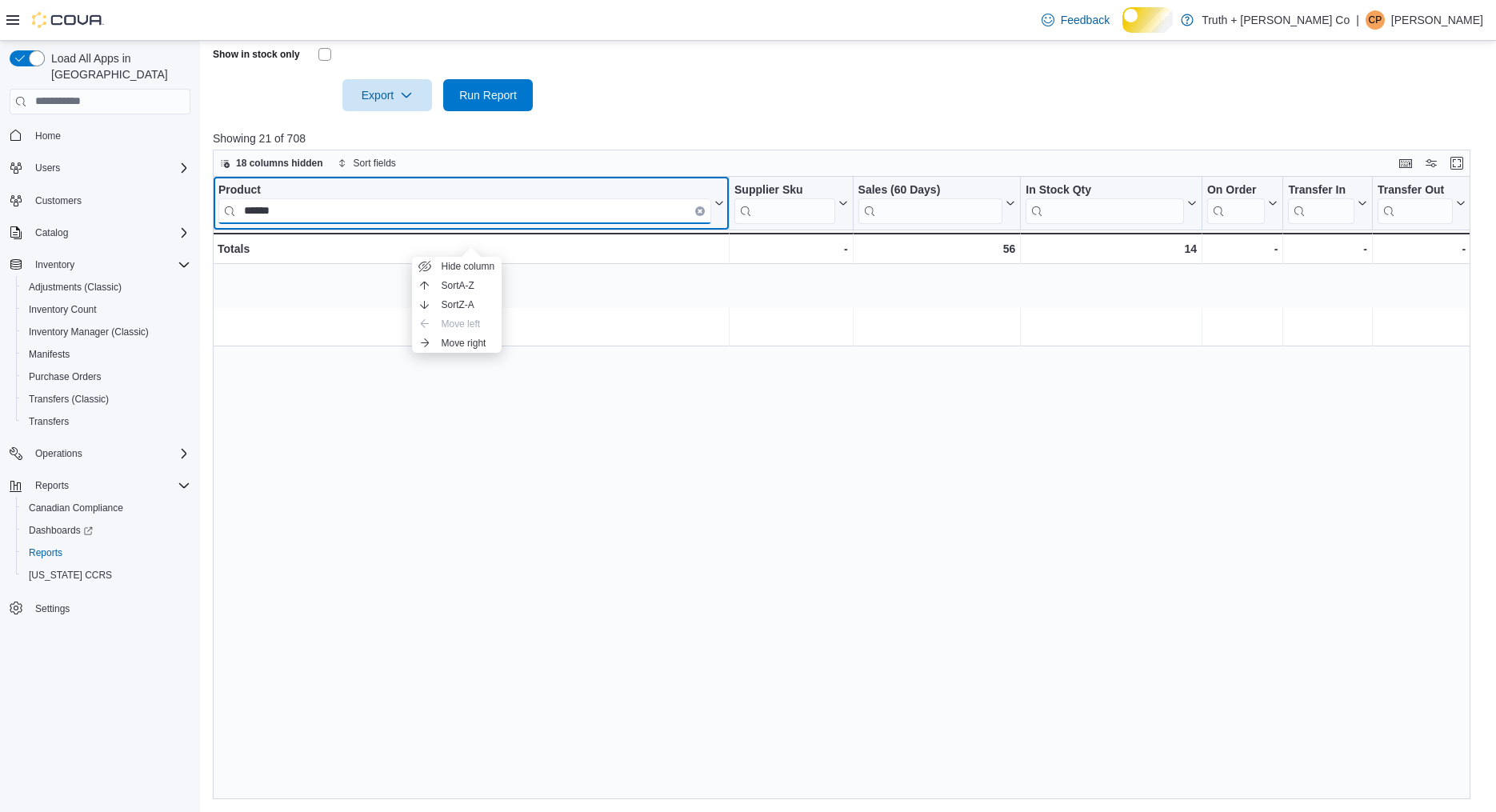
scroll to position [0, 0]
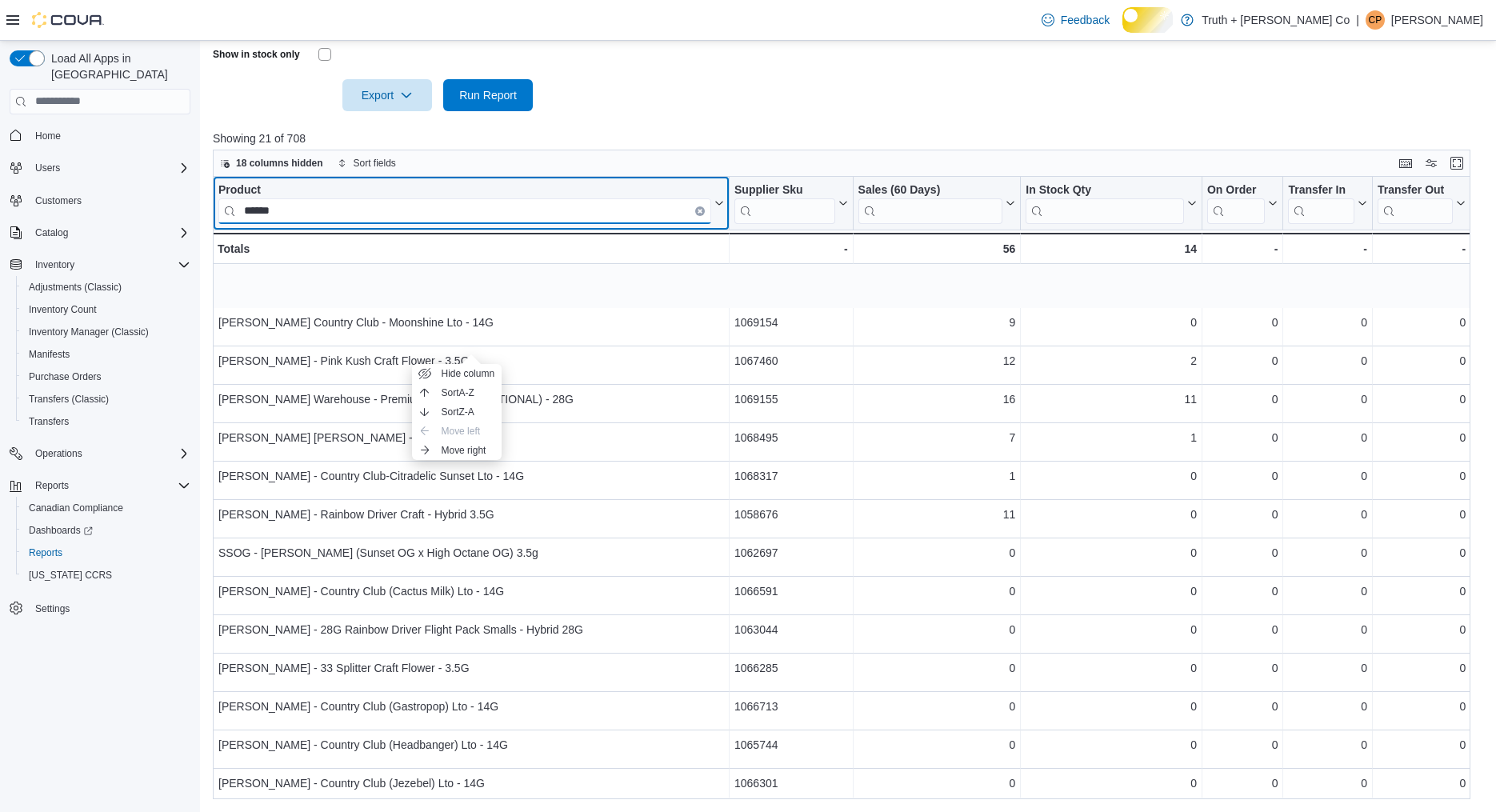
type input "*****"
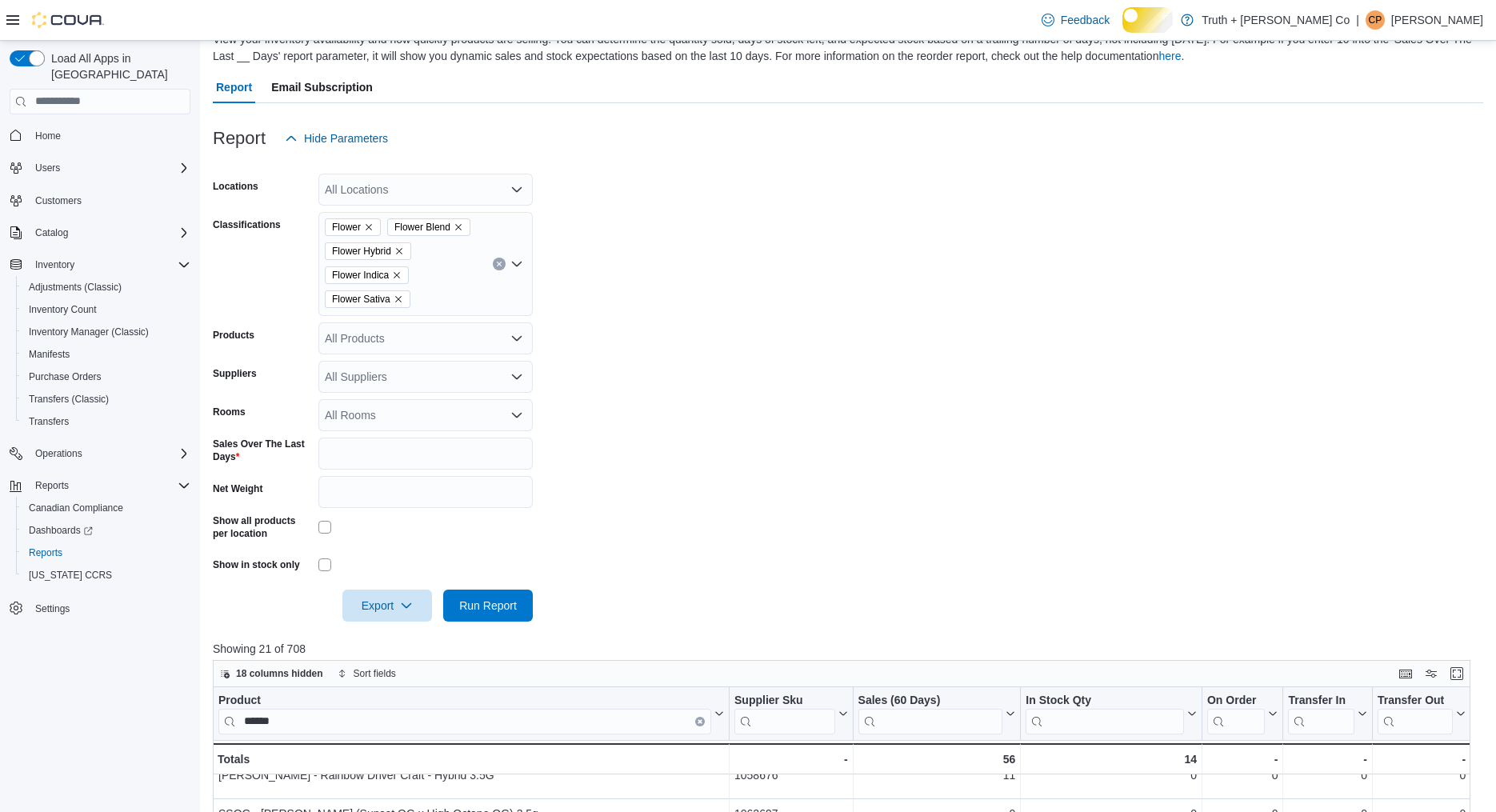
scroll to position [120, 0]
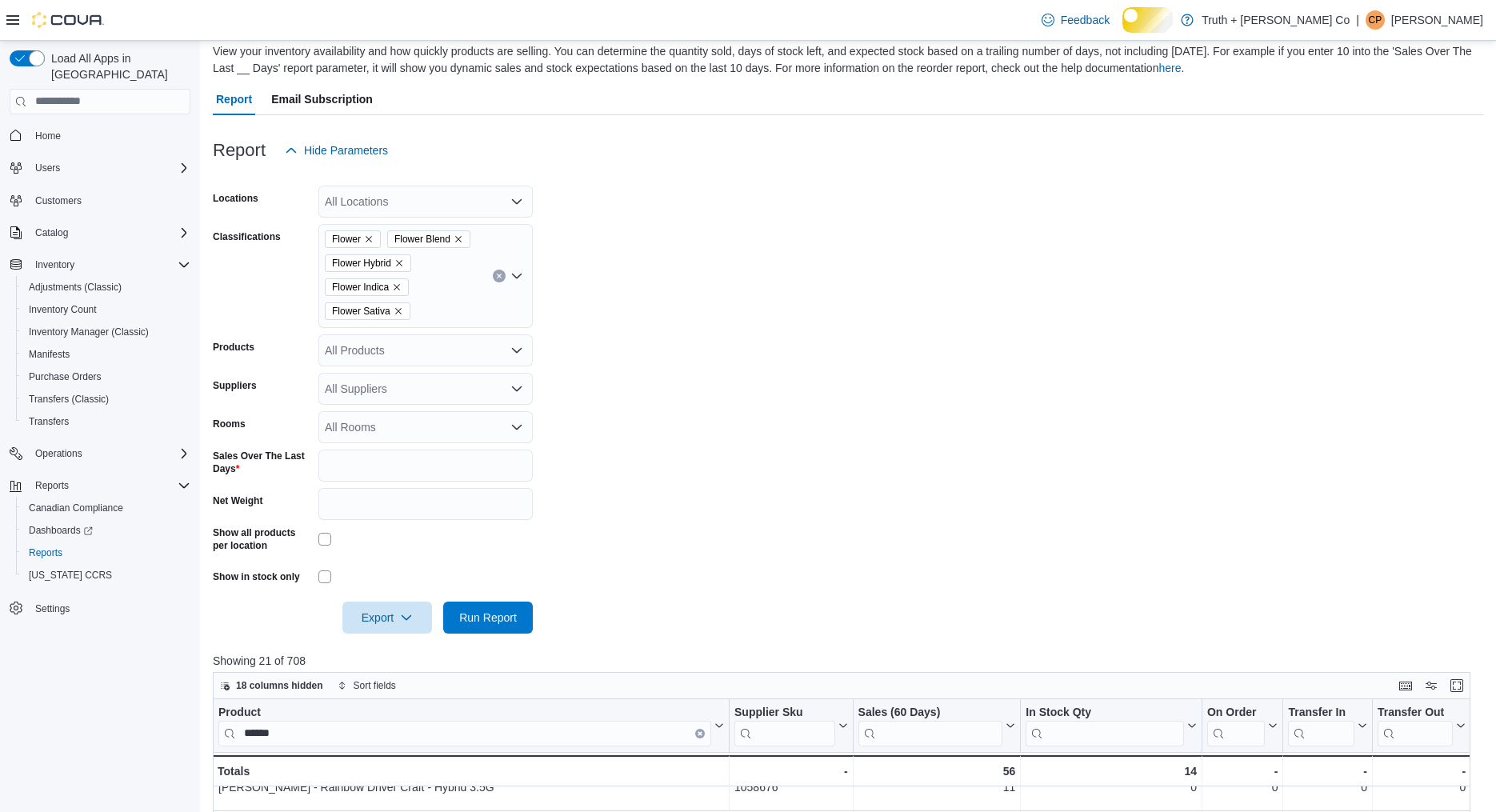
click at [493, 283] on button "Clear input" at bounding box center [500, 276] width 13 height 13
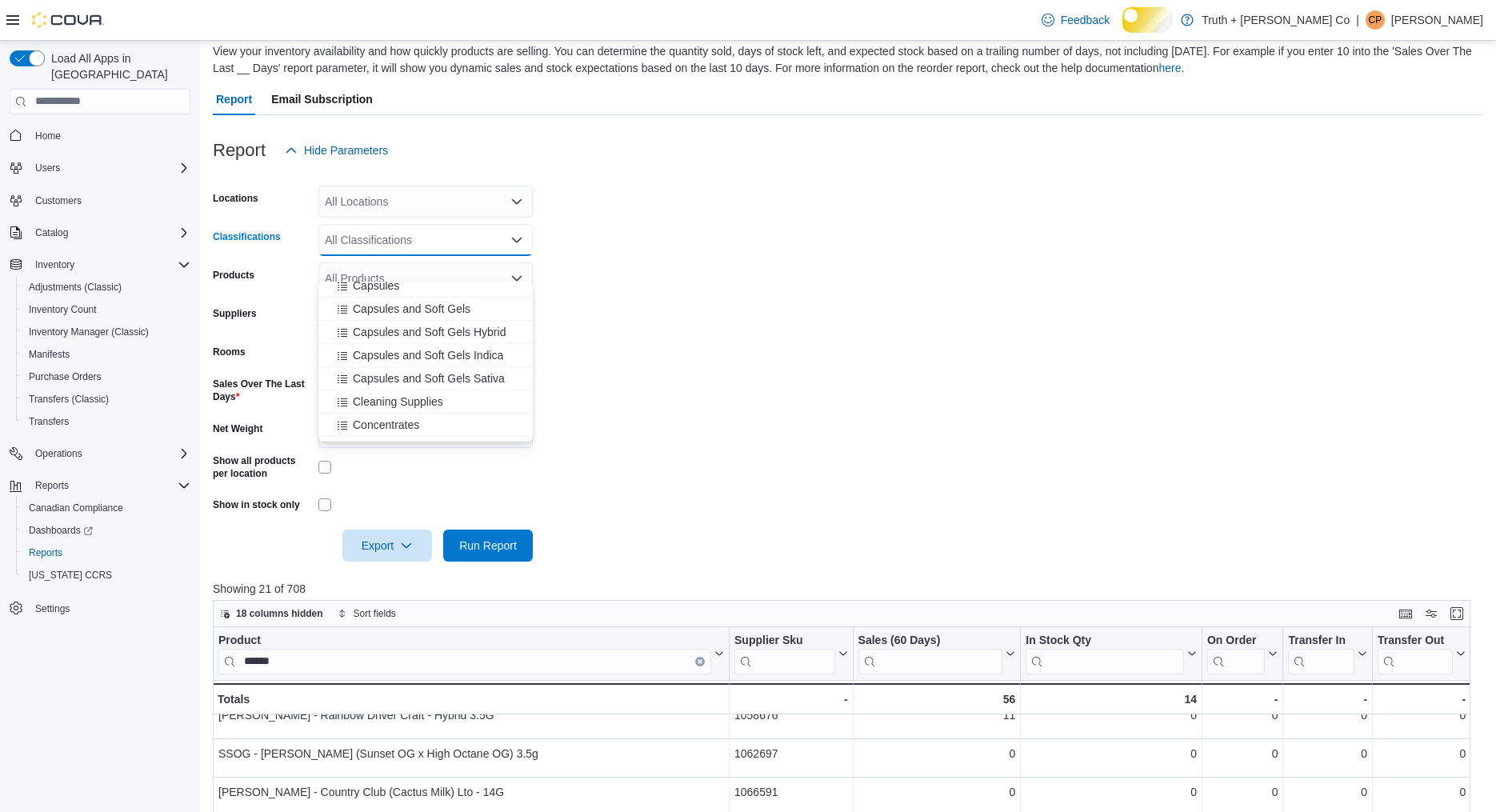
scroll to position [430, 0]
click at [394, 300] on span "Capsules and Soft Gels" at bounding box center [412, 302] width 118 height 16
click at [394, 300] on span "Capsules and Soft Gels Hybrid" at bounding box center [428, 302] width 153 height 16
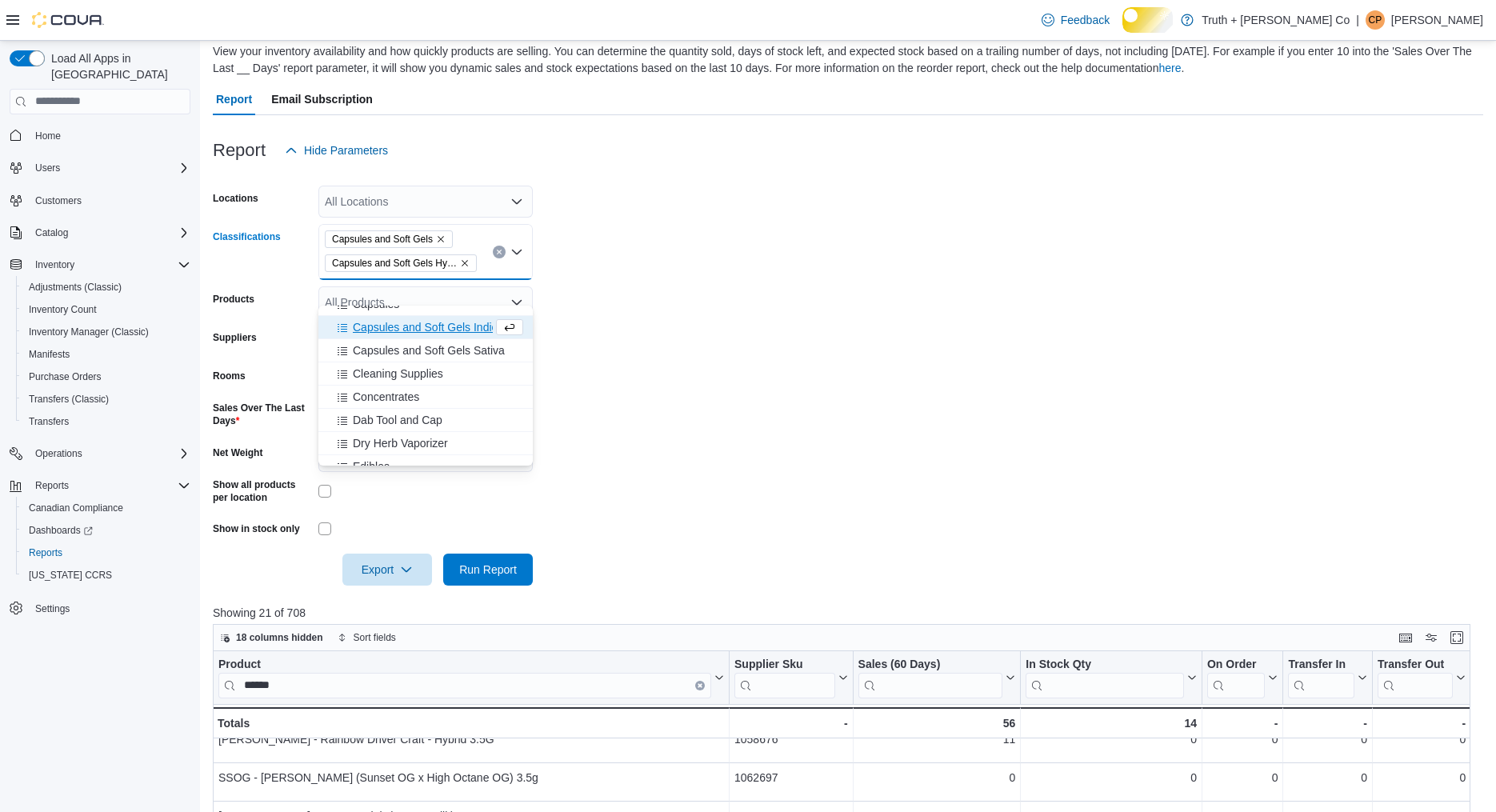
click at [389, 332] on span "Capsules and Soft Gels Indica" at bounding box center [428, 326] width 151 height 16
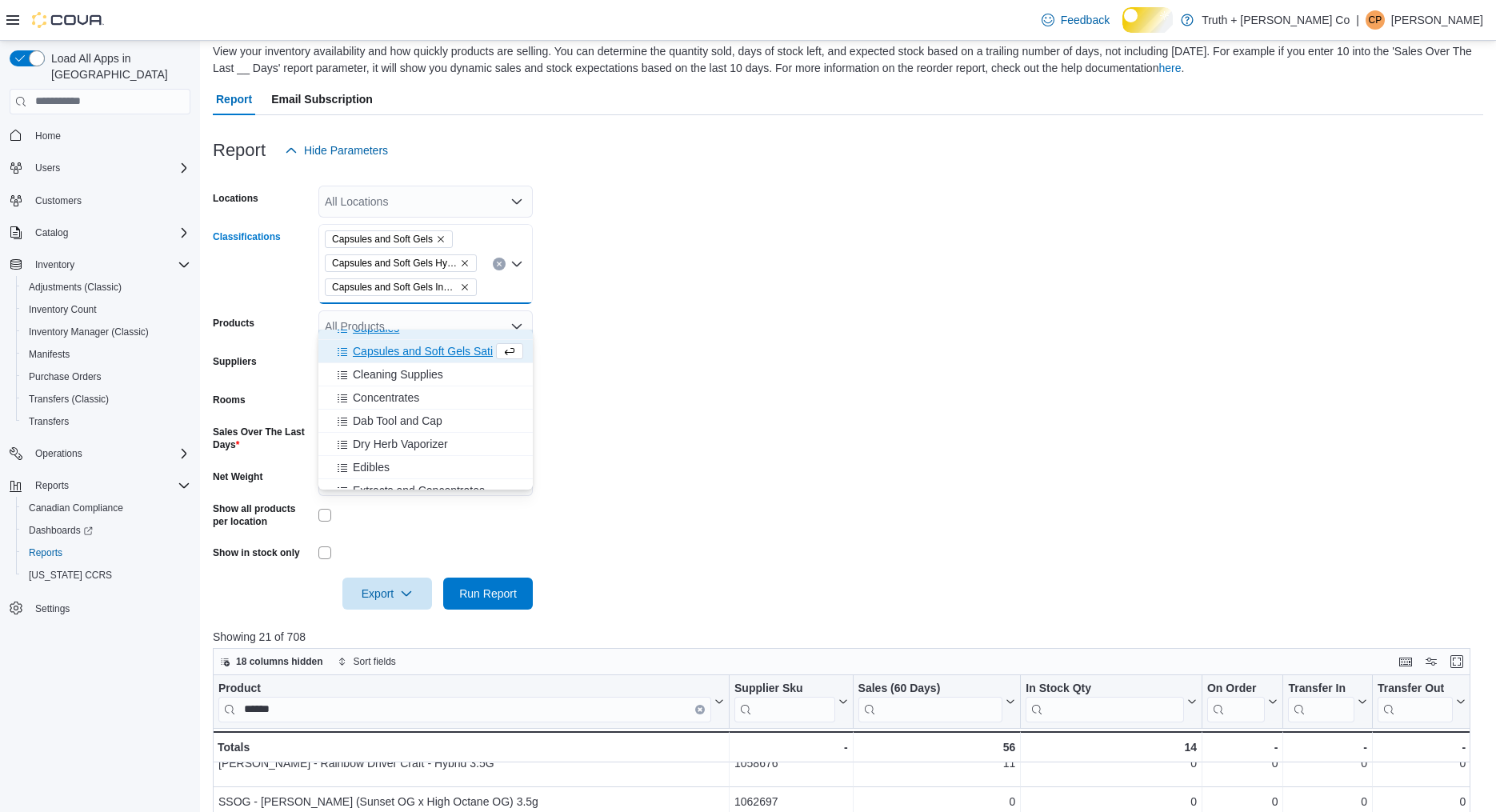
click at [389, 332] on span "Capsules" at bounding box center [376, 327] width 47 height 16
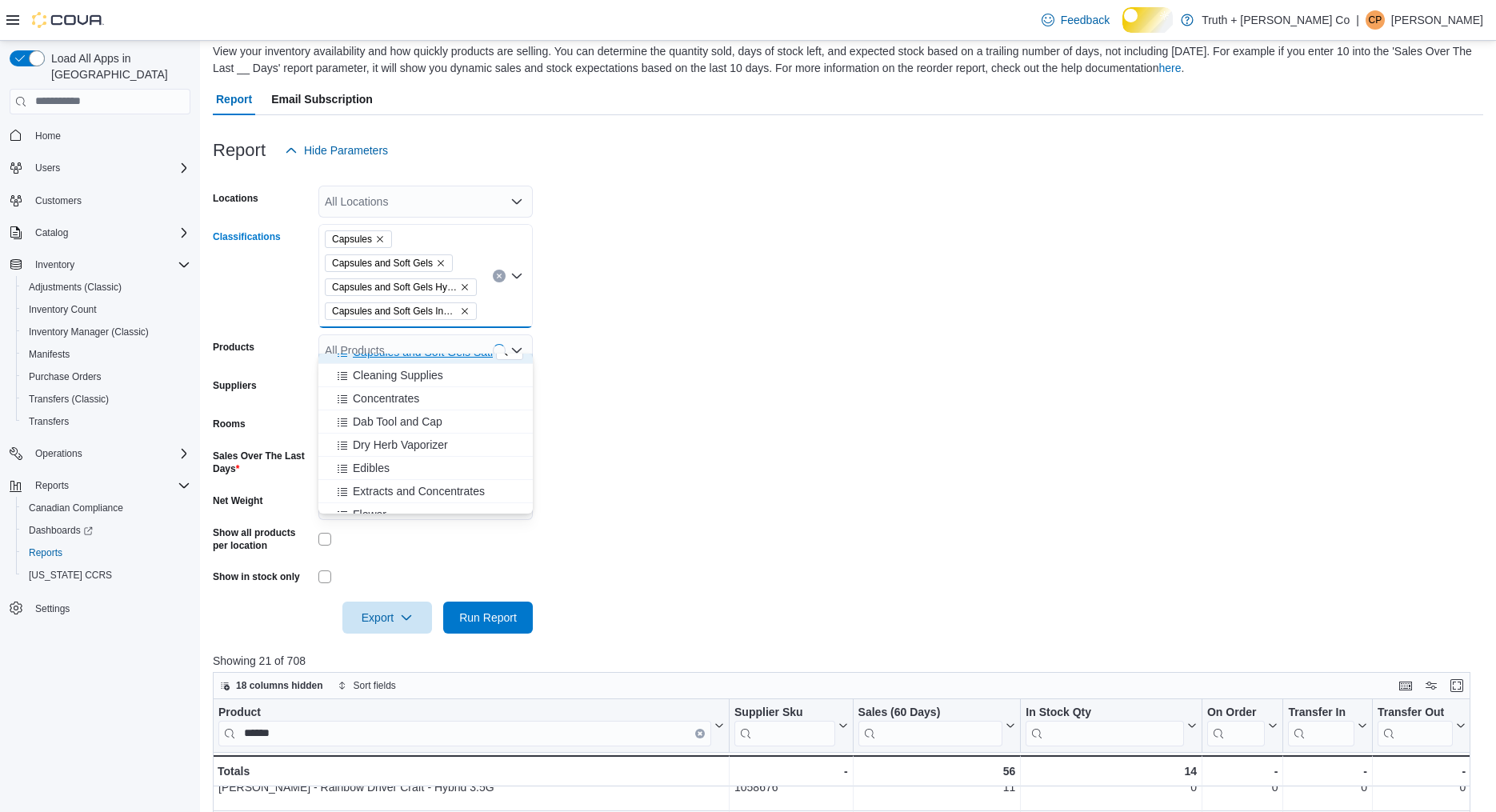
scroll to position [416, 0]
click at [438, 367] on span "Capsules and Soft Gels Sativa" at bounding box center [428, 365] width 152 height 16
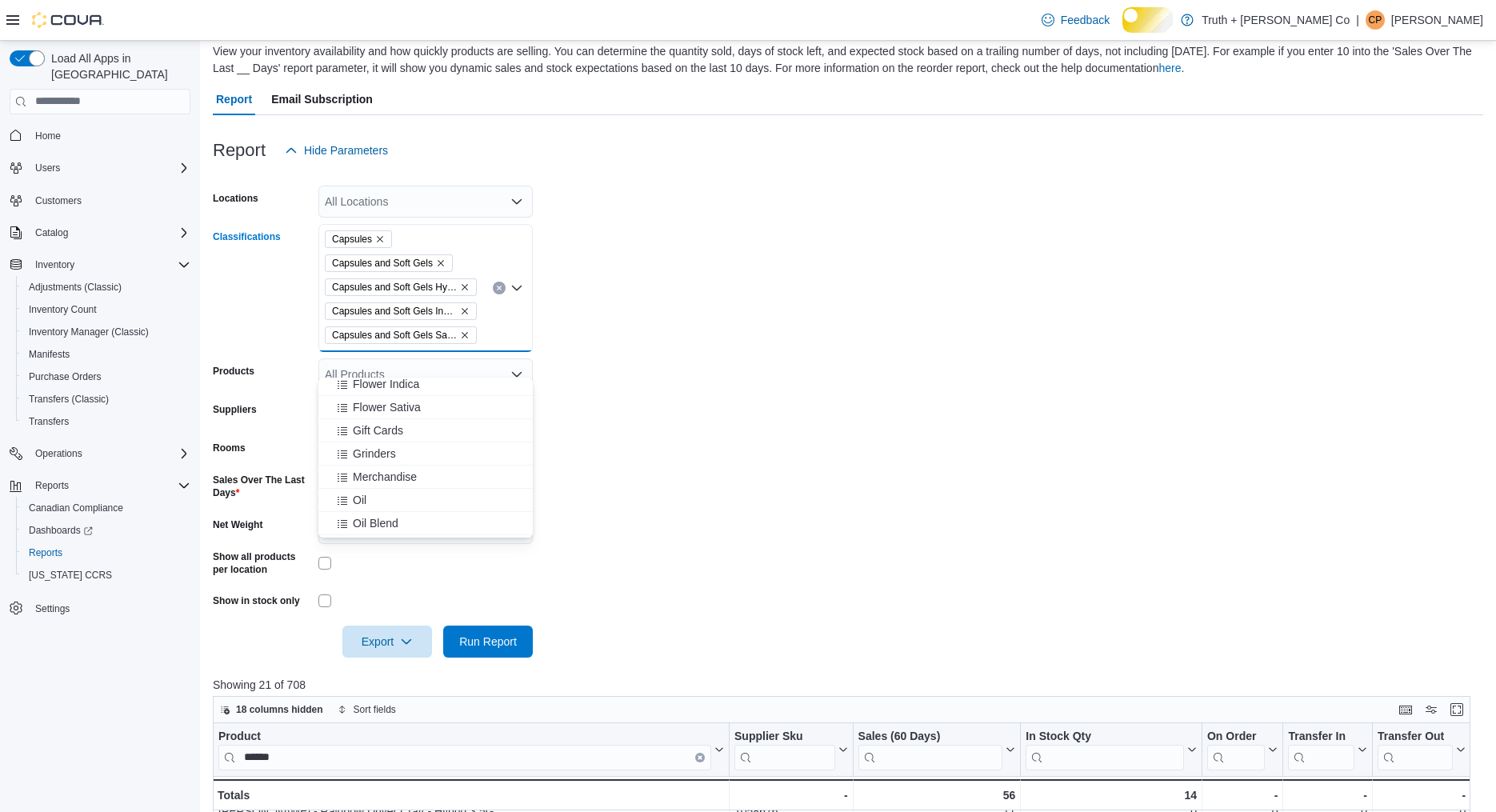
scroll to position [734, 0]
click at [367, 401] on span "Oil" at bounding box center [359, 396] width 14 height 16
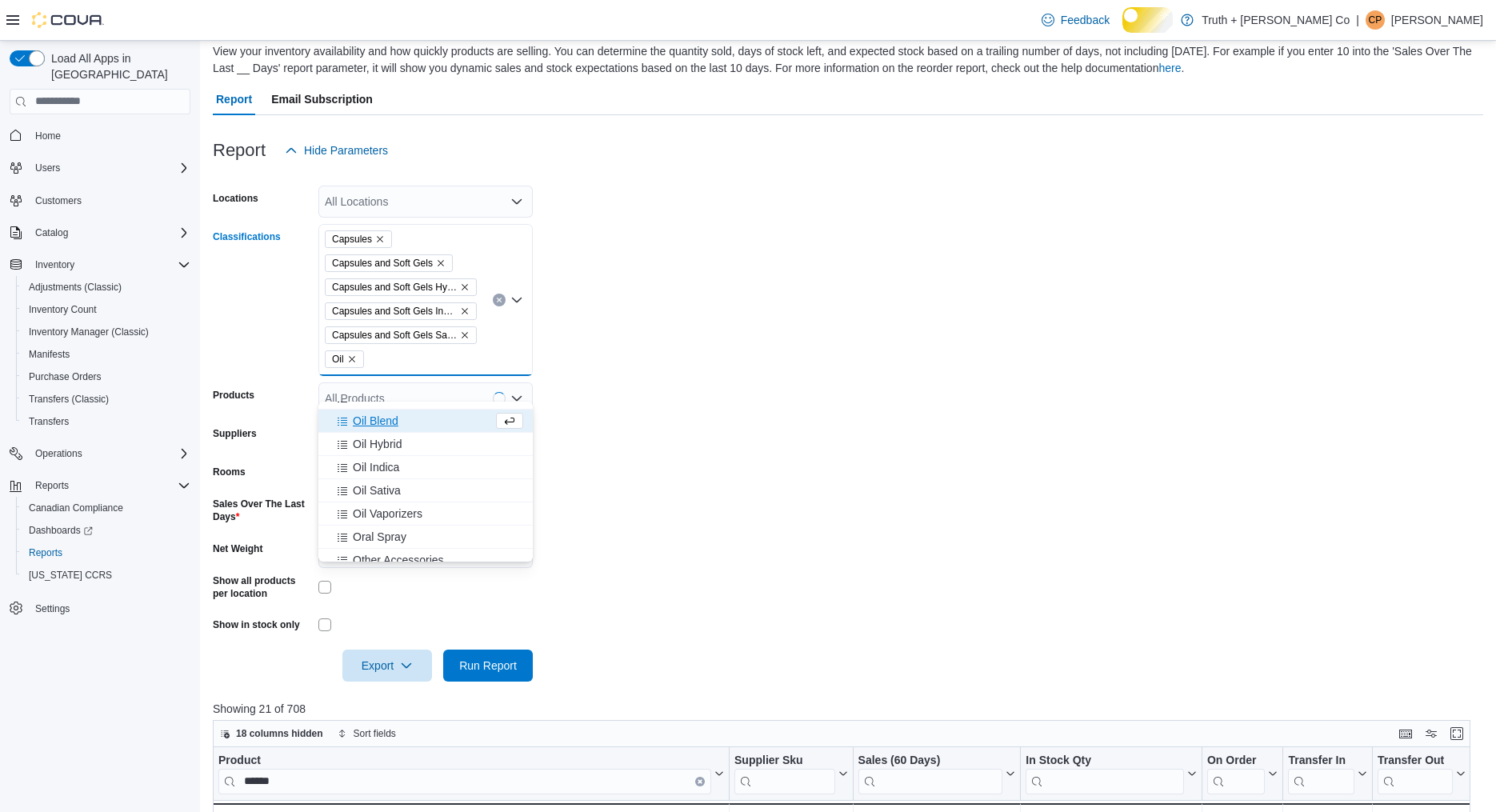
click at [373, 428] on span "Oil Blend" at bounding box center [375, 420] width 46 height 16
click at [394, 425] on span "Oil Hybrid" at bounding box center [377, 420] width 49 height 16
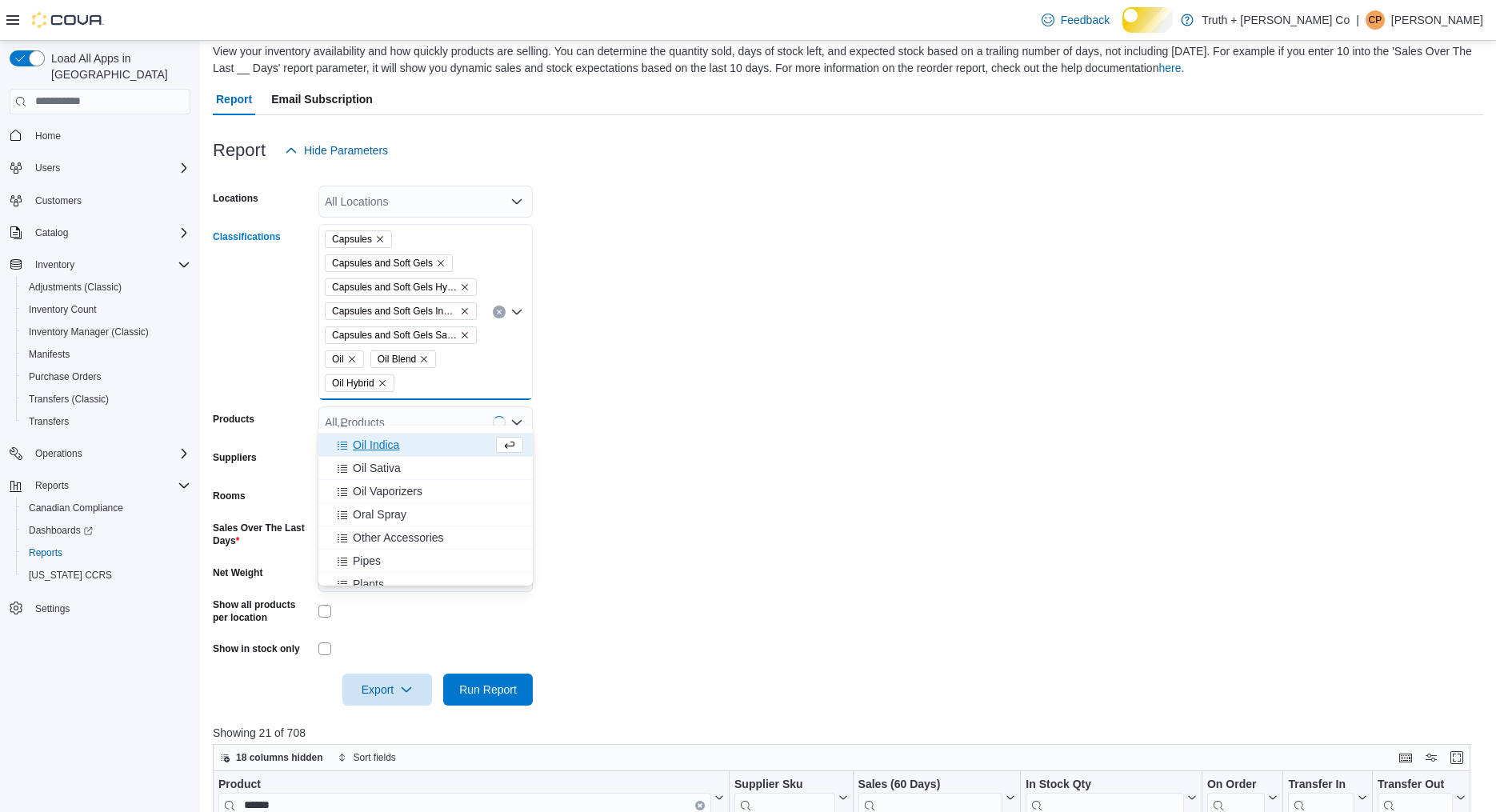
click at [396, 448] on span "Oil Indica" at bounding box center [376, 444] width 47 height 16
click at [399, 474] on span "Oil Sativa" at bounding box center [376, 468] width 48 height 16
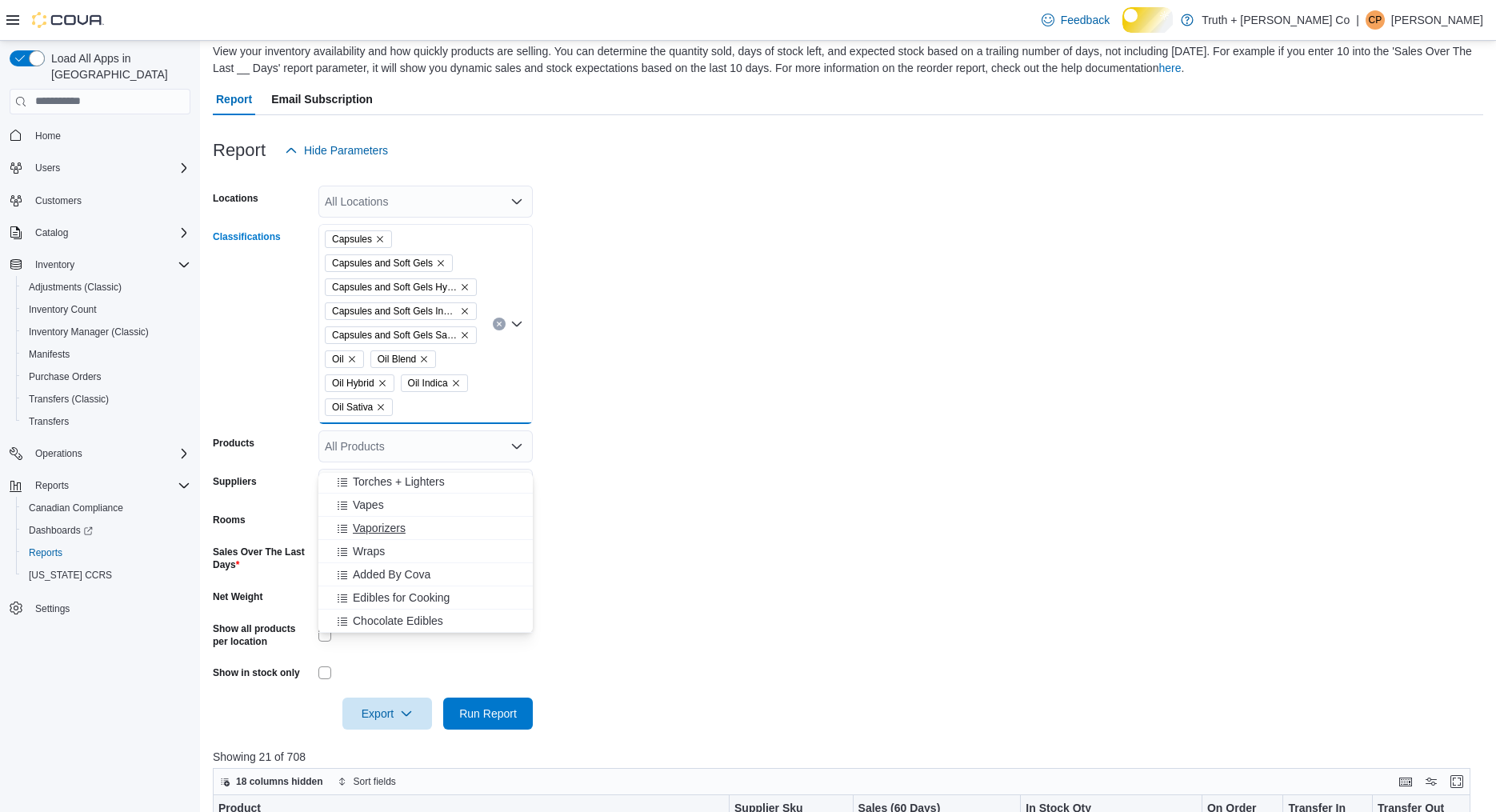
scroll to position [1274, 0]
click at [383, 487] on span "Topicals" at bounding box center [373, 485] width 41 height 16
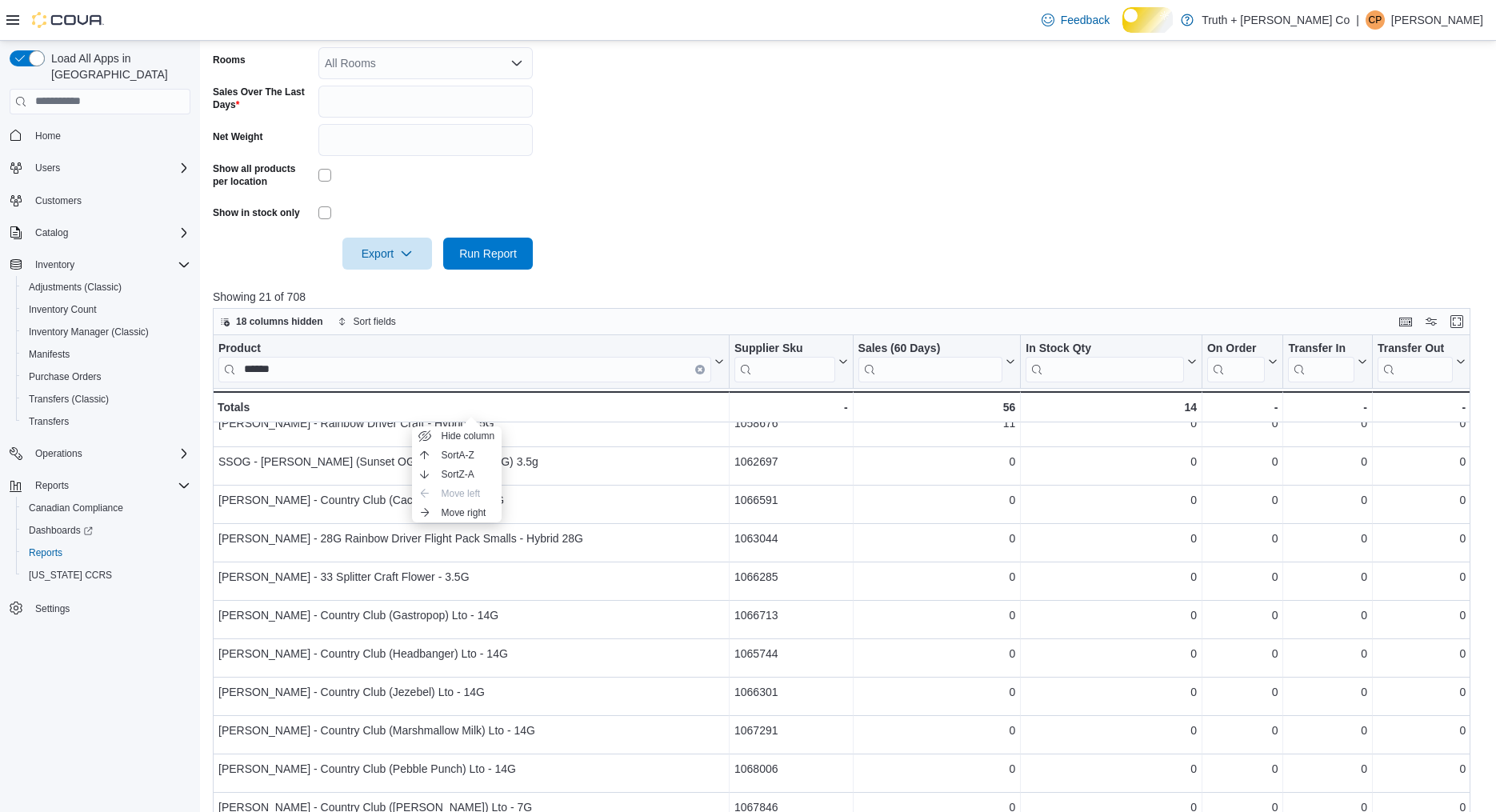
scroll to position [625, 0]
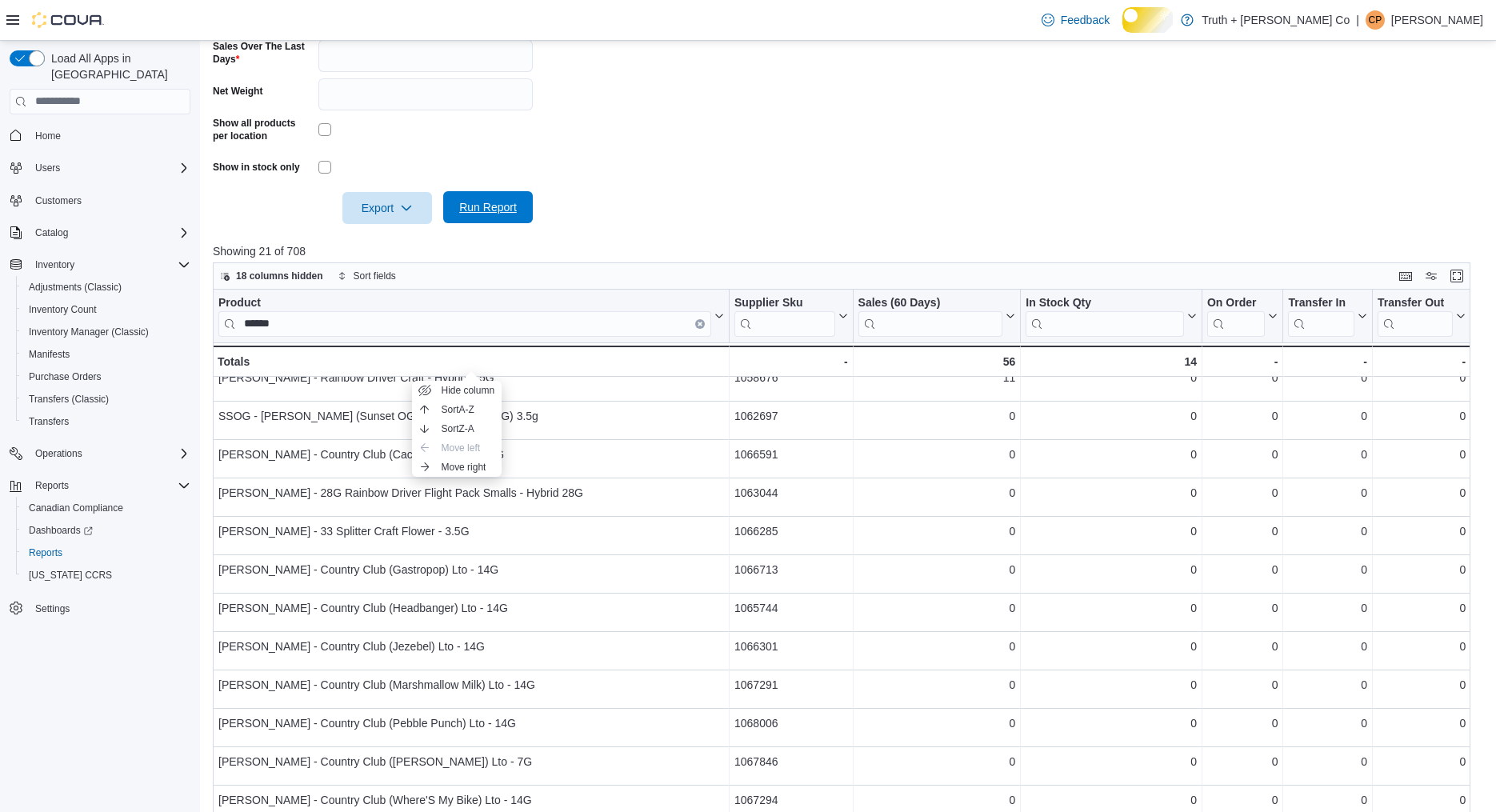
click at [500, 215] on span "Run Report" at bounding box center [488, 207] width 58 height 16
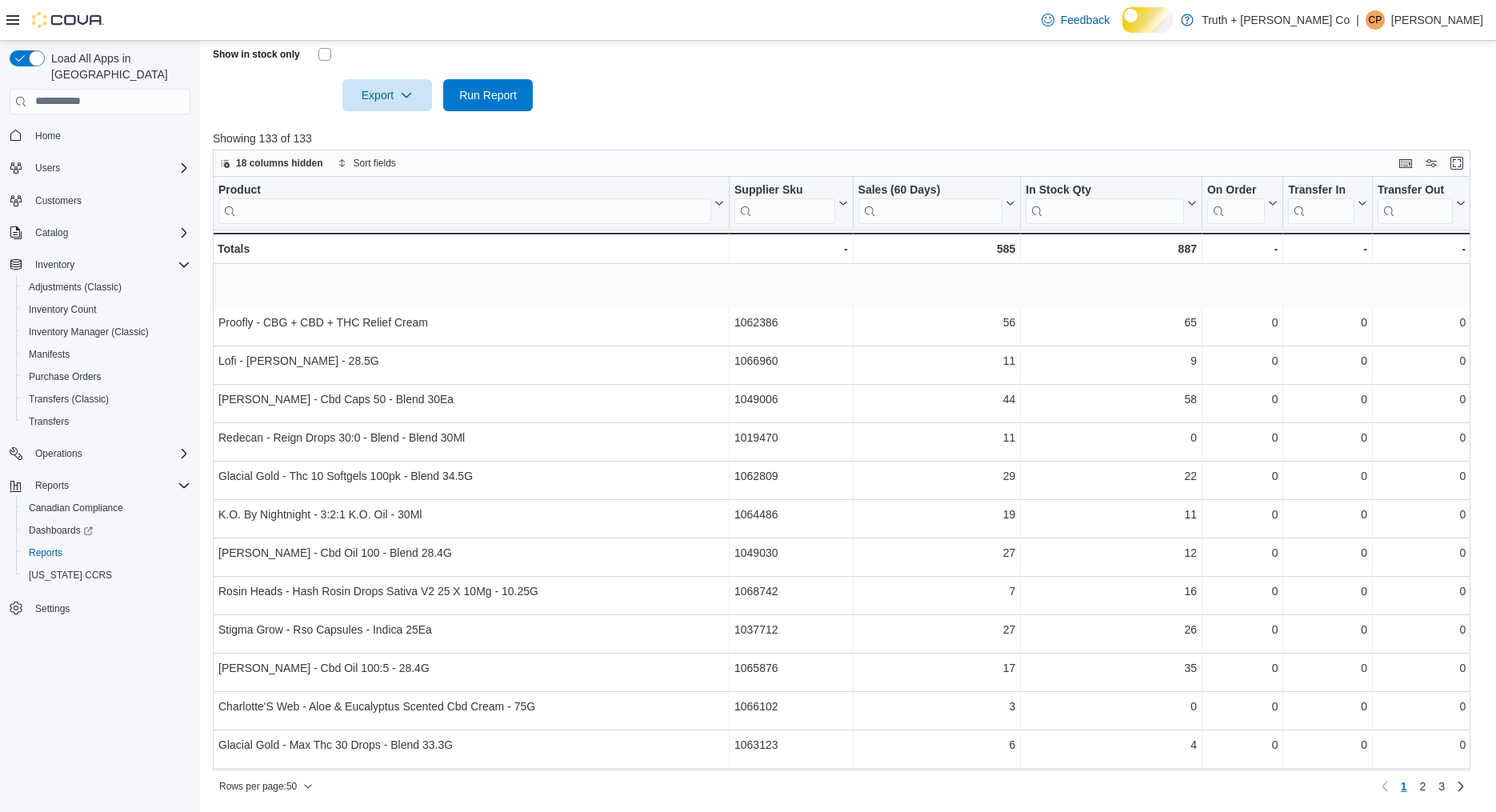
scroll to position [797, 0]
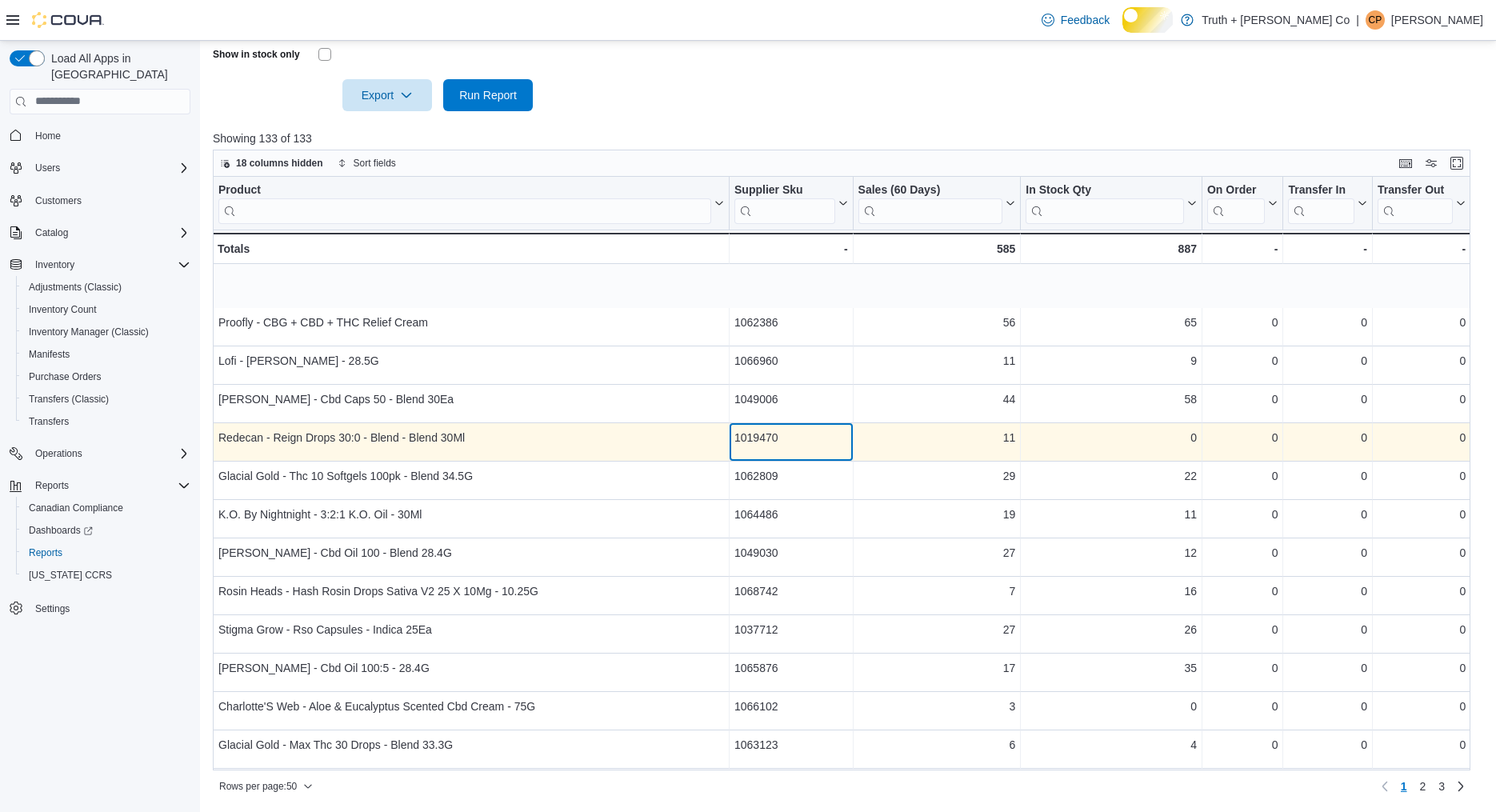
click at [779, 447] on div "1019470" at bounding box center [791, 437] width 113 height 20
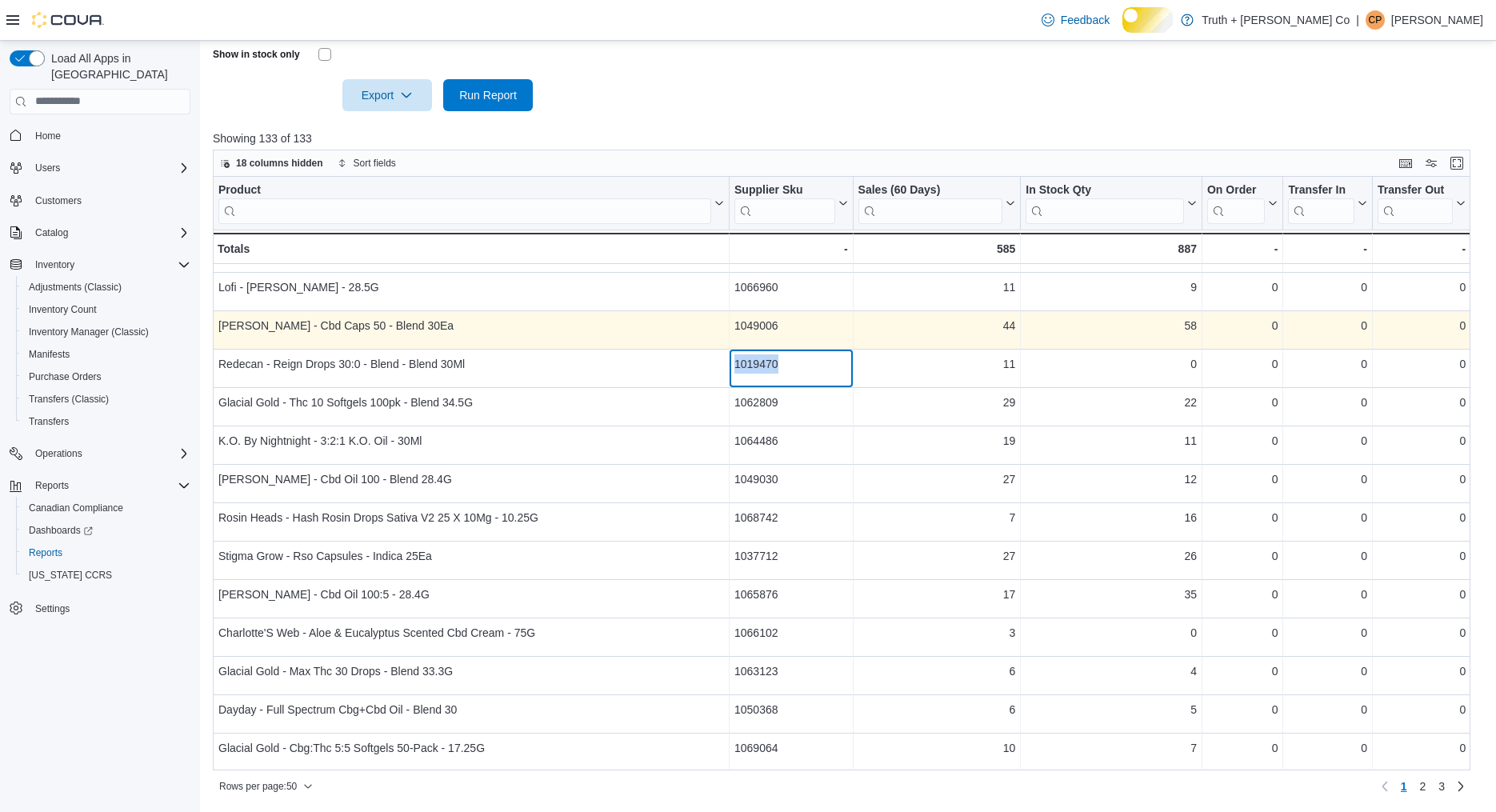
scroll to position [76, 0]
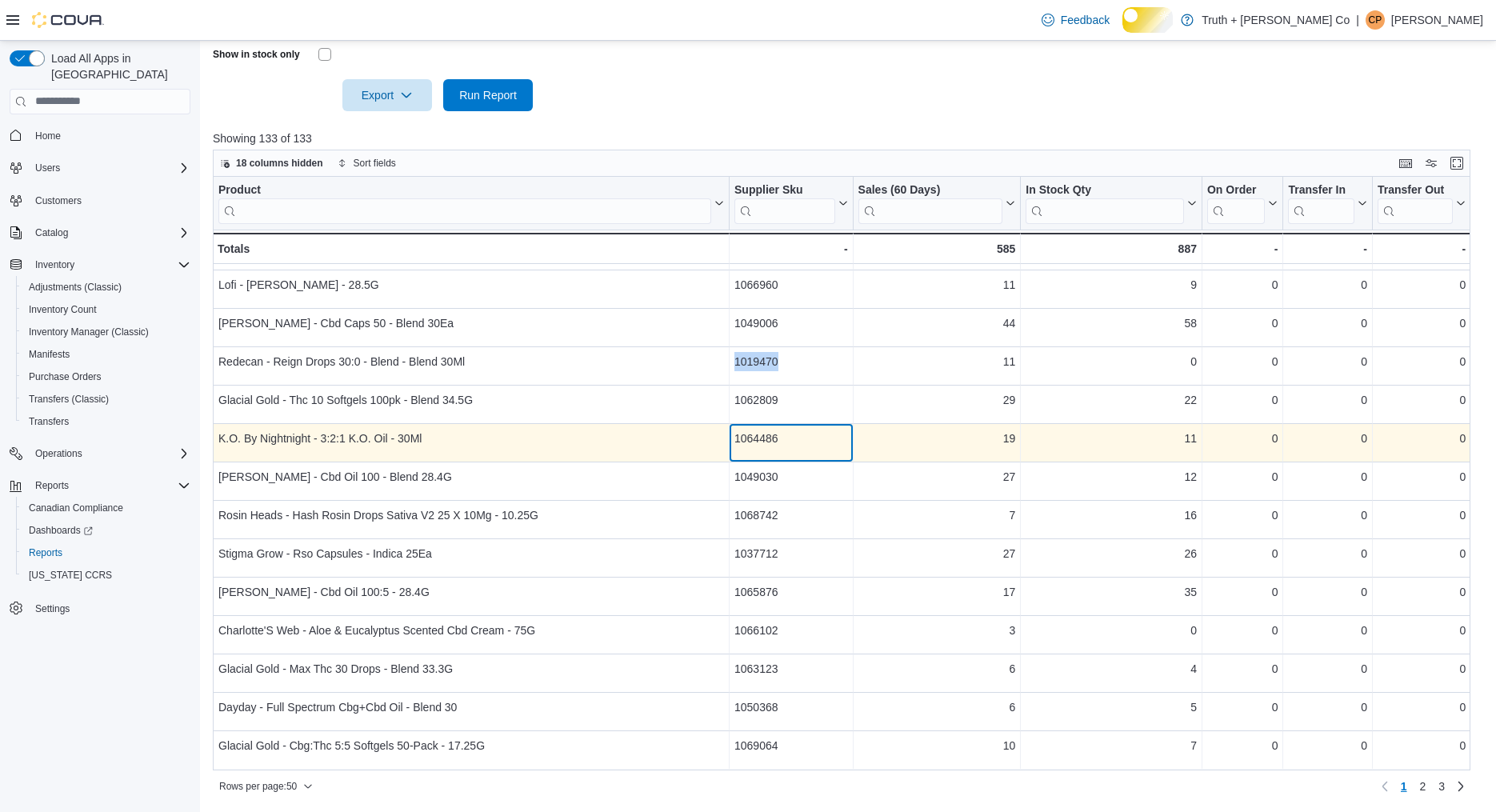
click at [766, 448] on div "1064486" at bounding box center [791, 438] width 113 height 20
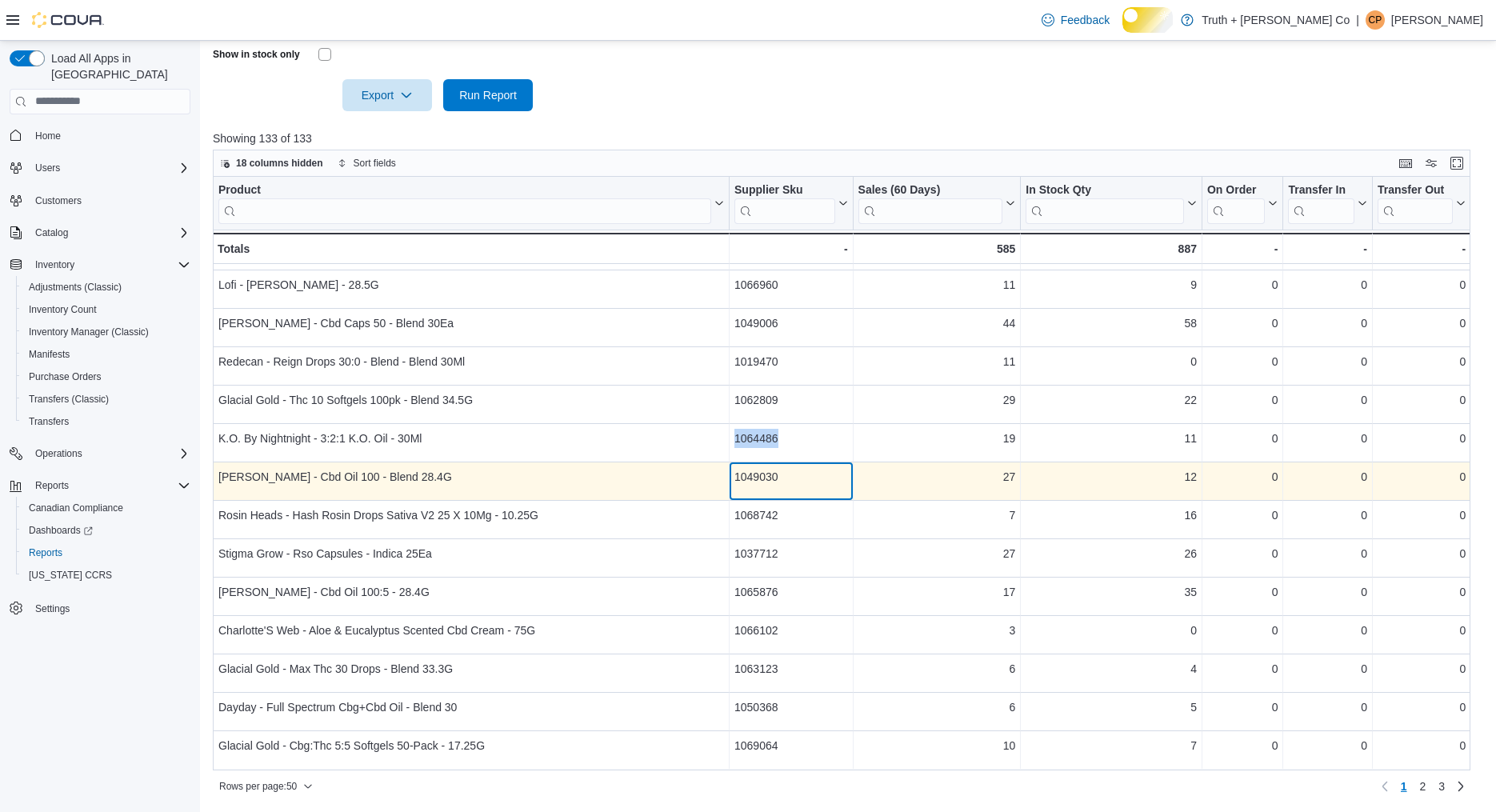
click at [784, 486] on div "1049030" at bounding box center [791, 476] width 113 height 20
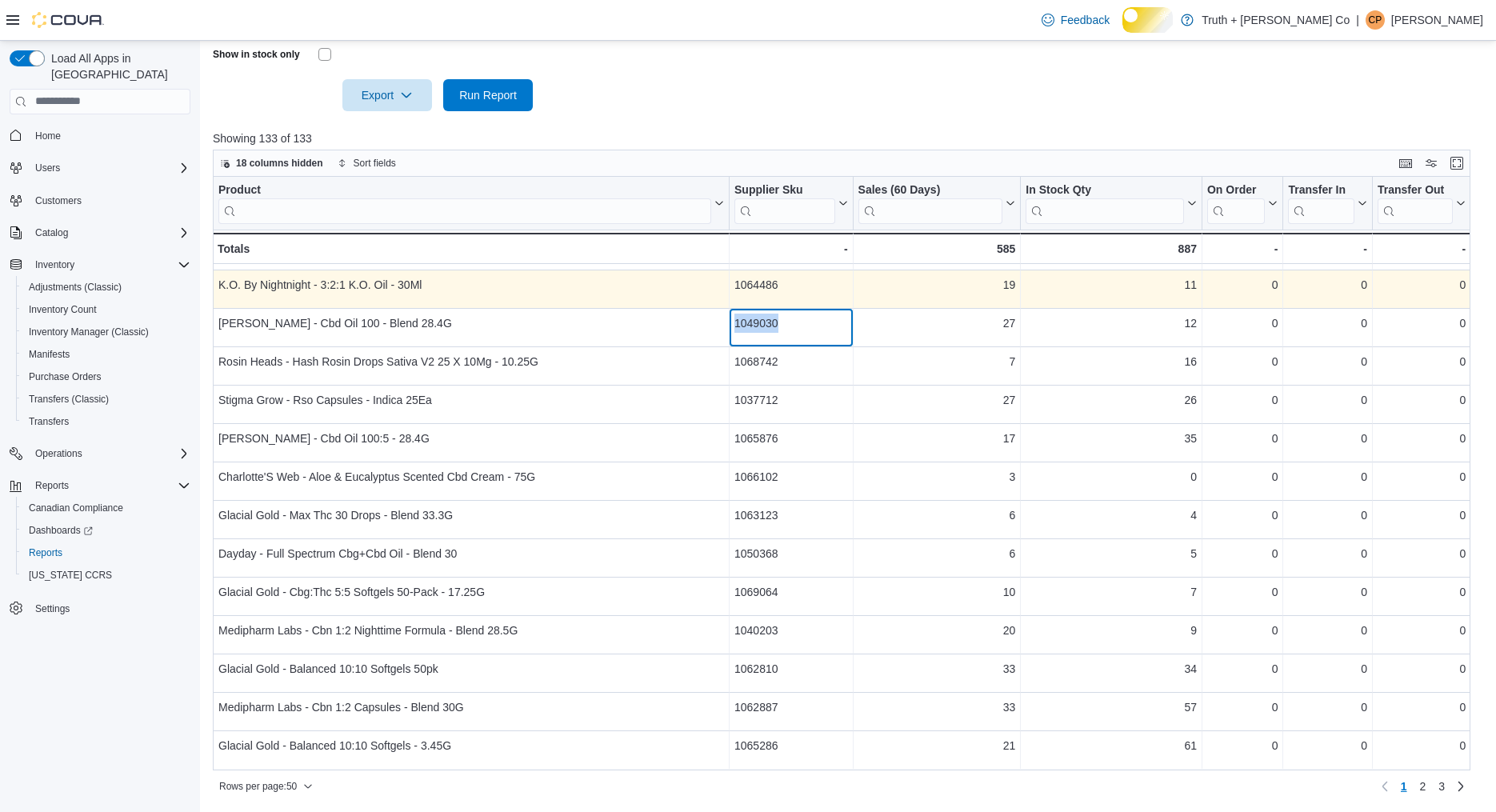
scroll to position [272, 0]
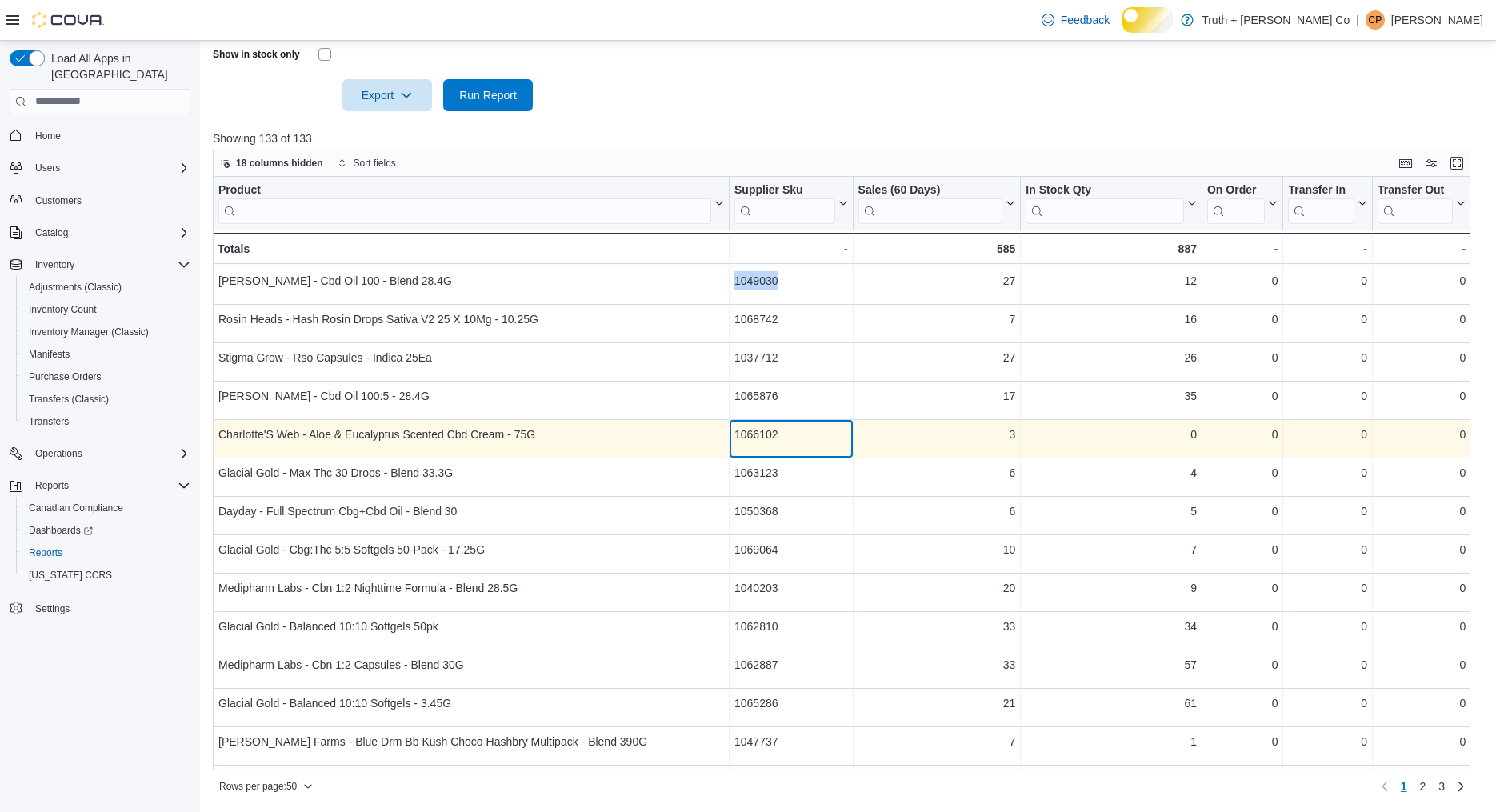
click at [778, 443] on div "1066102" at bounding box center [791, 434] width 113 height 20
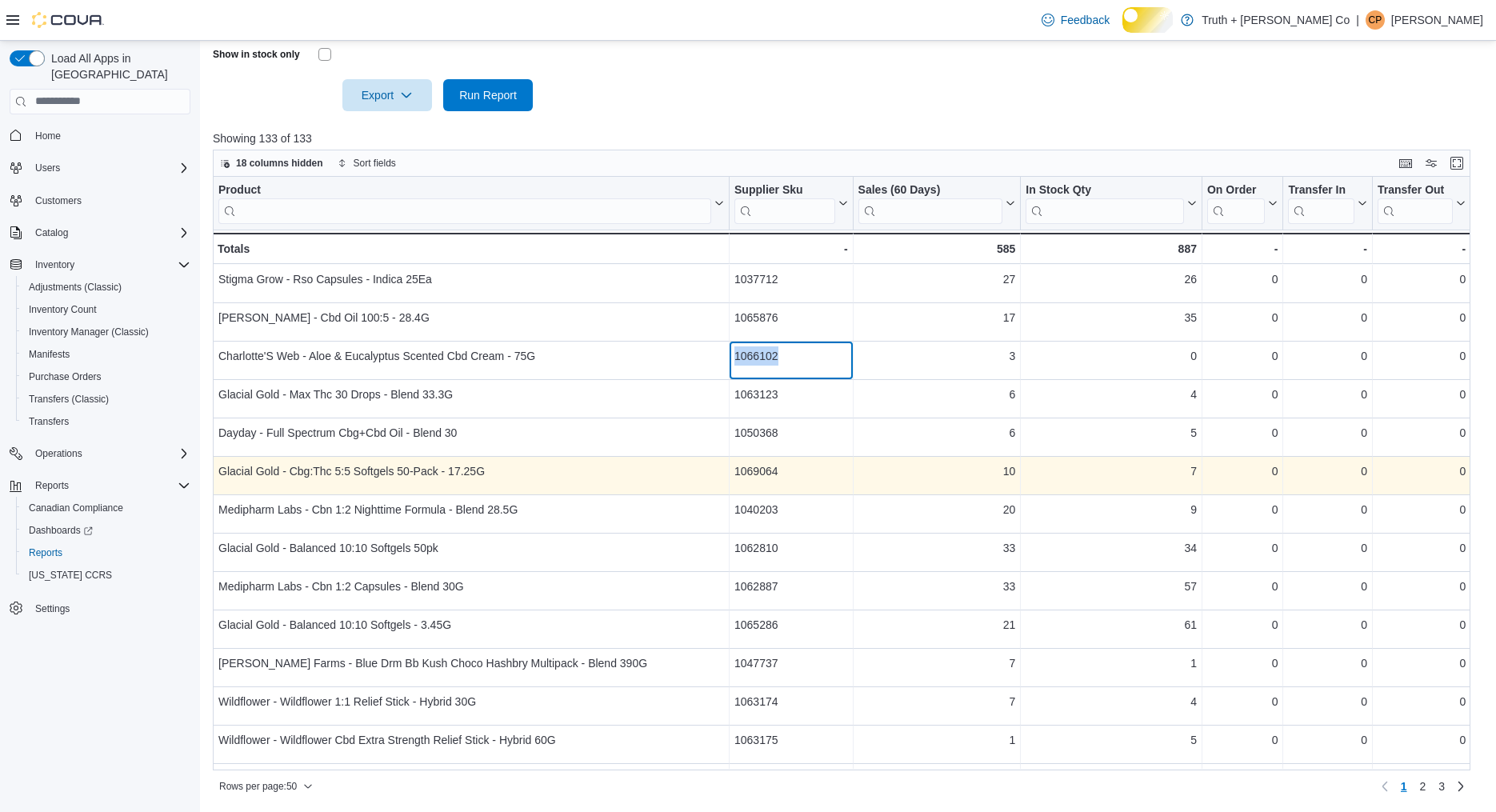
scroll to position [354, 0]
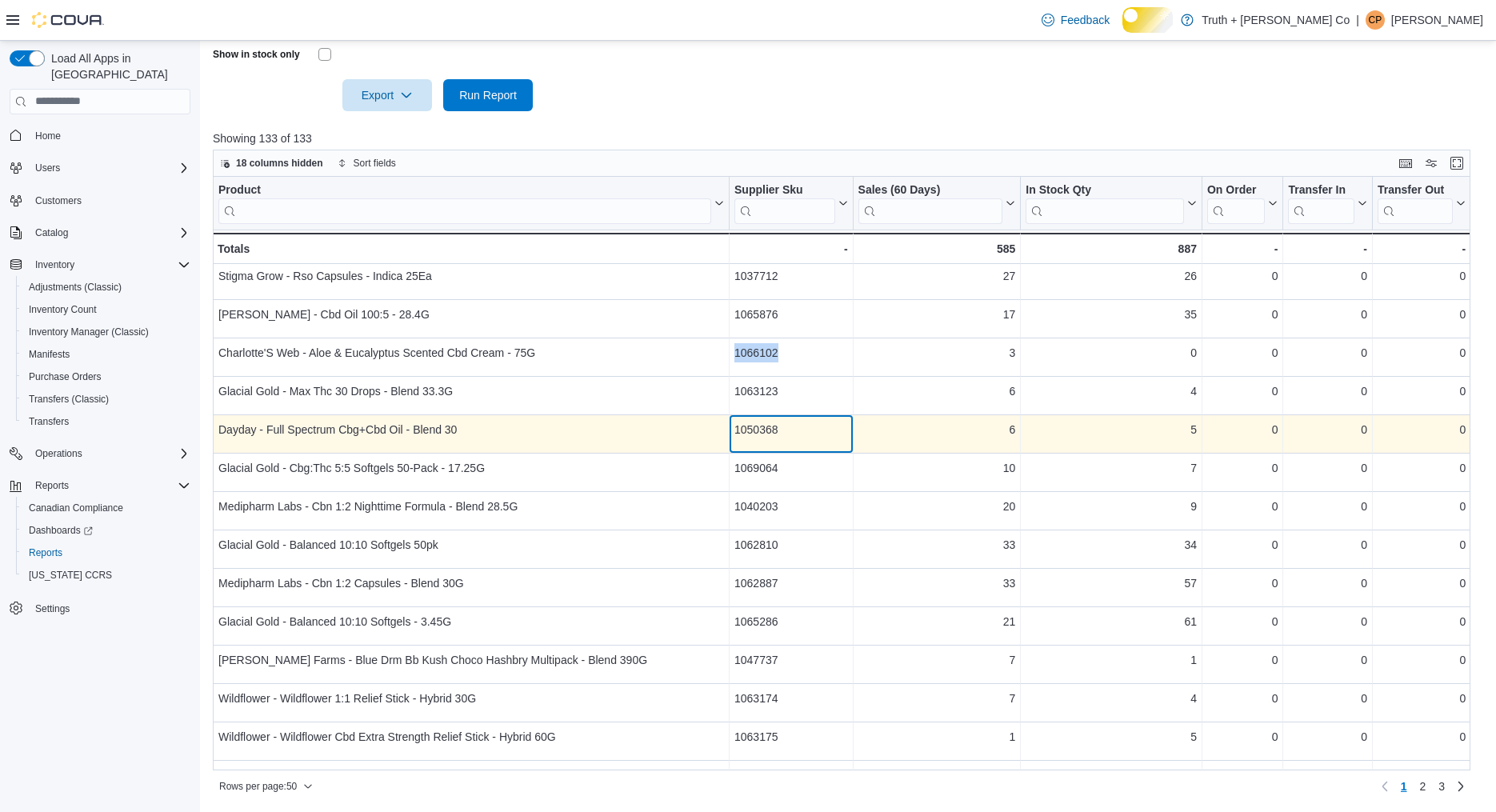
click at [769, 439] on div "1050368" at bounding box center [791, 429] width 113 height 20
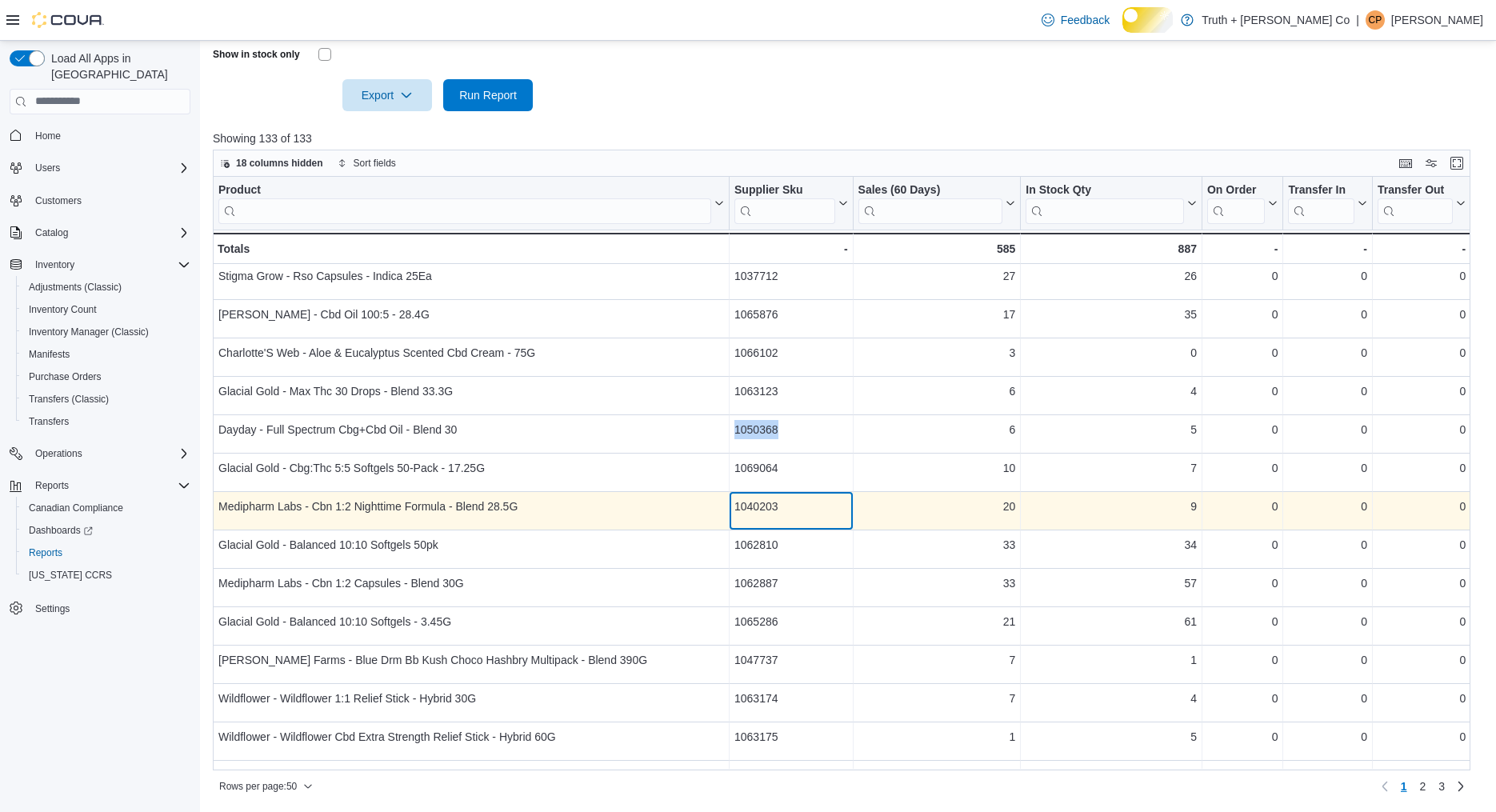
click at [758, 515] on div "1040203" at bounding box center [791, 506] width 113 height 20
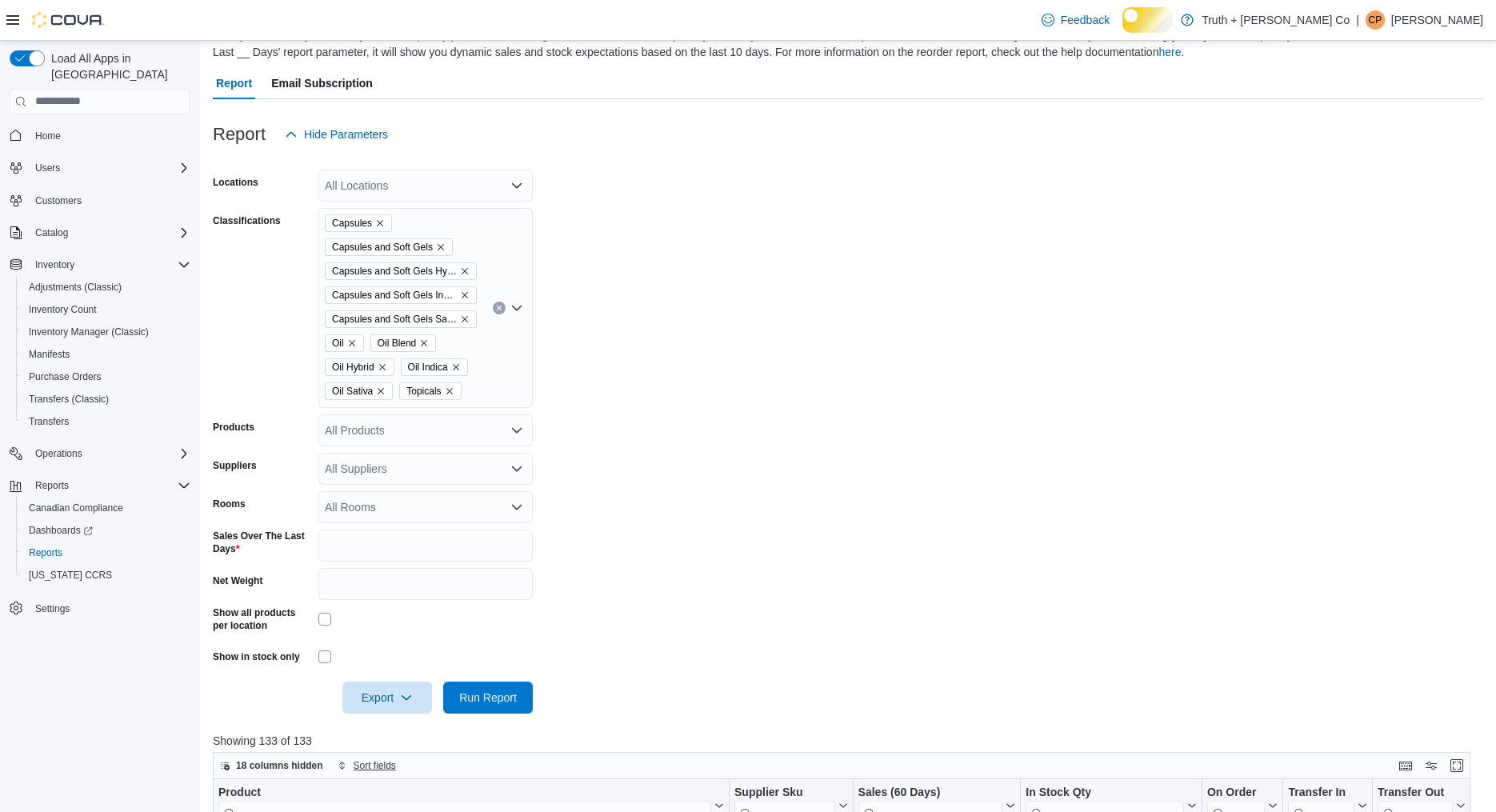
scroll to position [0, 0]
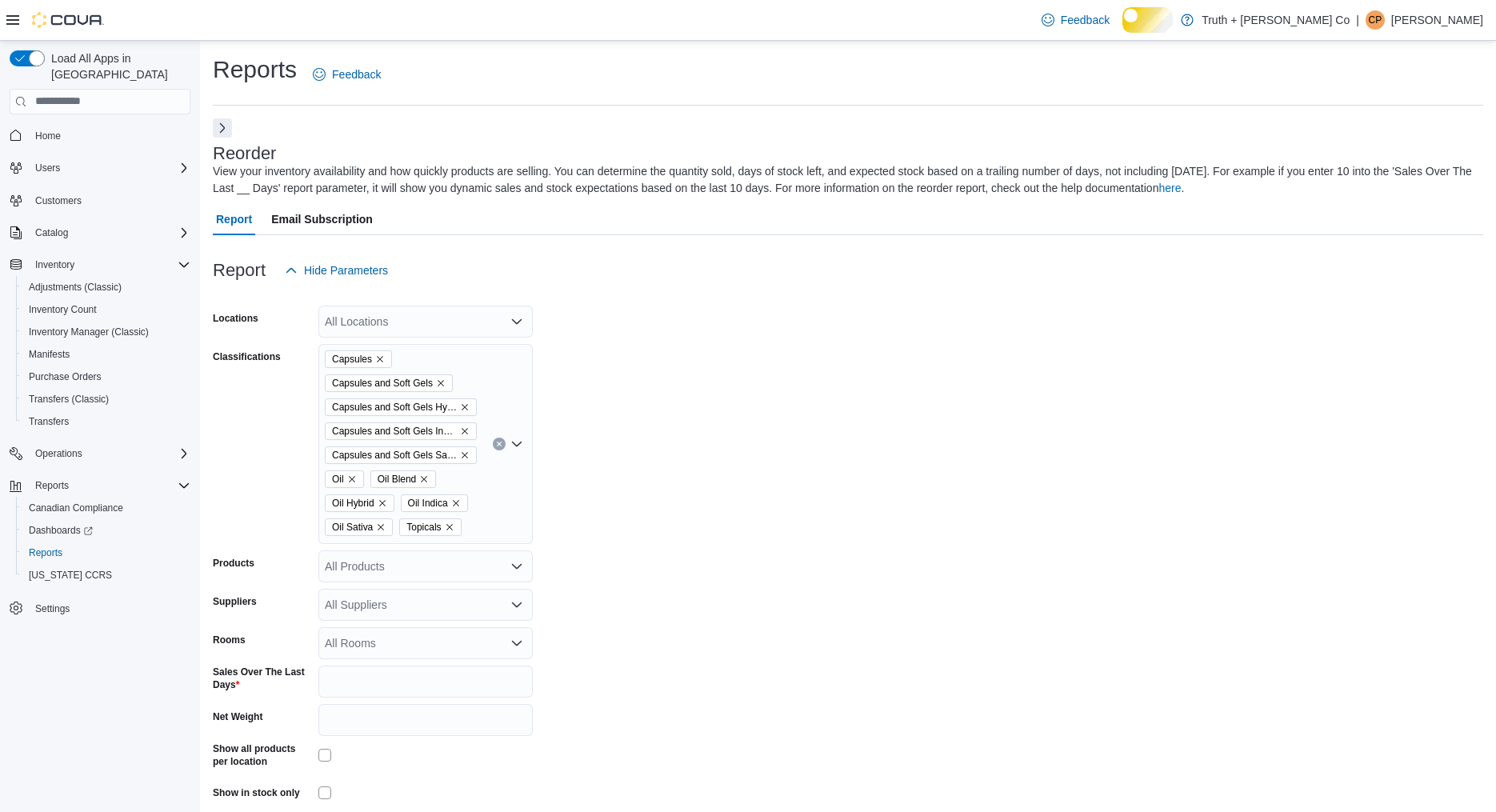
click at [499, 447] on icon "Clear input" at bounding box center [499, 443] width 7 height 7
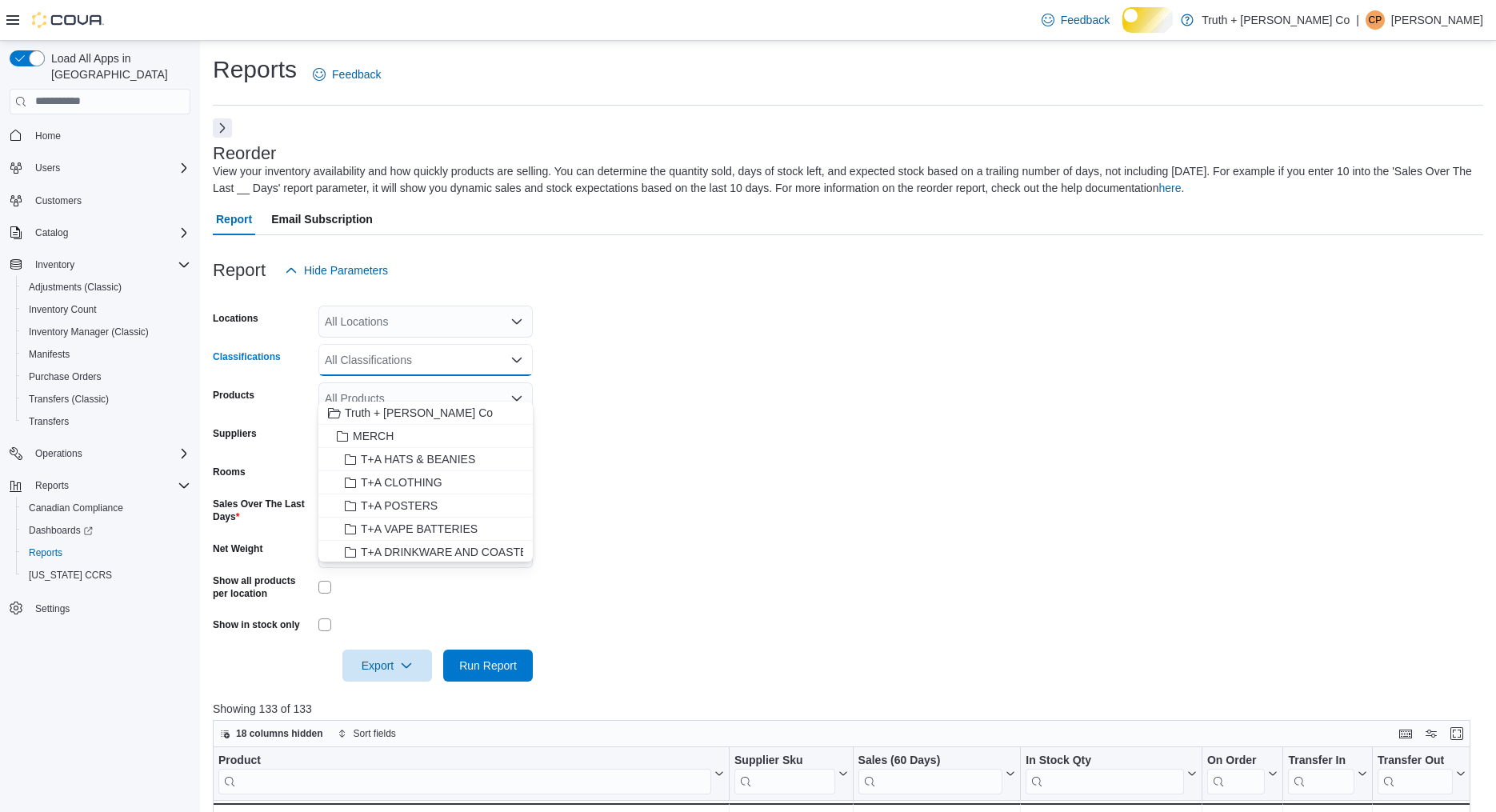
click at [650, 407] on form "Locations All Locations Classifications All Classifications Combo box. Selected…" at bounding box center [848, 484] width 1271 height 395
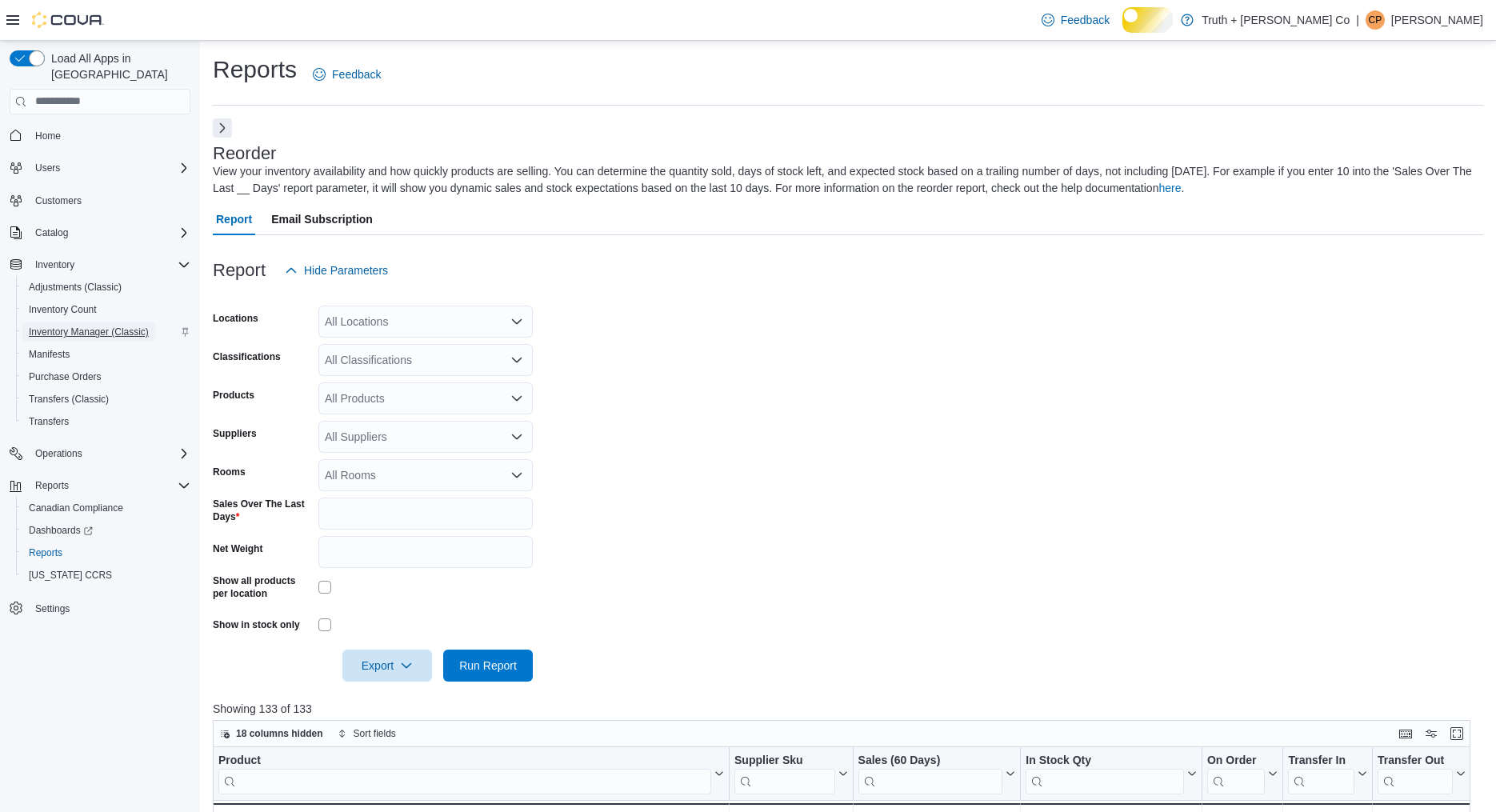
click at [123, 335] on span "Inventory Manager (Classic)" at bounding box center [89, 332] width 120 height 13
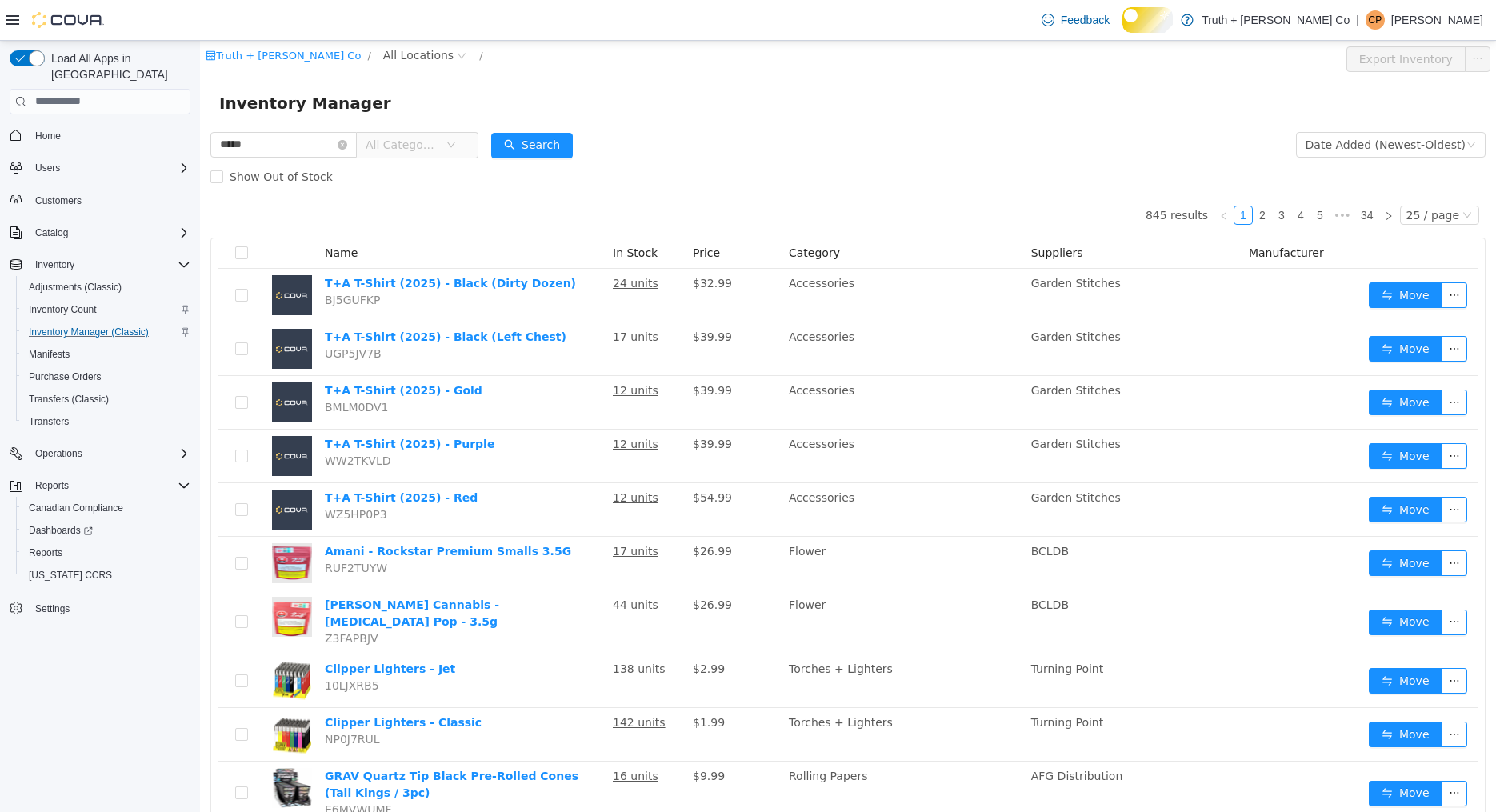
type input "*****"
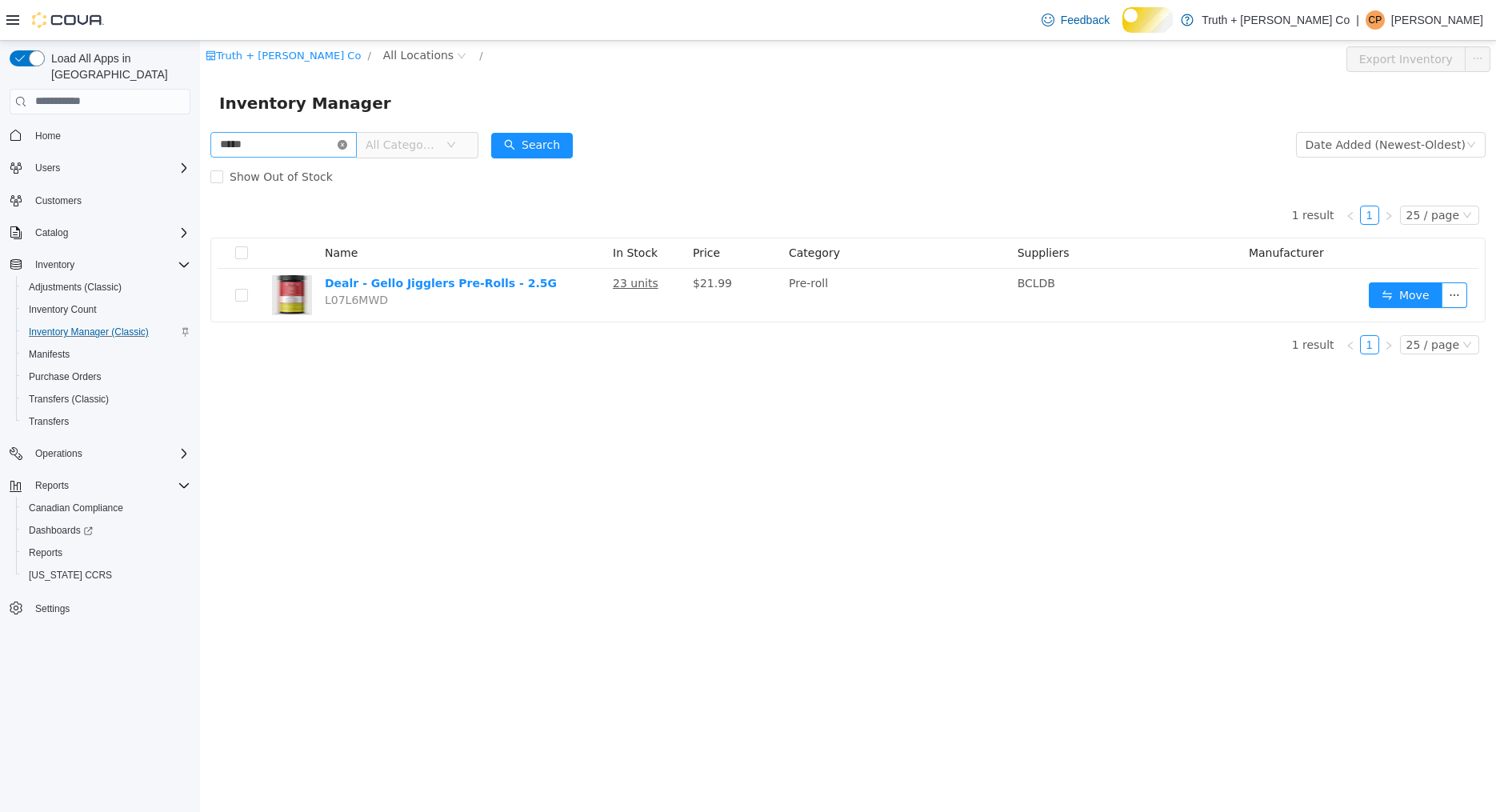
click at [347, 145] on icon "icon: close-circle" at bounding box center [342, 144] width 9 height 9
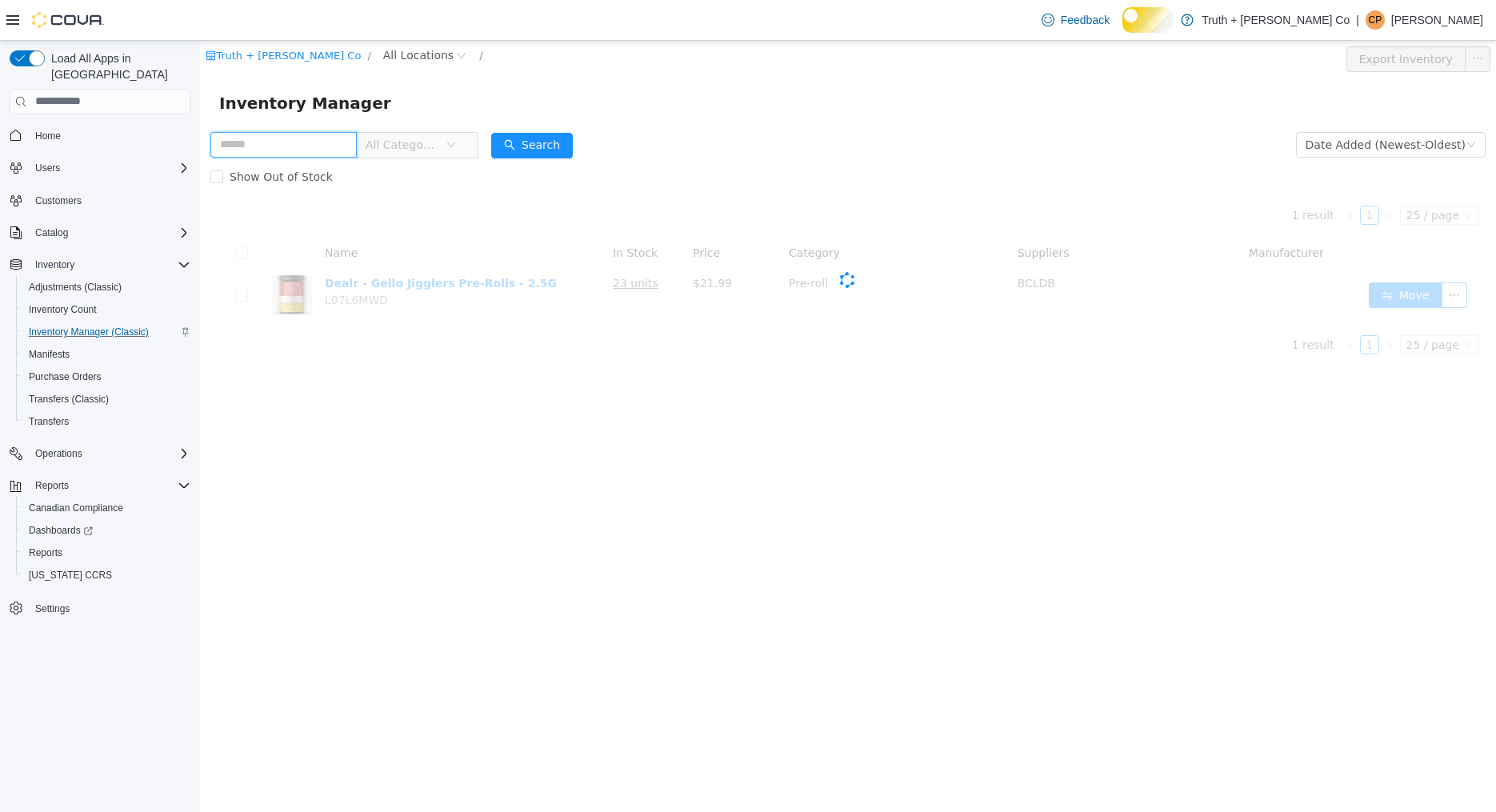
click at [314, 150] on input "text" at bounding box center [283, 143] width 146 height 25
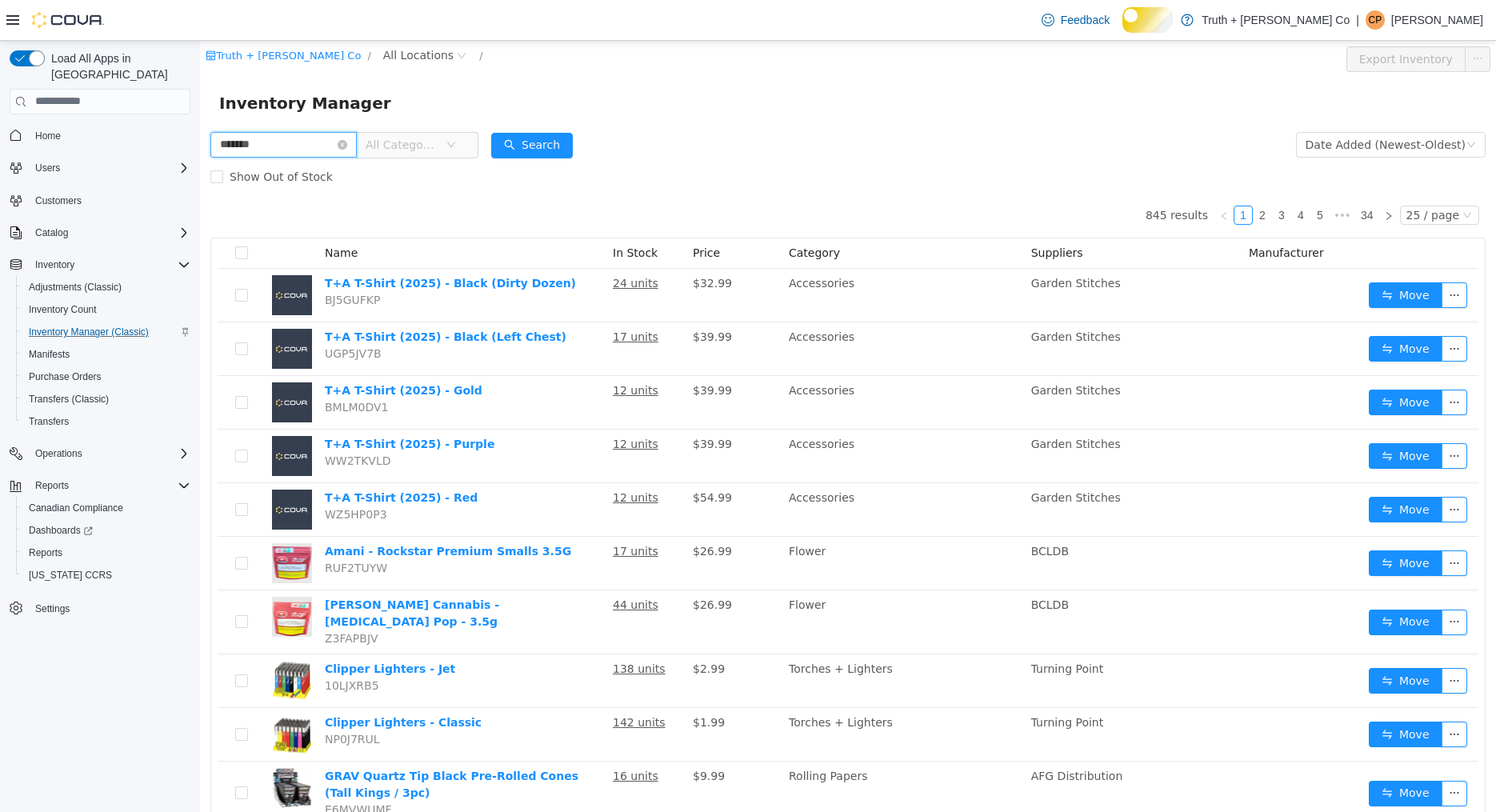
type input "*******"
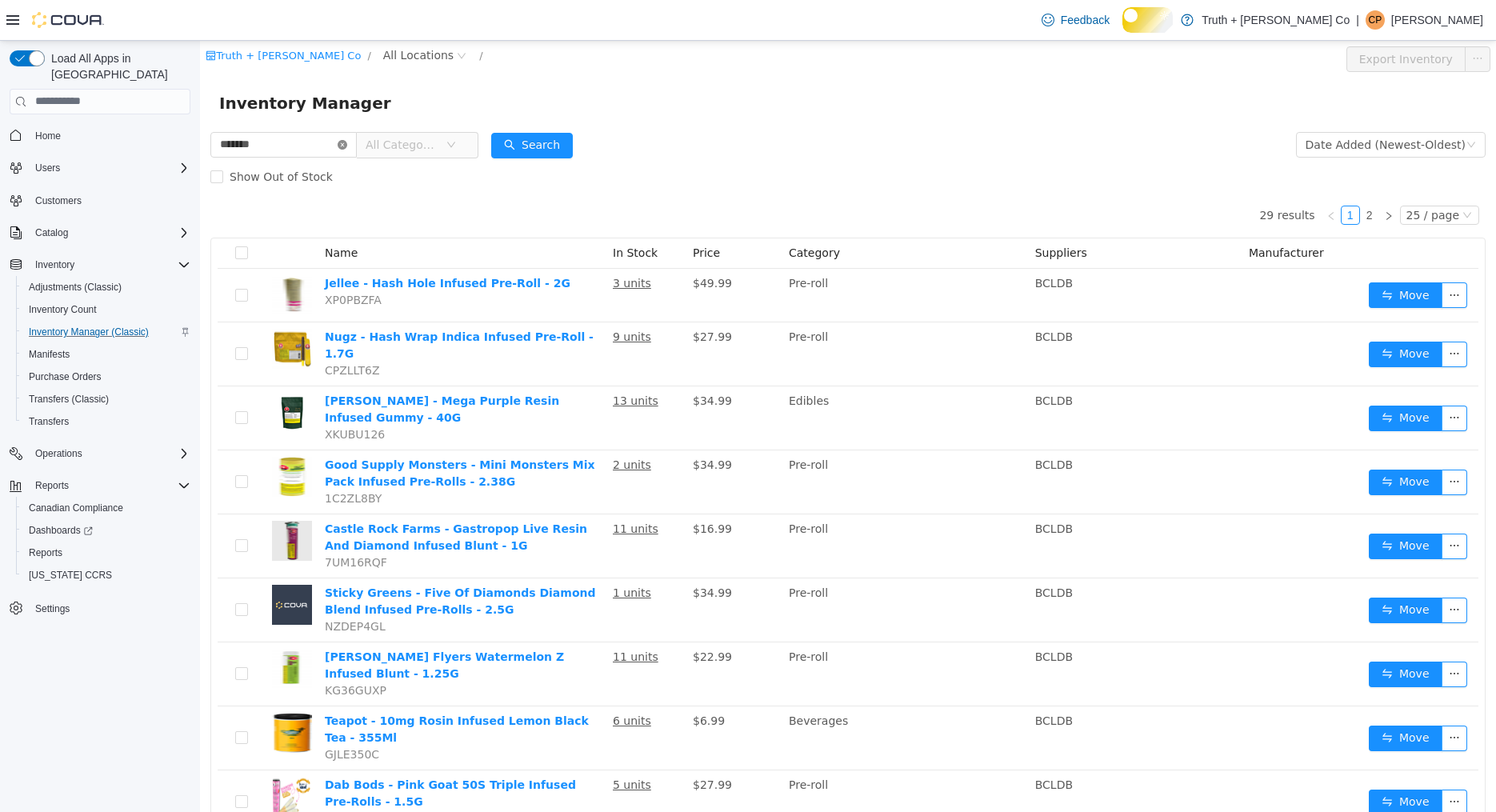
click at [347, 140] on icon "icon: close-circle" at bounding box center [342, 144] width 9 height 9
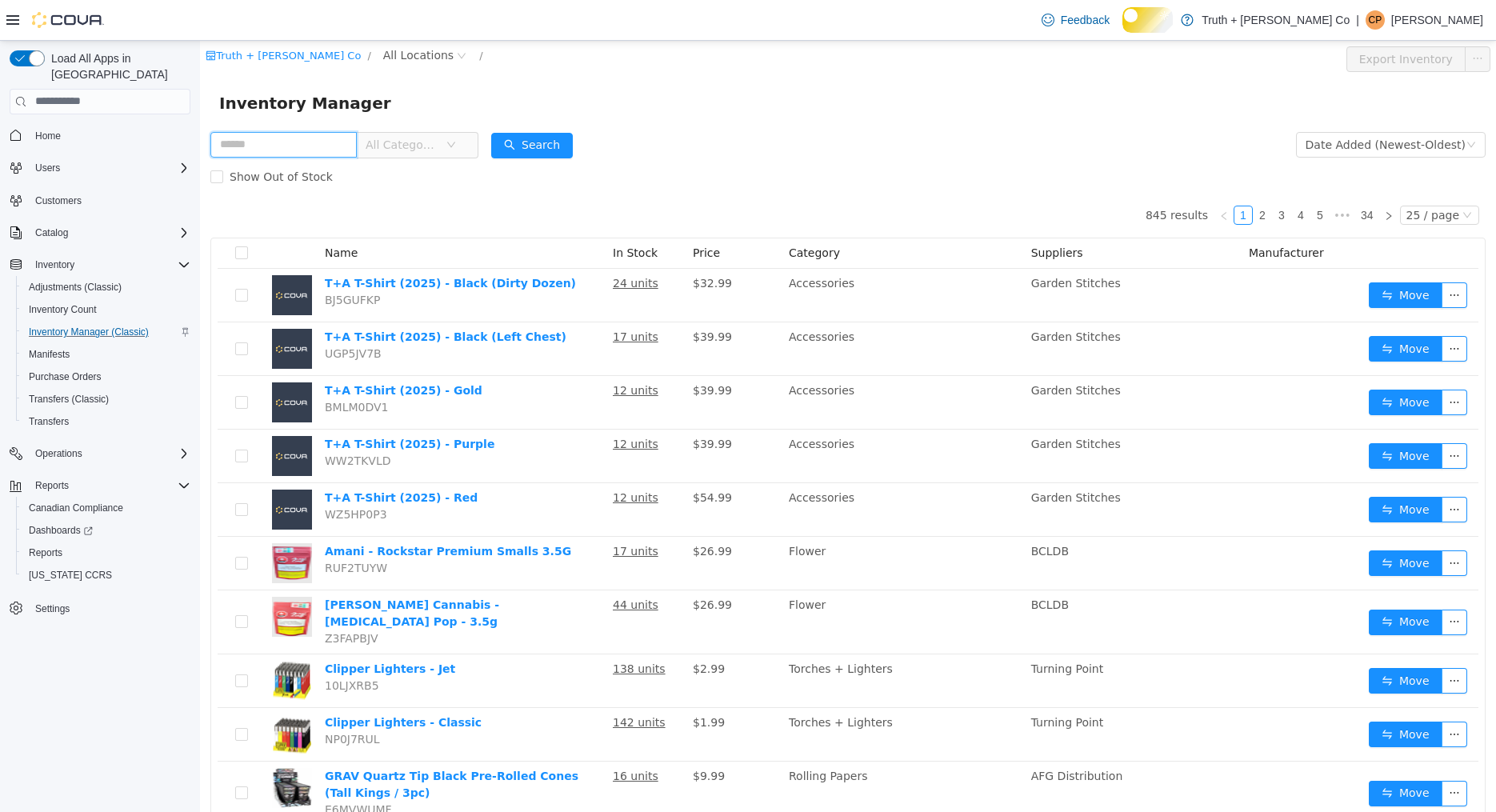
click at [299, 140] on input "text" at bounding box center [283, 143] width 146 height 25
paste input "**********"
type input "**********"
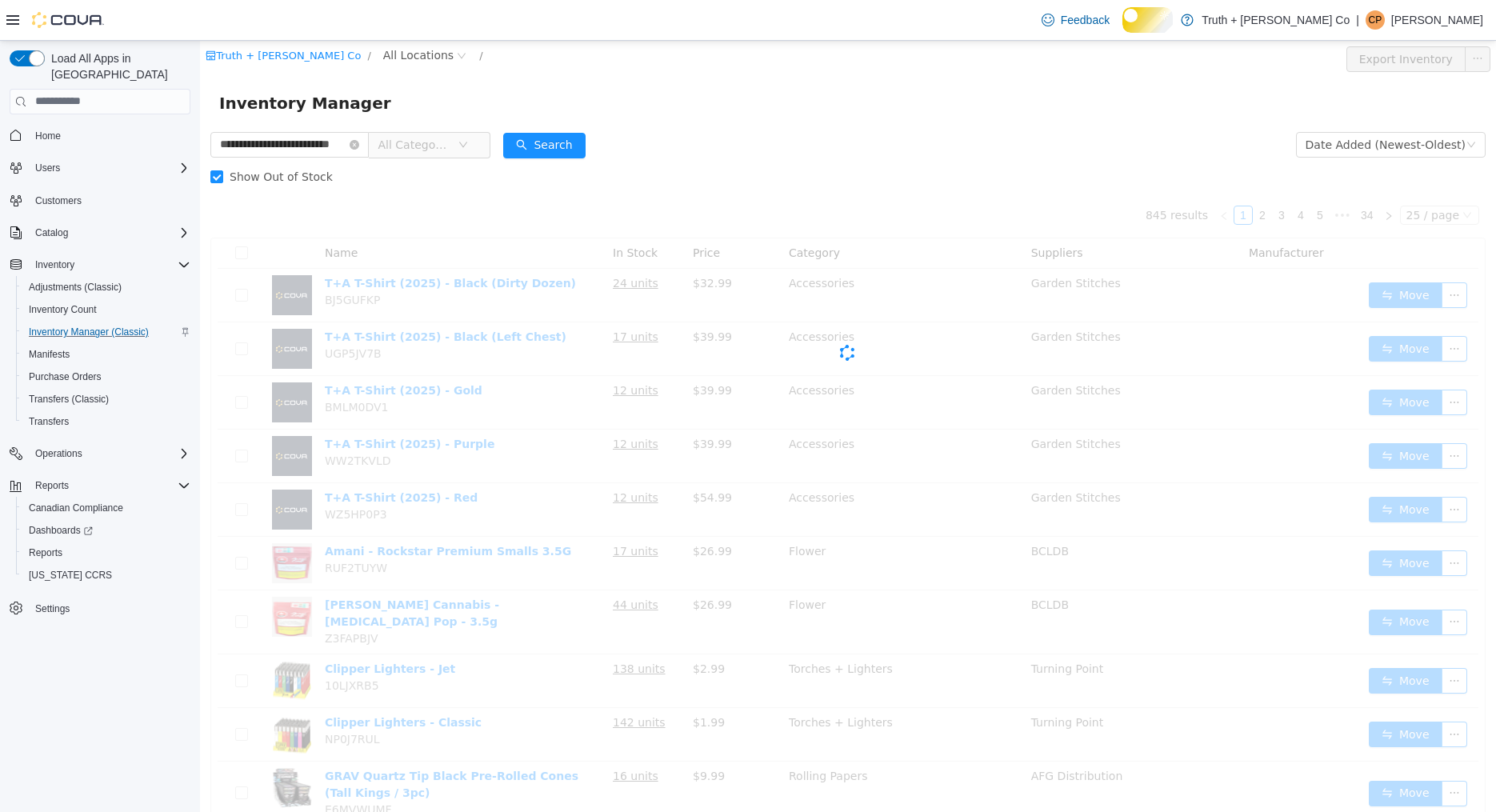
scroll to position [0, 0]
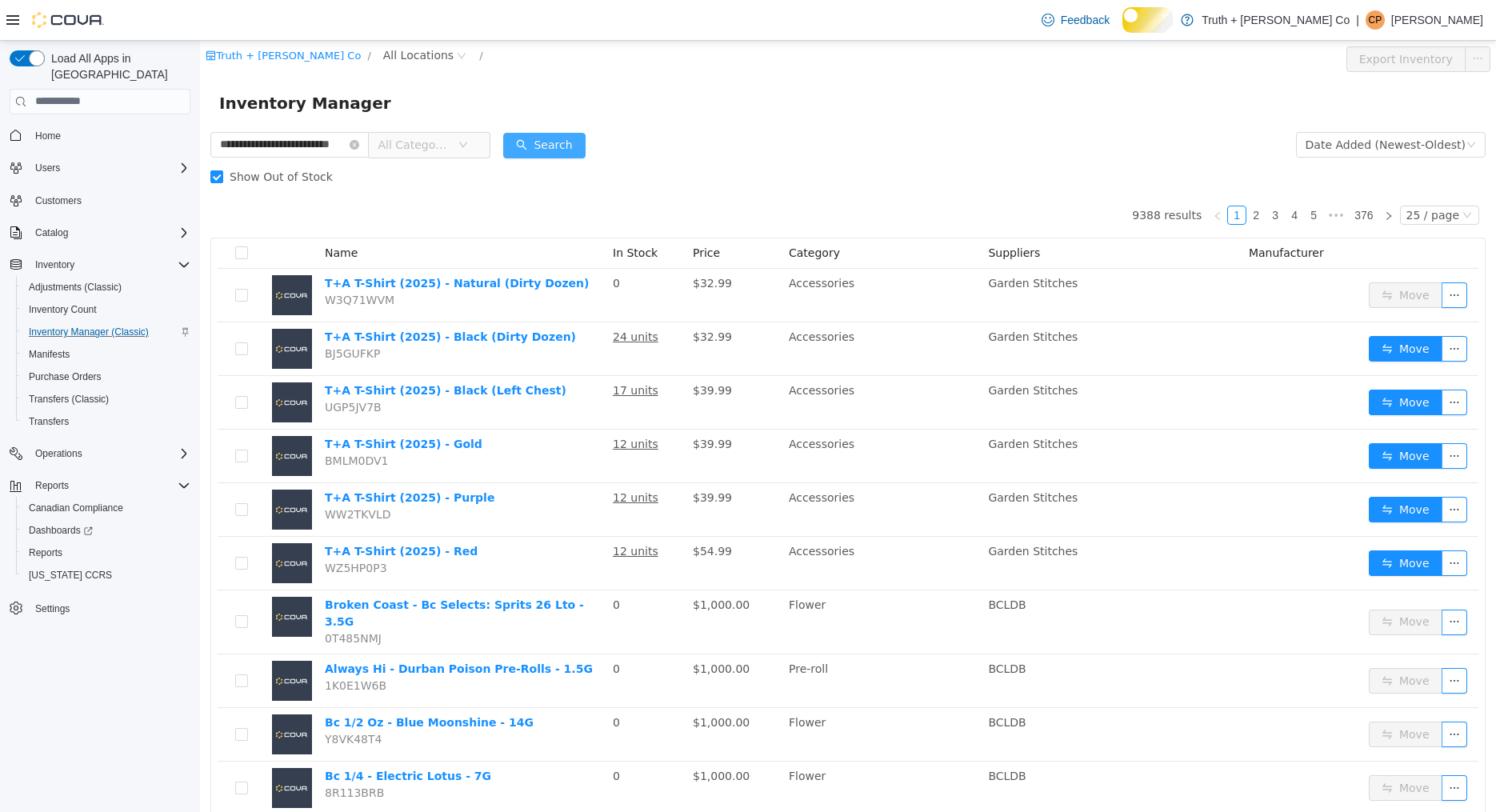
click at [559, 144] on button "Search" at bounding box center [544, 144] width 81 height 25
